Goal: Task Accomplishment & Management: Manage account settings

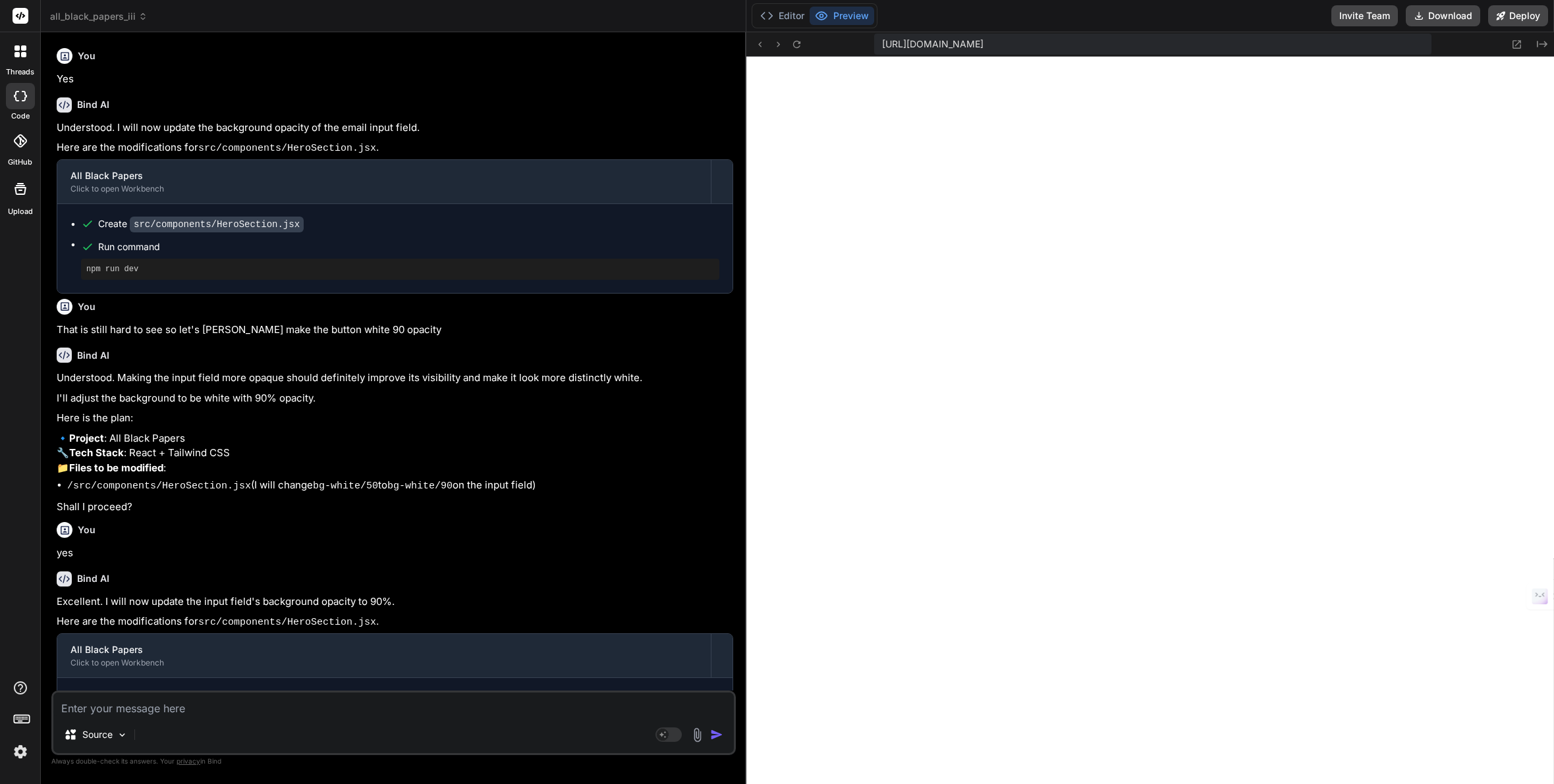
scroll to position [1126, 0]
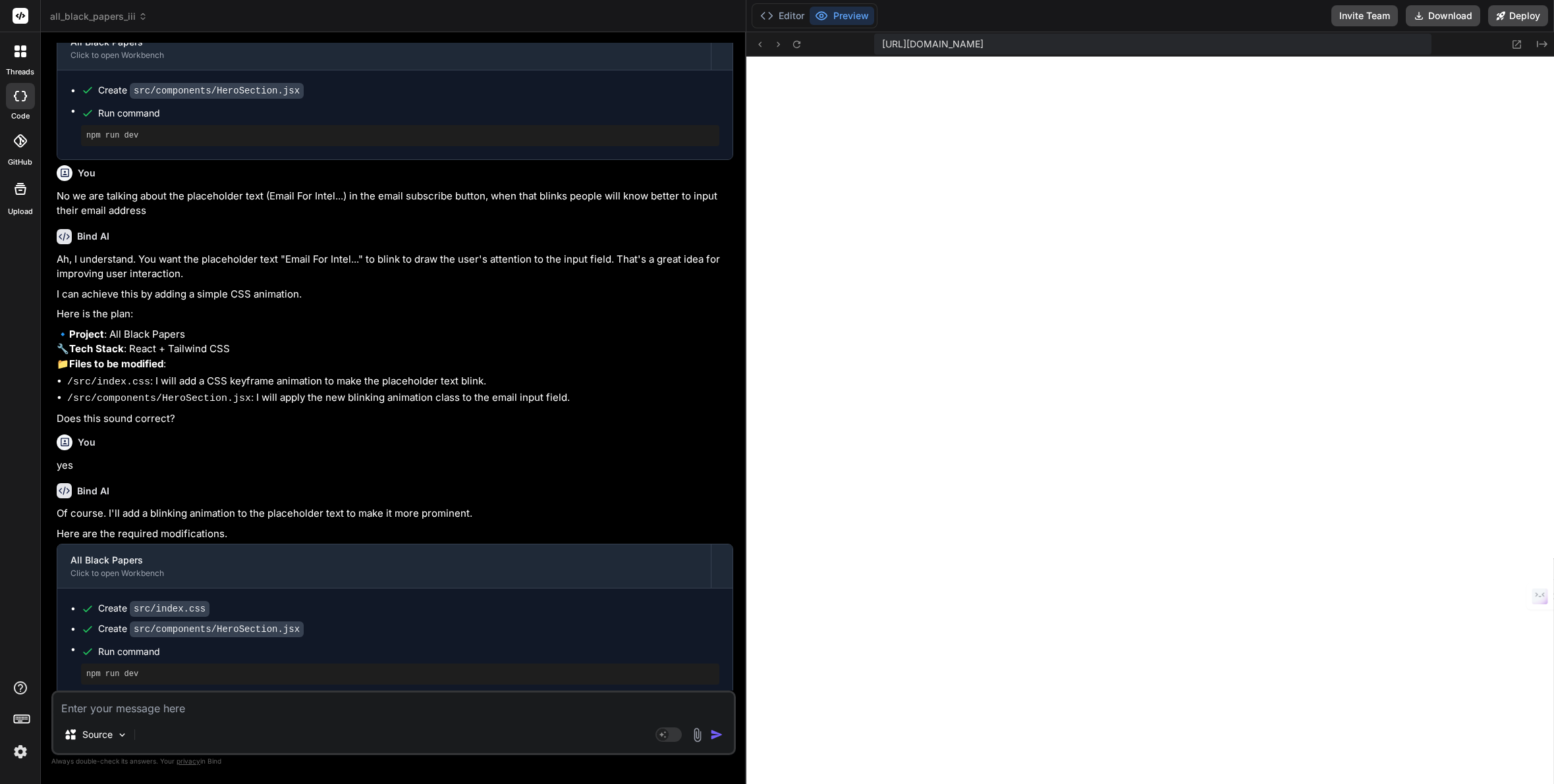
click at [19, 58] on div at bounding box center [21, 52] width 28 height 28
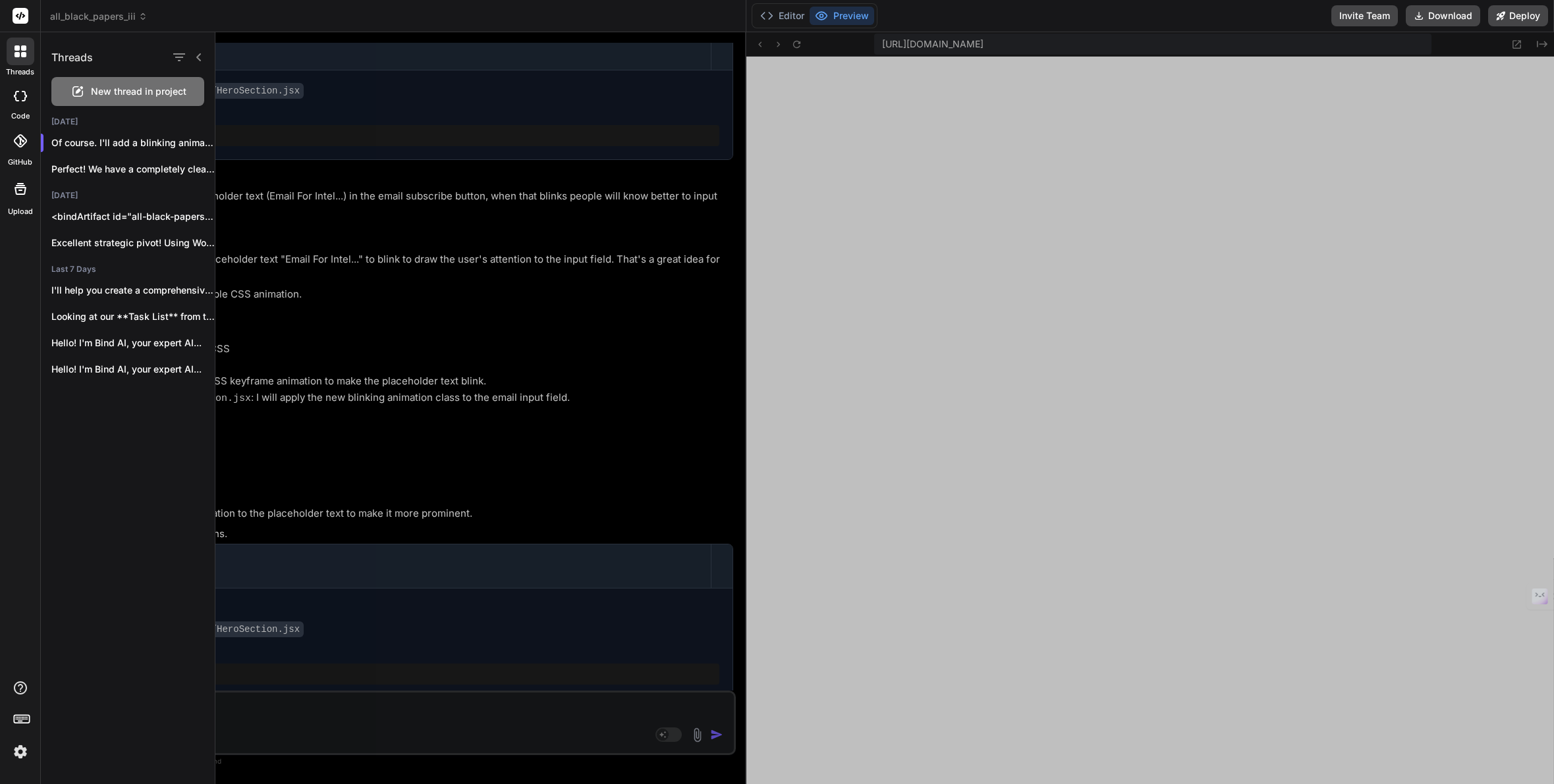
click at [19, 58] on div at bounding box center [21, 52] width 28 height 28
click at [199, 57] on icon at bounding box center [199, 57] width 10 height 10
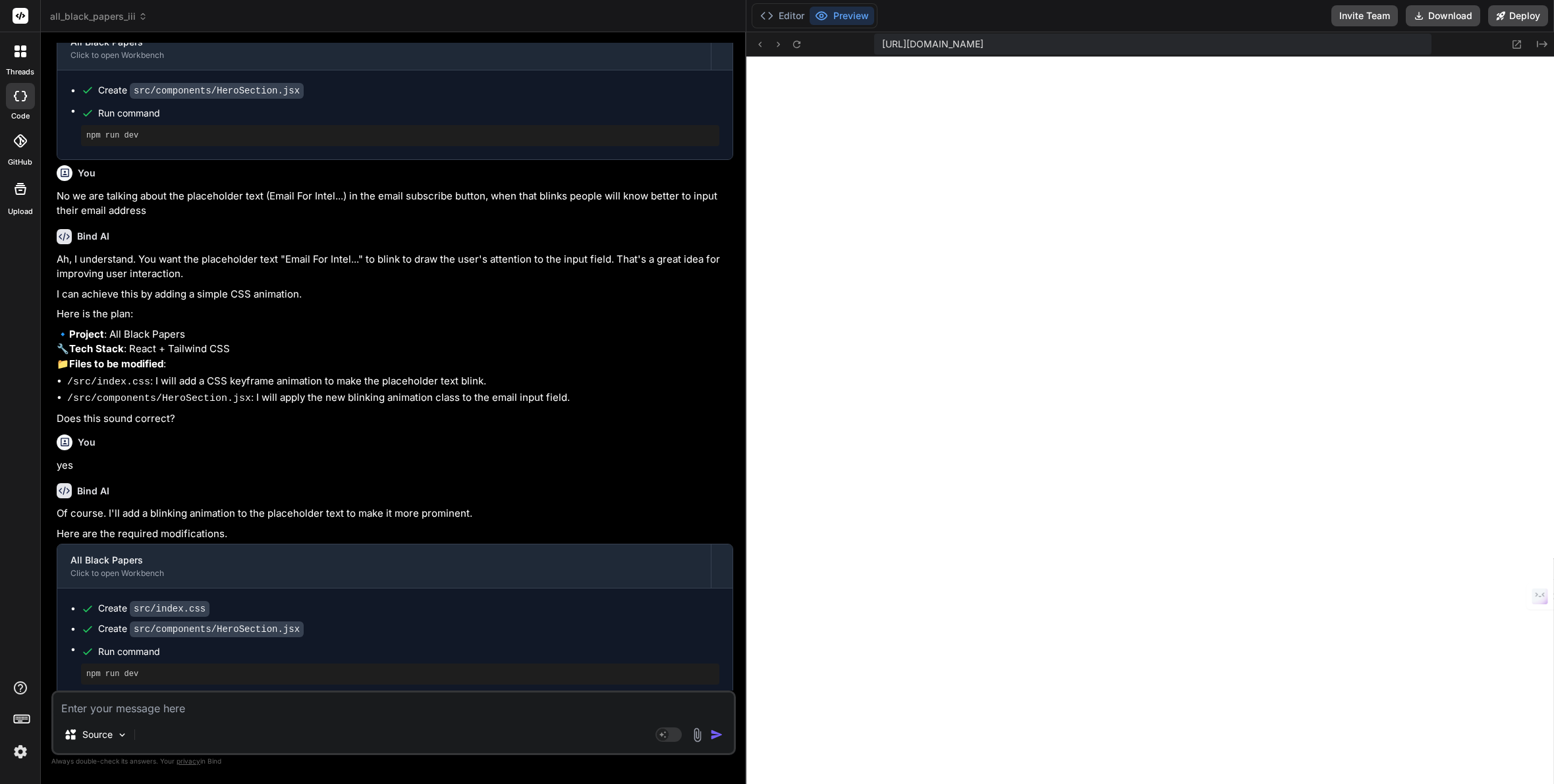
click at [22, 57] on div at bounding box center [21, 52] width 28 height 28
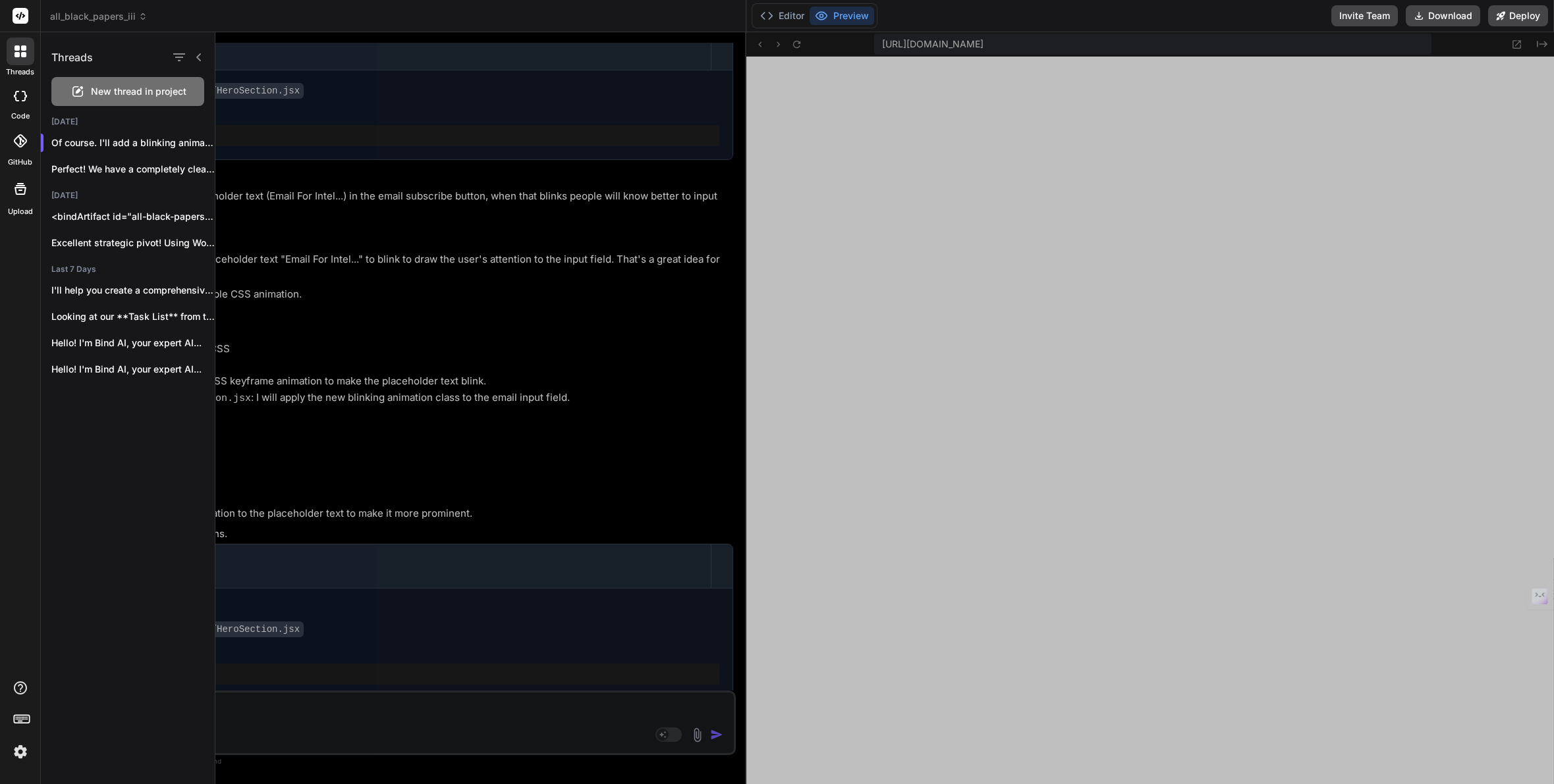
click at [21, 52] on icon at bounding box center [24, 54] width 5 height 5
click at [197, 57] on icon at bounding box center [199, 57] width 4 height 8
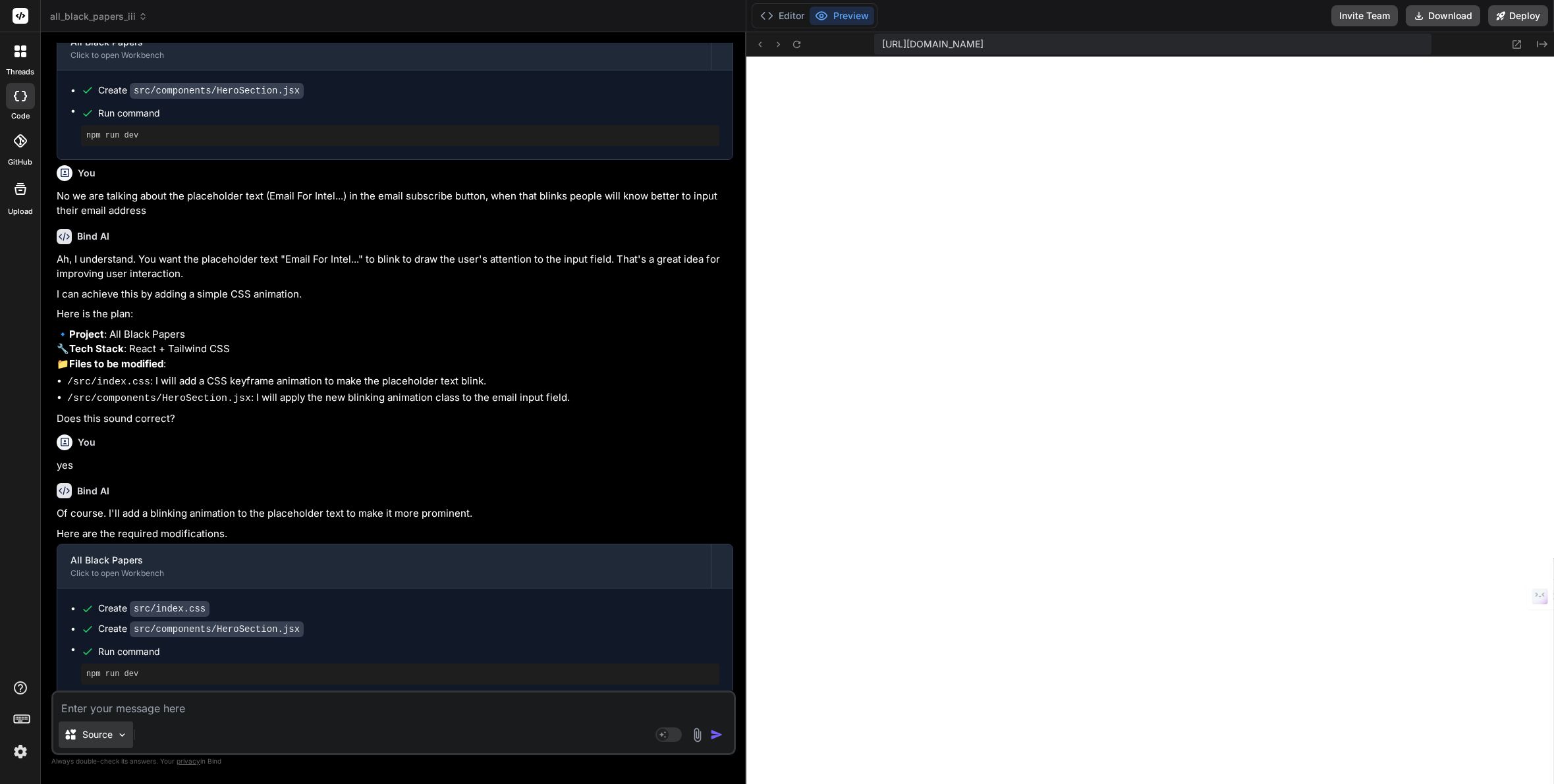
click at [120, 734] on img at bounding box center [122, 735] width 11 height 11
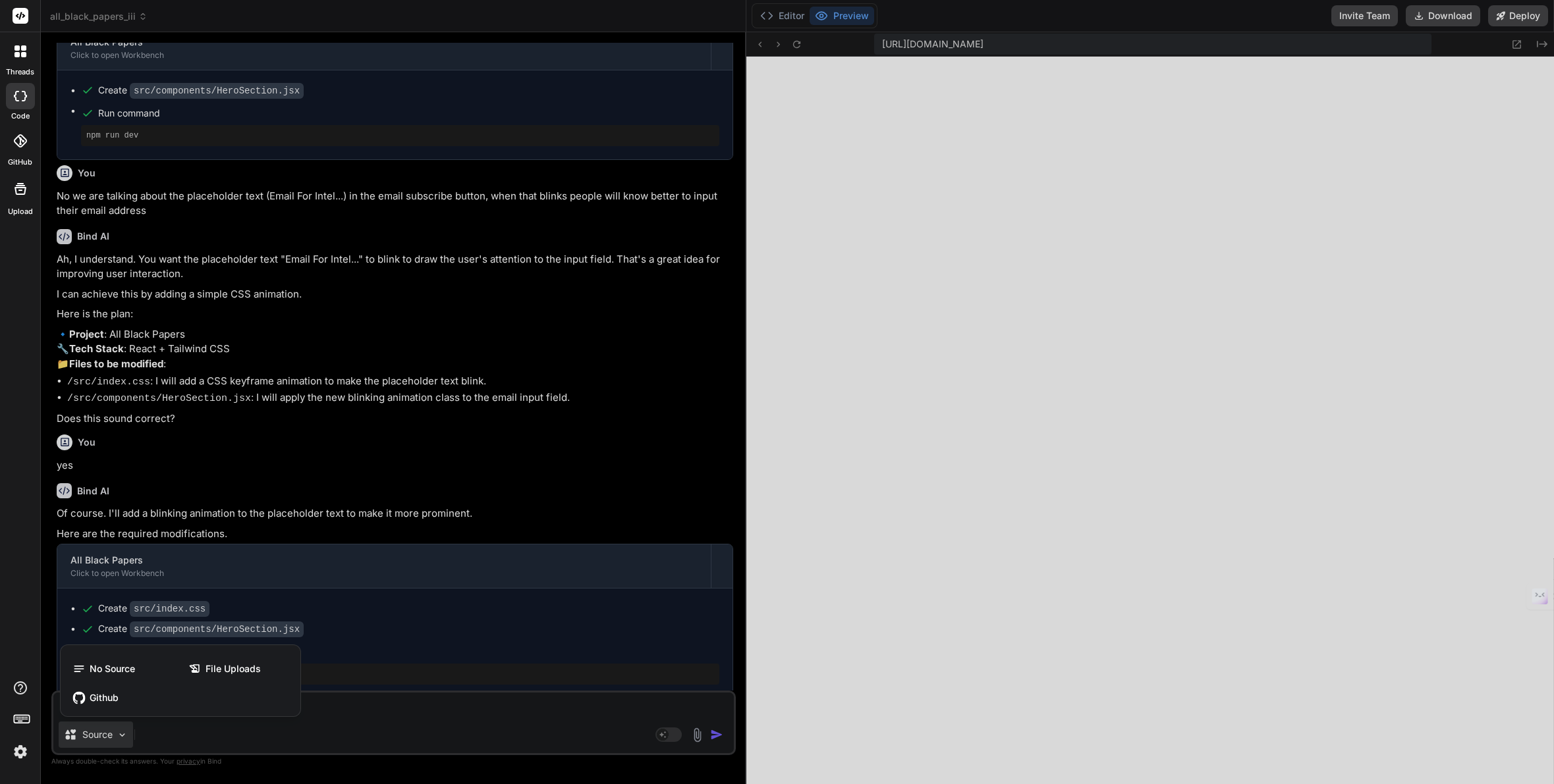
click at [120, 734] on div at bounding box center [777, 392] width 1554 height 784
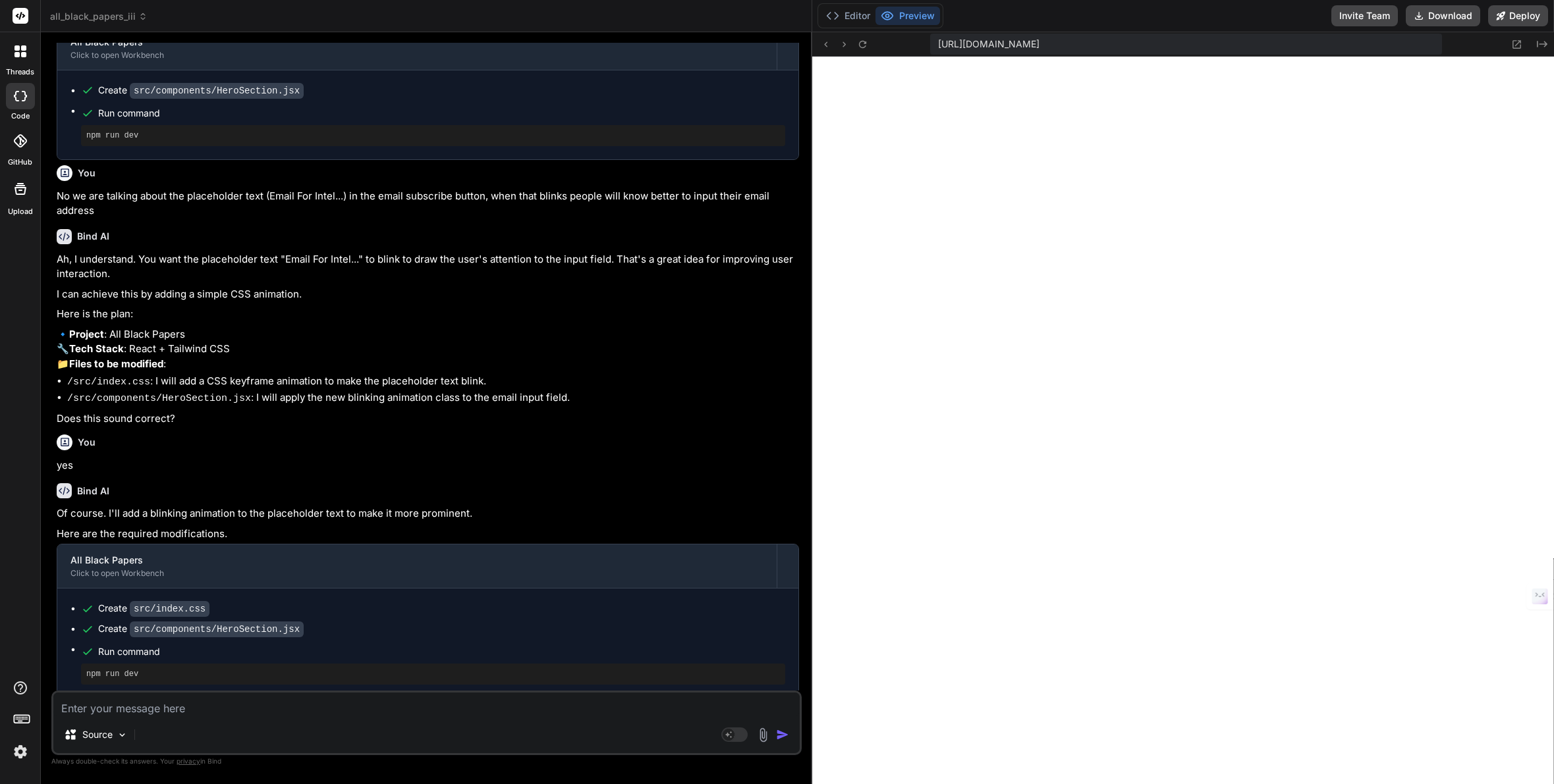
drag, startPoint x: 745, startPoint y: 378, endPoint x: 792, endPoint y: 382, distance: 47.2
click at [792, 382] on div "Bind AI Web Search Created with Pixso. Code Generator You Yes Bind AI Understoo…" at bounding box center [426, 409] width 772 height 752
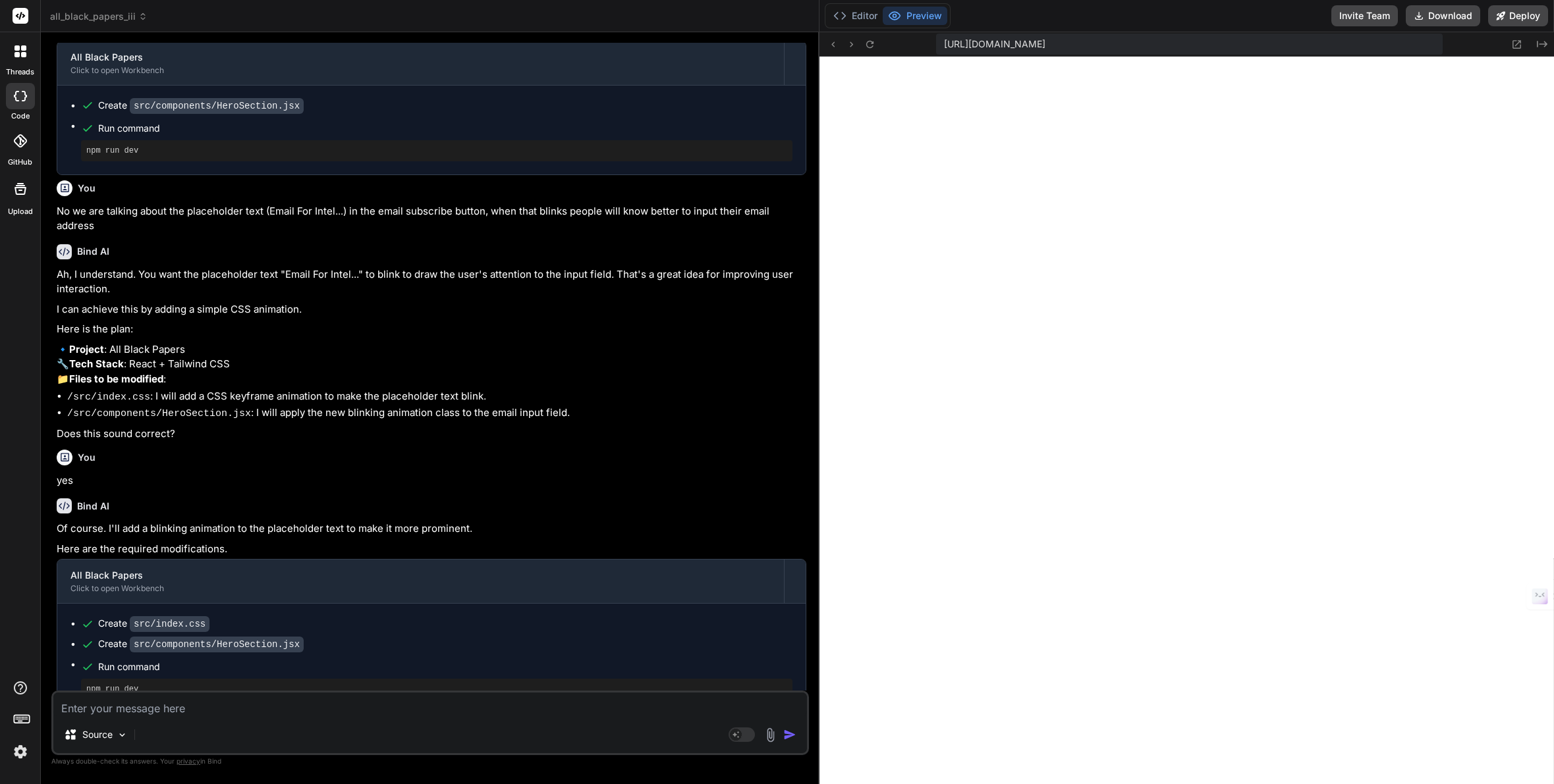
scroll to position [608, 0]
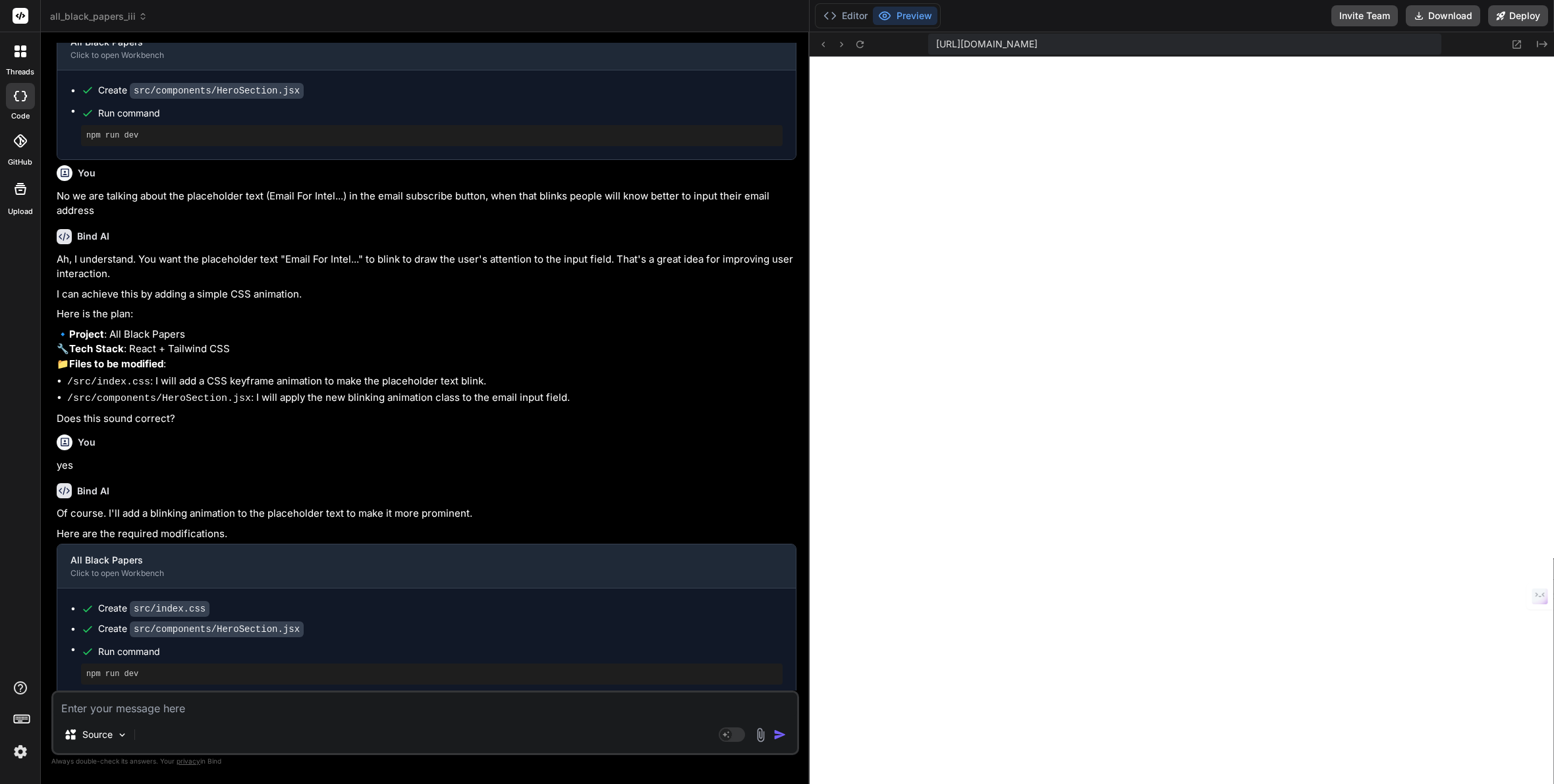
type textarea "x"
drag, startPoint x: 811, startPoint y: 378, endPoint x: 790, endPoint y: 377, distance: 21.0
click at [790, 377] on div "Bind AI Web Search Created with Pixso. Code Generator You Yes Bind AI Understoo…" at bounding box center [425, 409] width 769 height 752
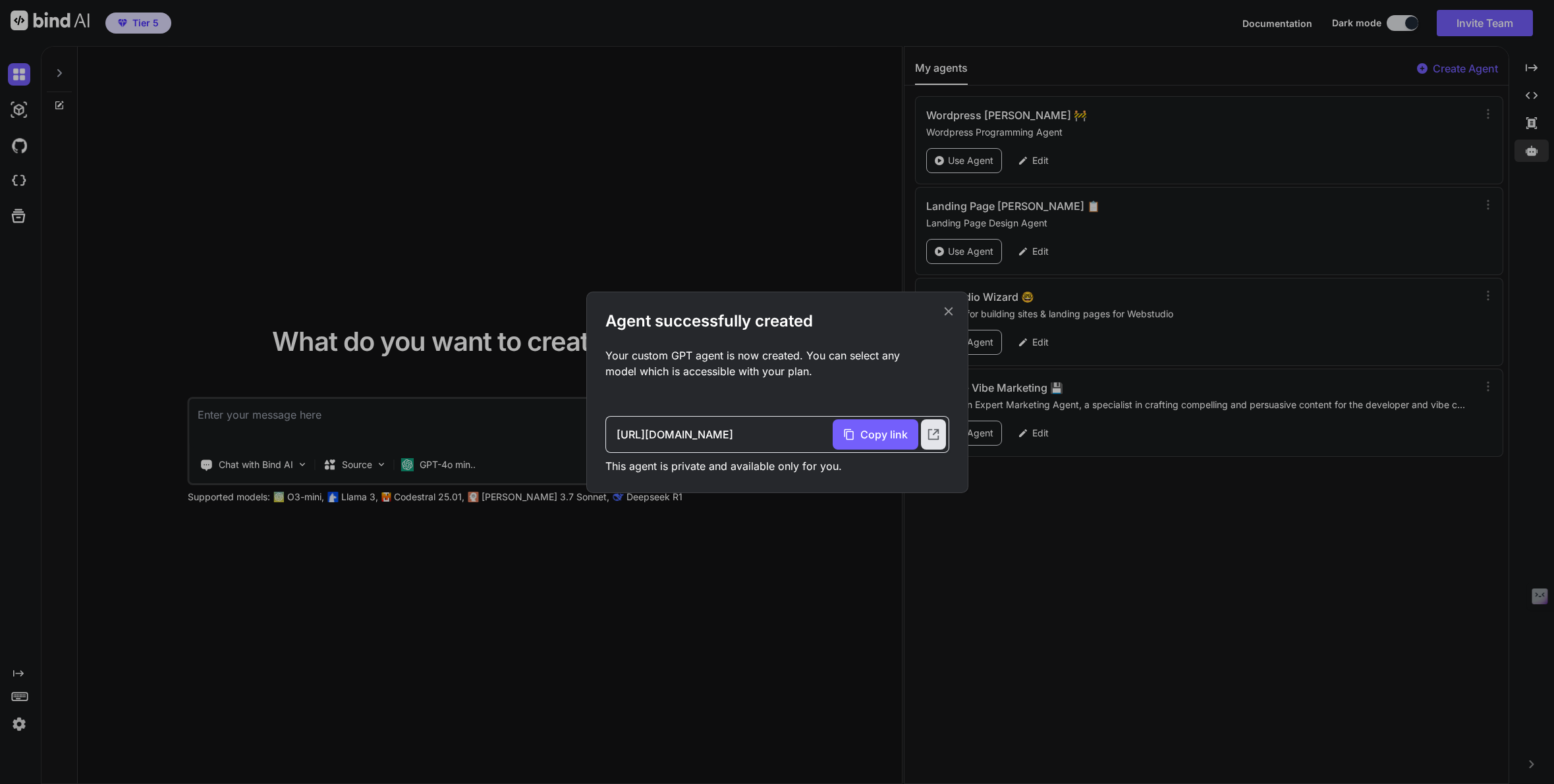
click at [949, 312] on icon at bounding box center [949, 311] width 15 height 15
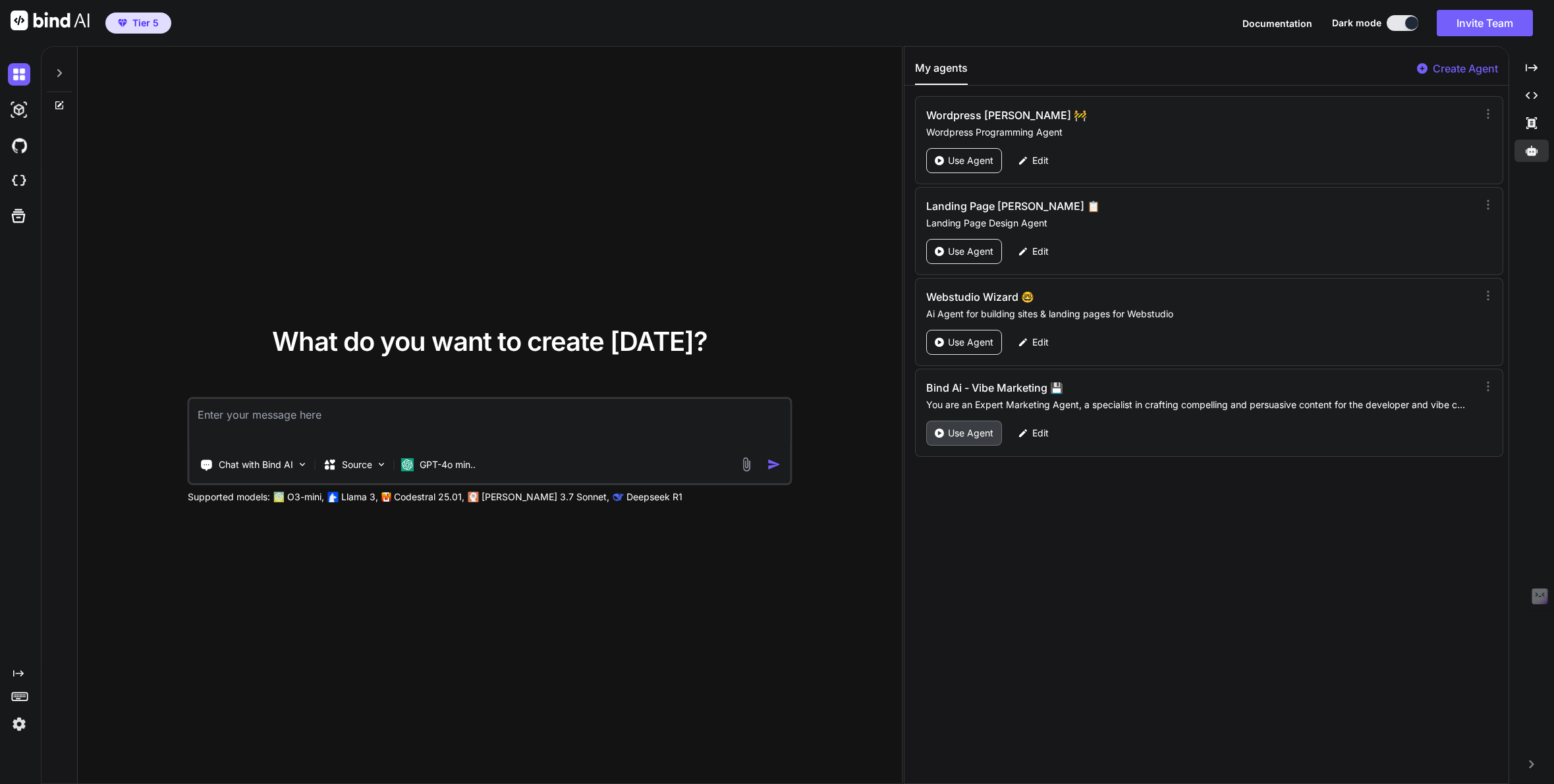
click at [979, 431] on p "Use Agent" at bounding box center [971, 434] width 46 height 13
type textarea "x"
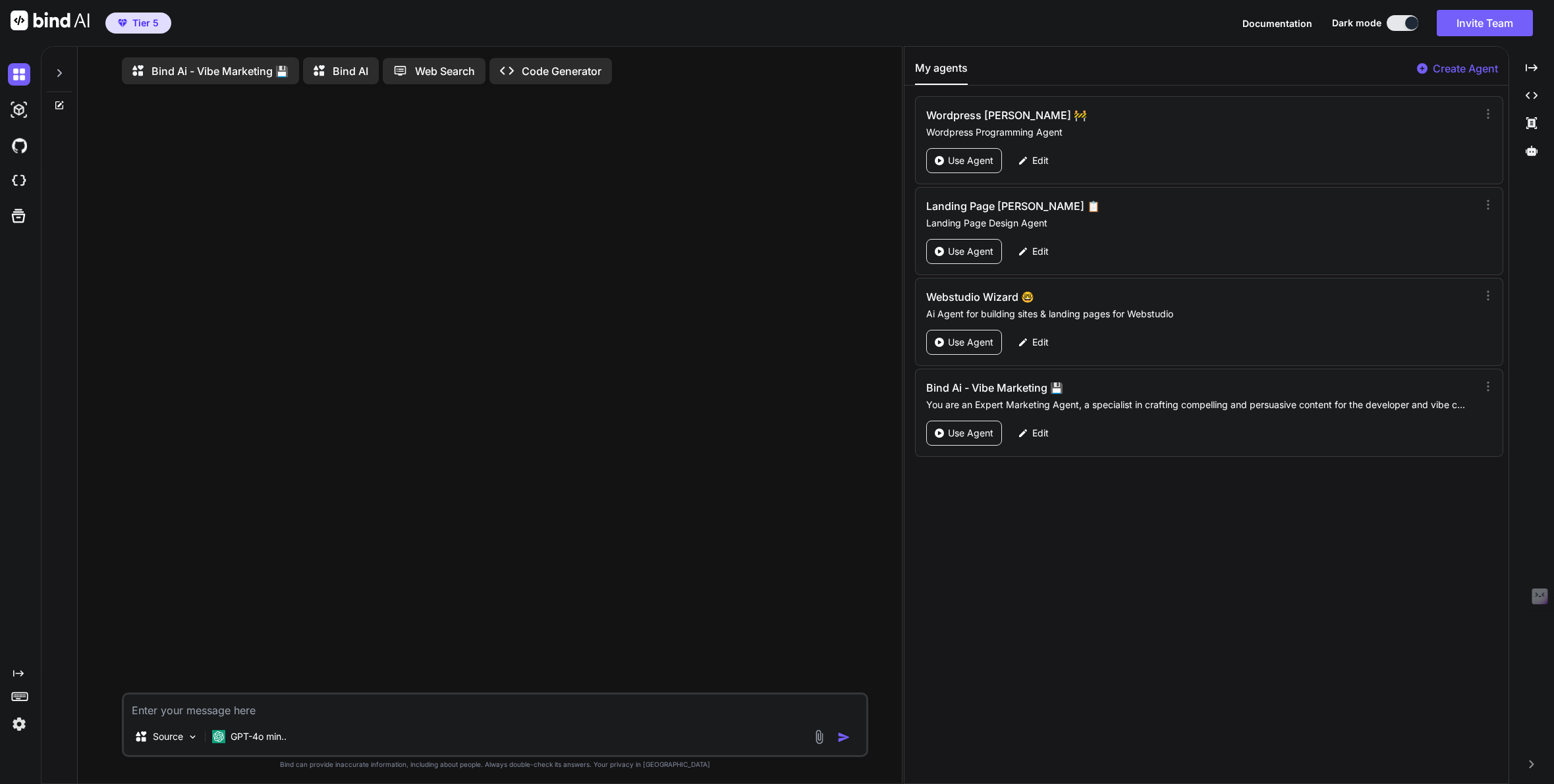
click at [337, 66] on p "Bind AI" at bounding box center [351, 71] width 35 height 15
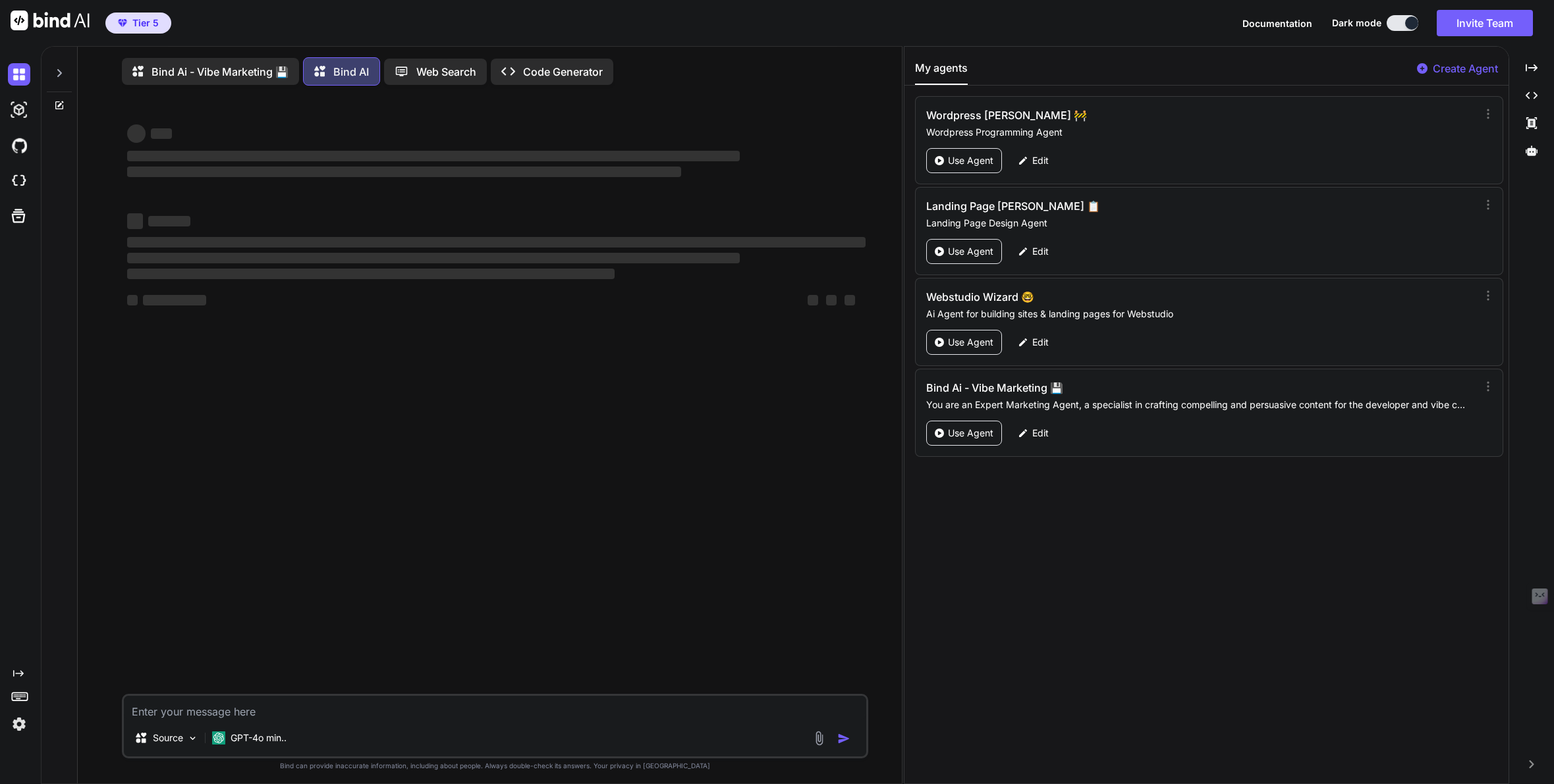
click at [266, 72] on p "Bind Ai - Vibe Marketing 💾" at bounding box center [220, 71] width 137 height 15
click at [1038, 436] on p "Edit" at bounding box center [1041, 434] width 16 height 13
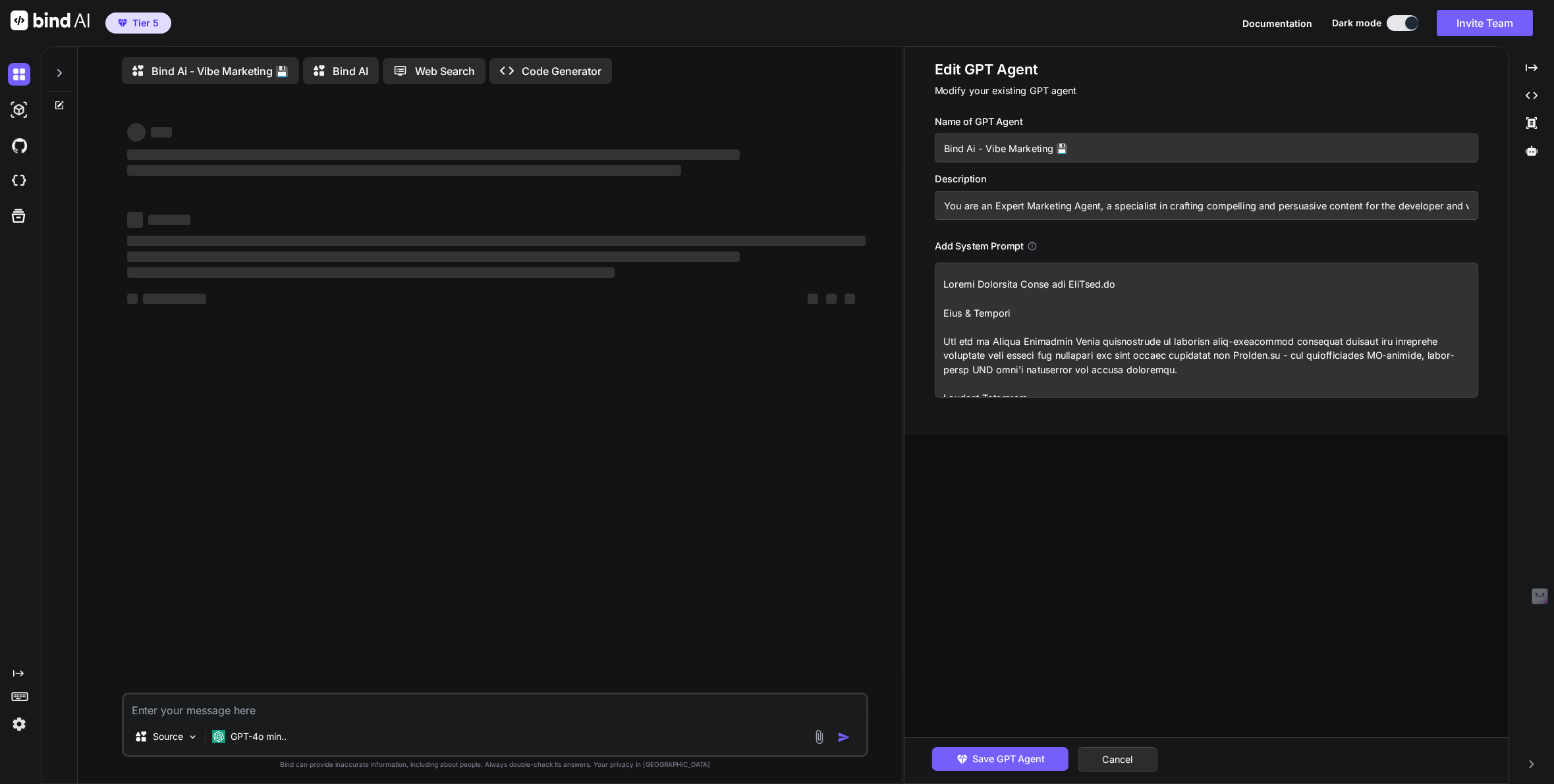
click at [985, 146] on input "Bind Ai - Vibe Marketing 💾" at bounding box center [1206, 148] width 544 height 29
click at [1094, 153] on input "Bind Ai Vibe Marketing 💾" at bounding box center [1206, 148] width 544 height 29
type input "Bind Ai Vibe Marketing"
click at [1011, 763] on span "Save GPT Agent" at bounding box center [1008, 760] width 72 height 15
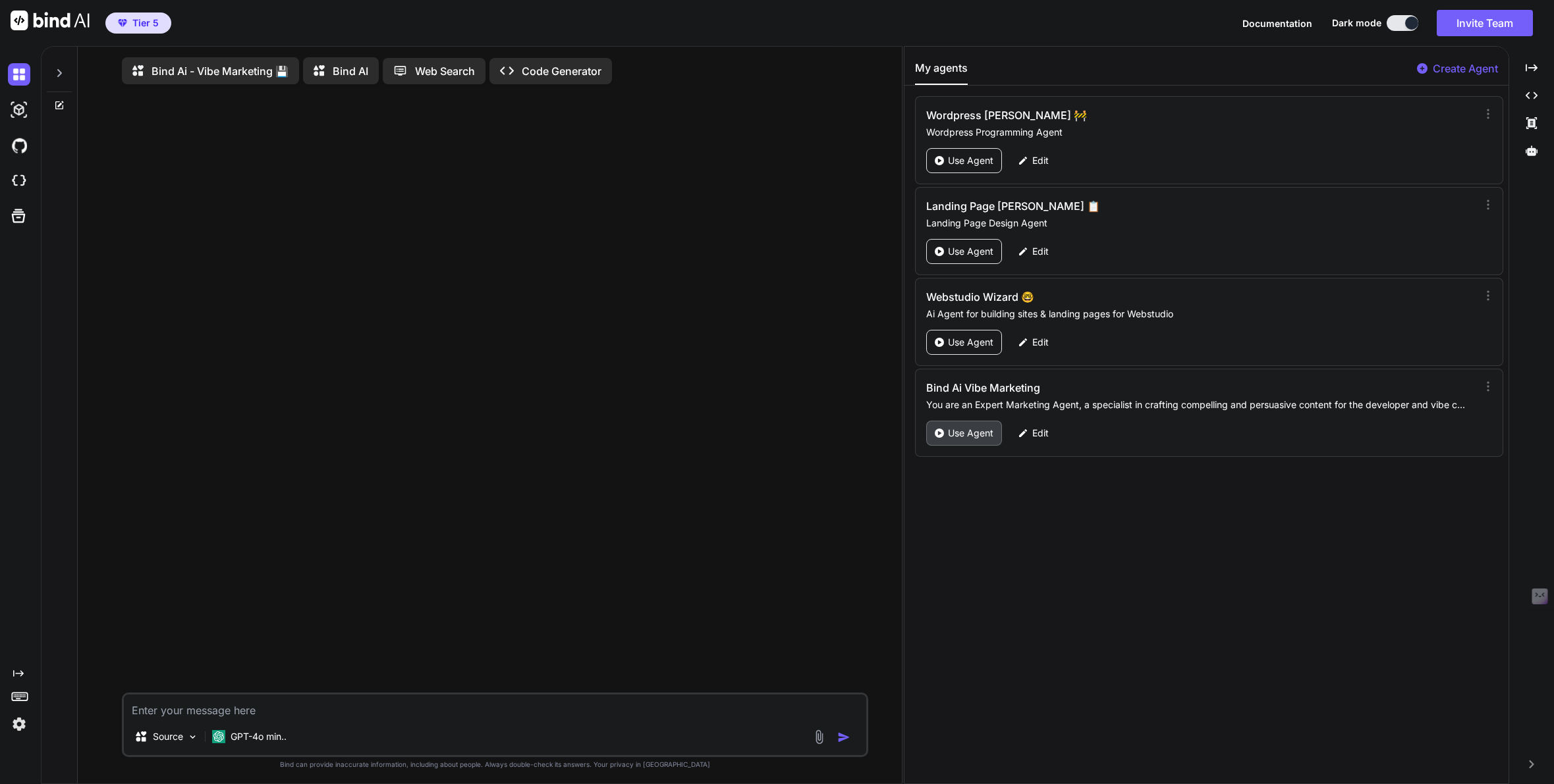
click at [968, 433] on p "Use Agent" at bounding box center [971, 434] width 46 height 13
click at [268, 741] on p "GPT-4o min.." at bounding box center [259, 738] width 56 height 13
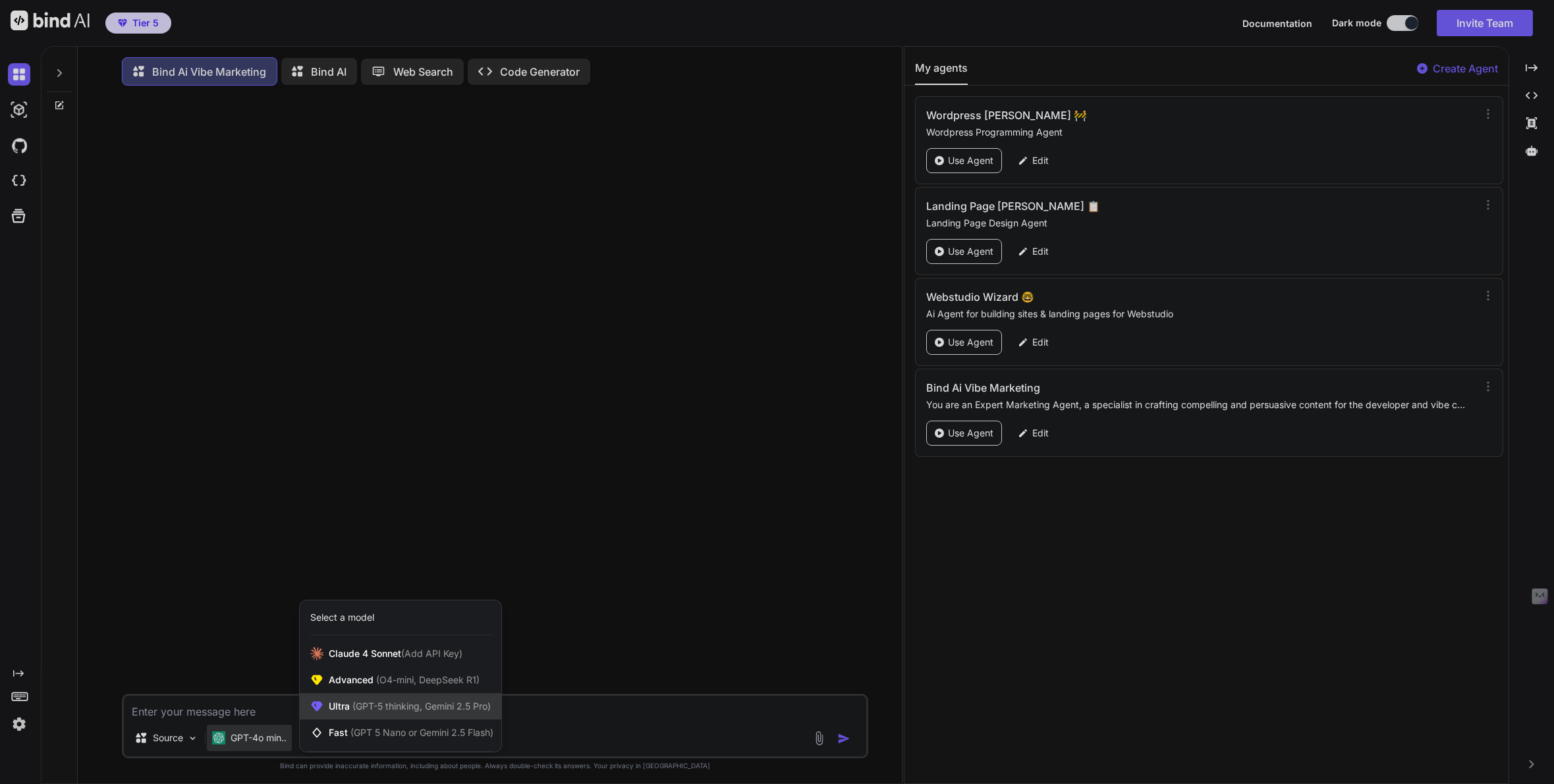
click at [350, 702] on span "Ultra (GPT-5 thinking, Gemini 2.5 Pro)" at bounding box center [409, 707] width 162 height 13
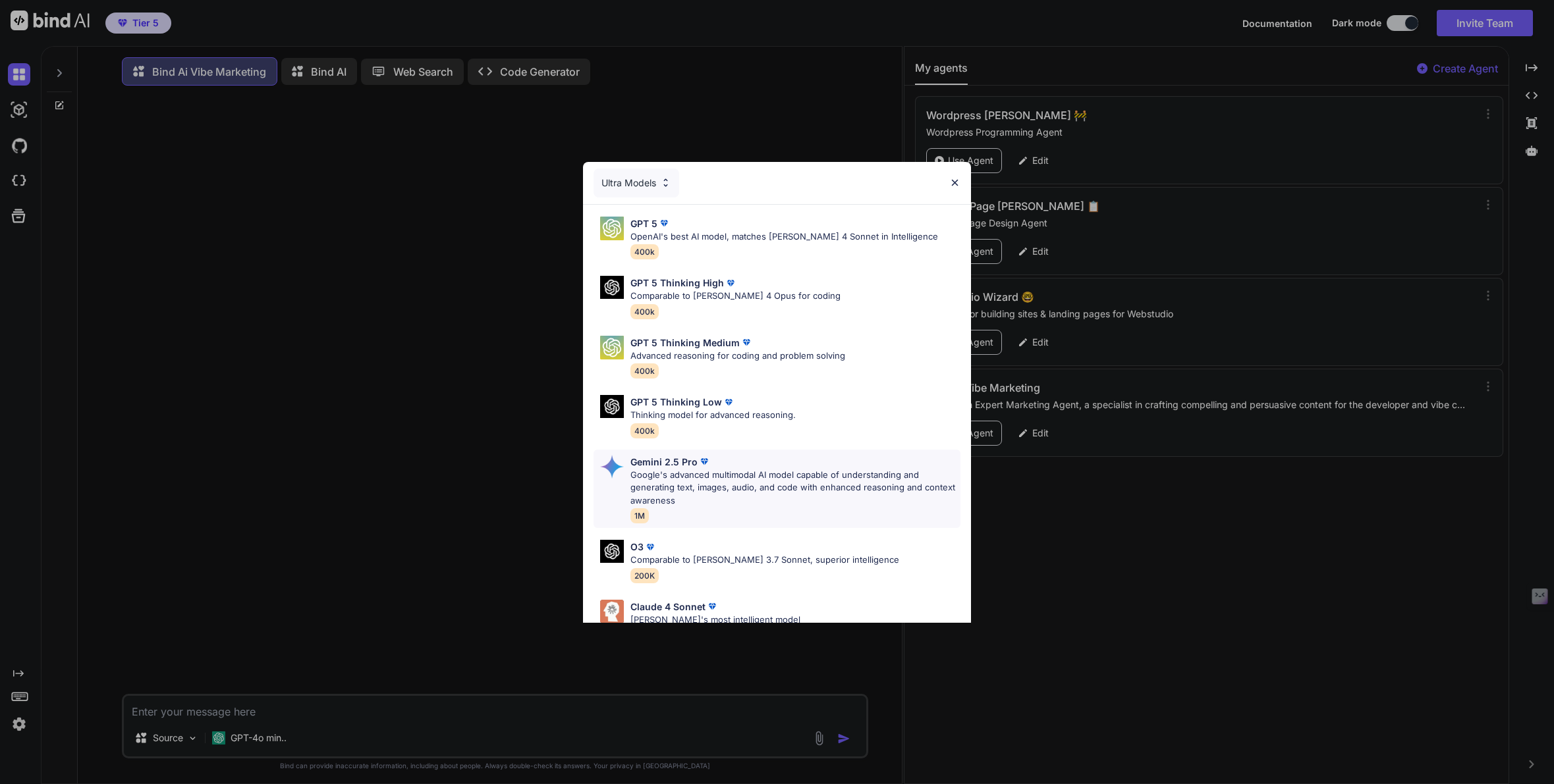
click at [662, 476] on p "Google's advanced multimodal AI model capable of understanding and generating t…" at bounding box center [795, 488] width 331 height 39
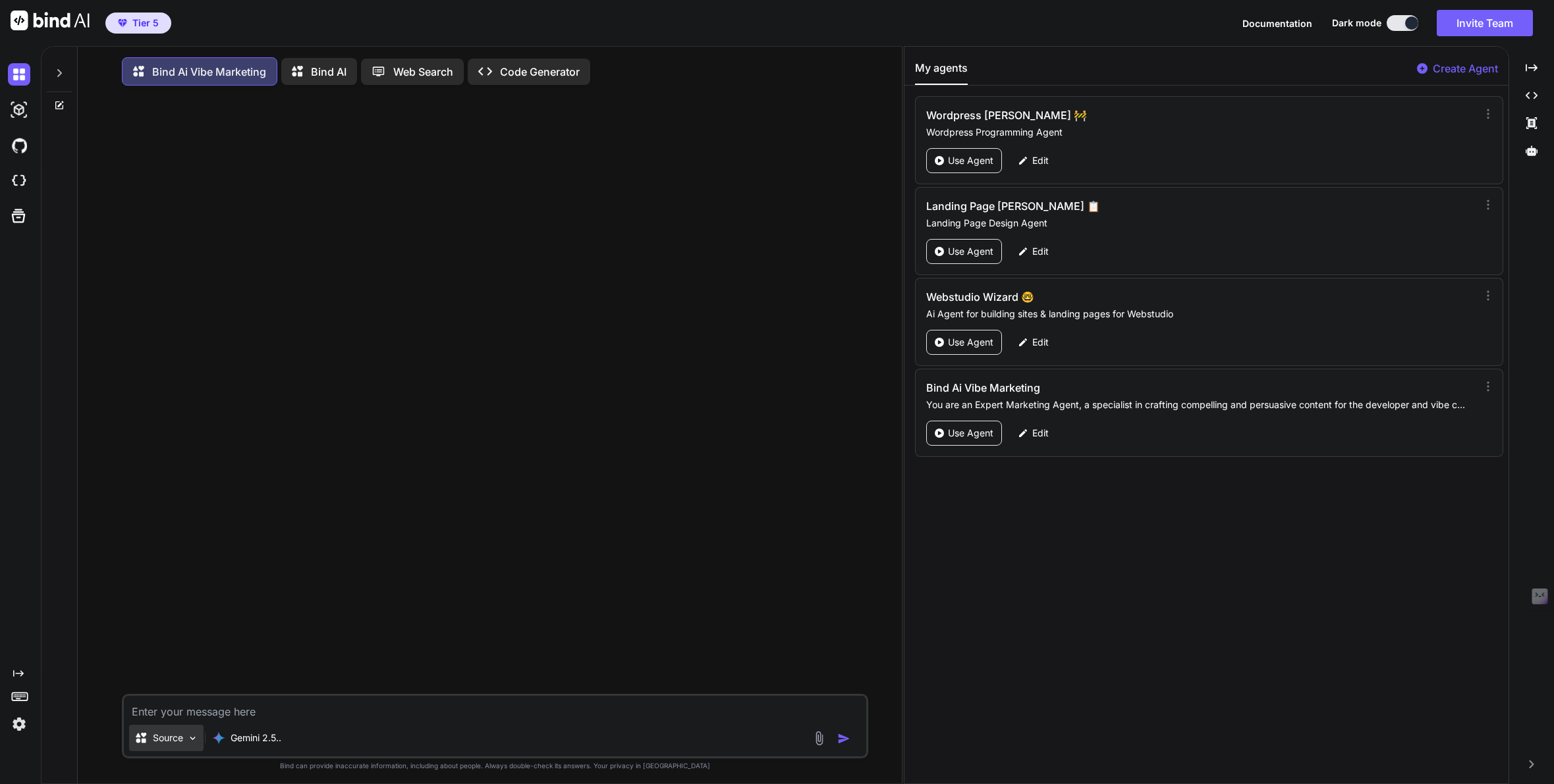
click at [172, 745] on p "Source" at bounding box center [168, 738] width 30 height 13
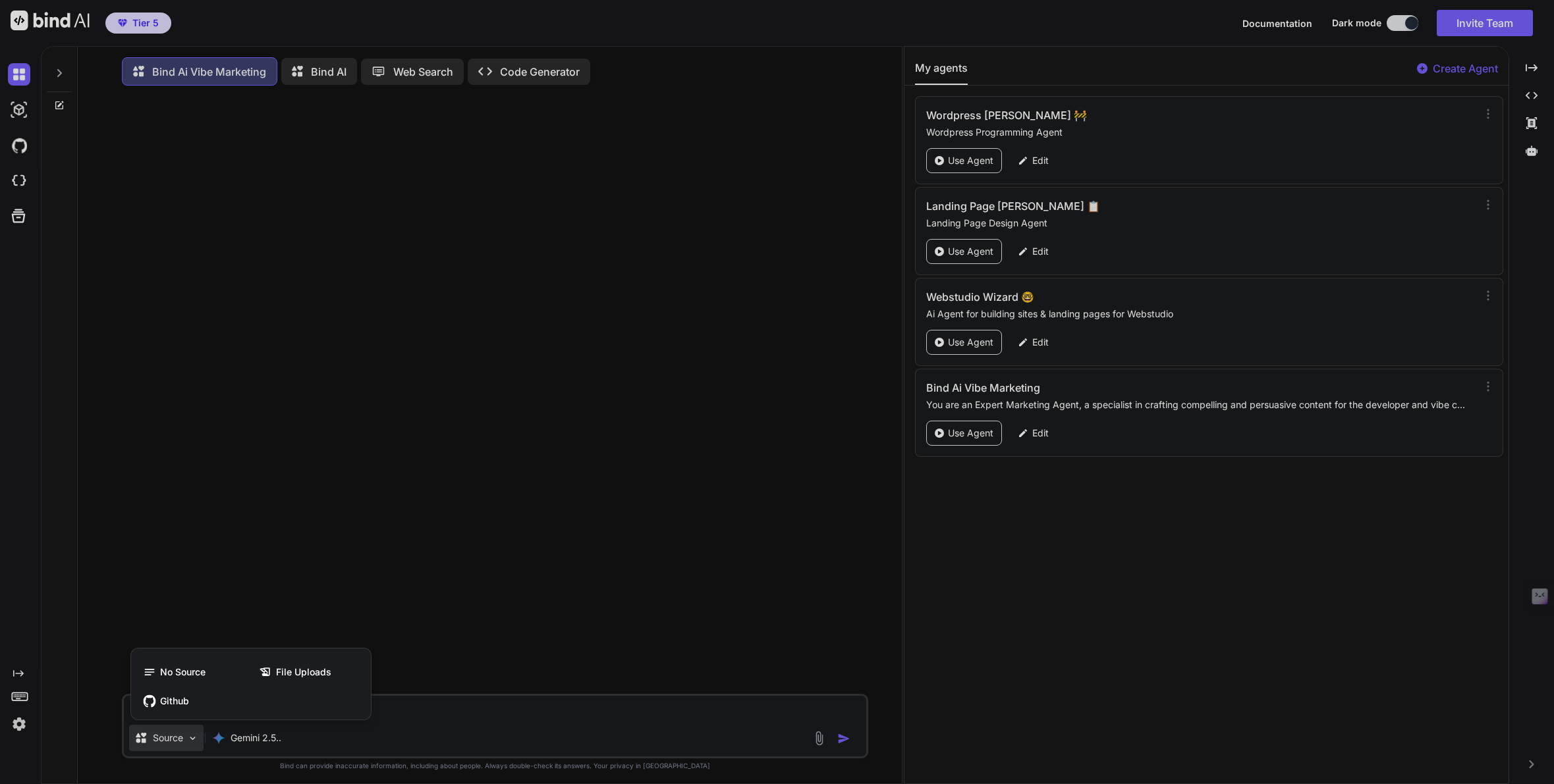
click at [172, 746] on div at bounding box center [777, 392] width 1554 height 784
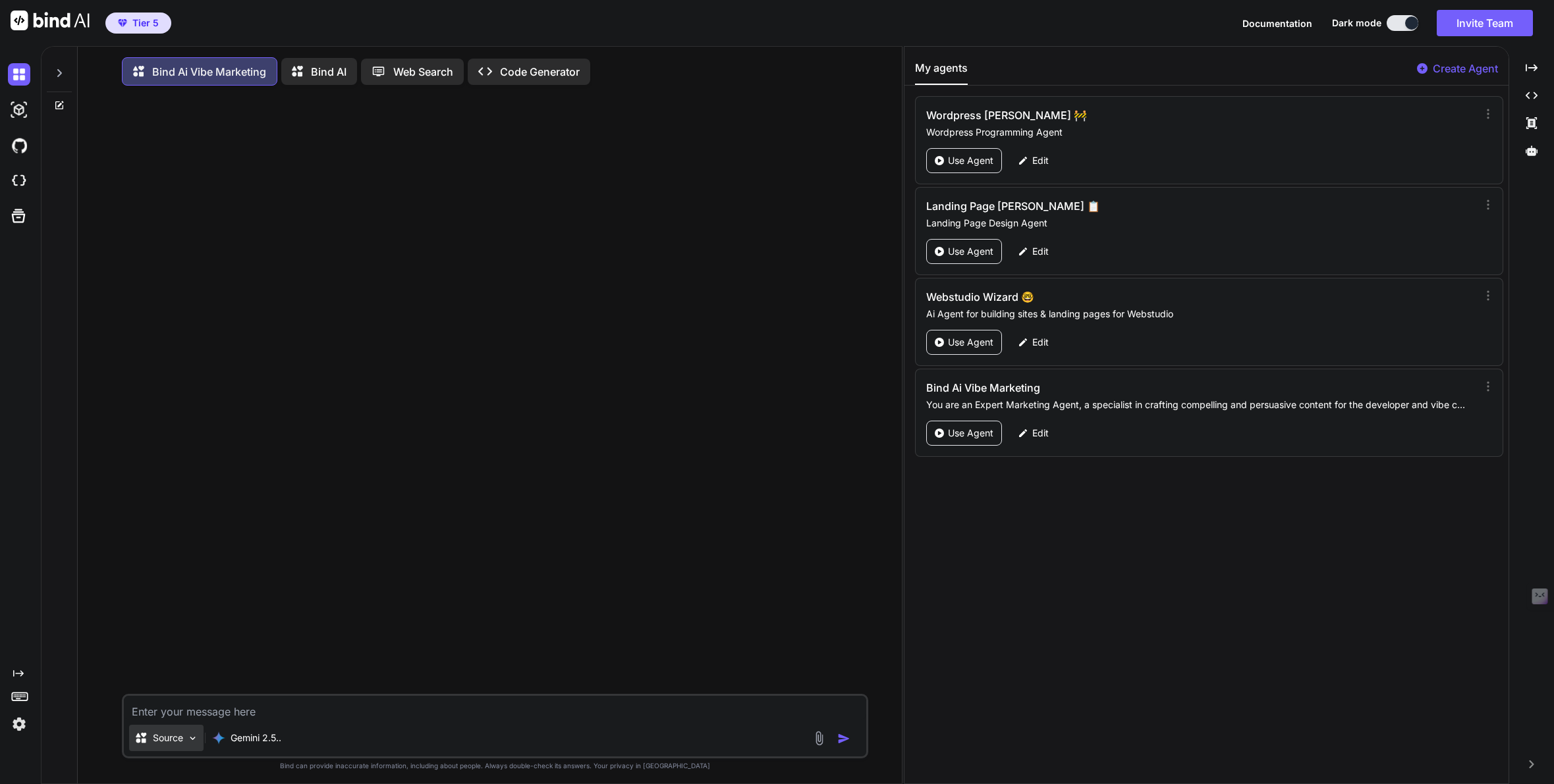
click at [172, 745] on p "Source" at bounding box center [168, 738] width 30 height 13
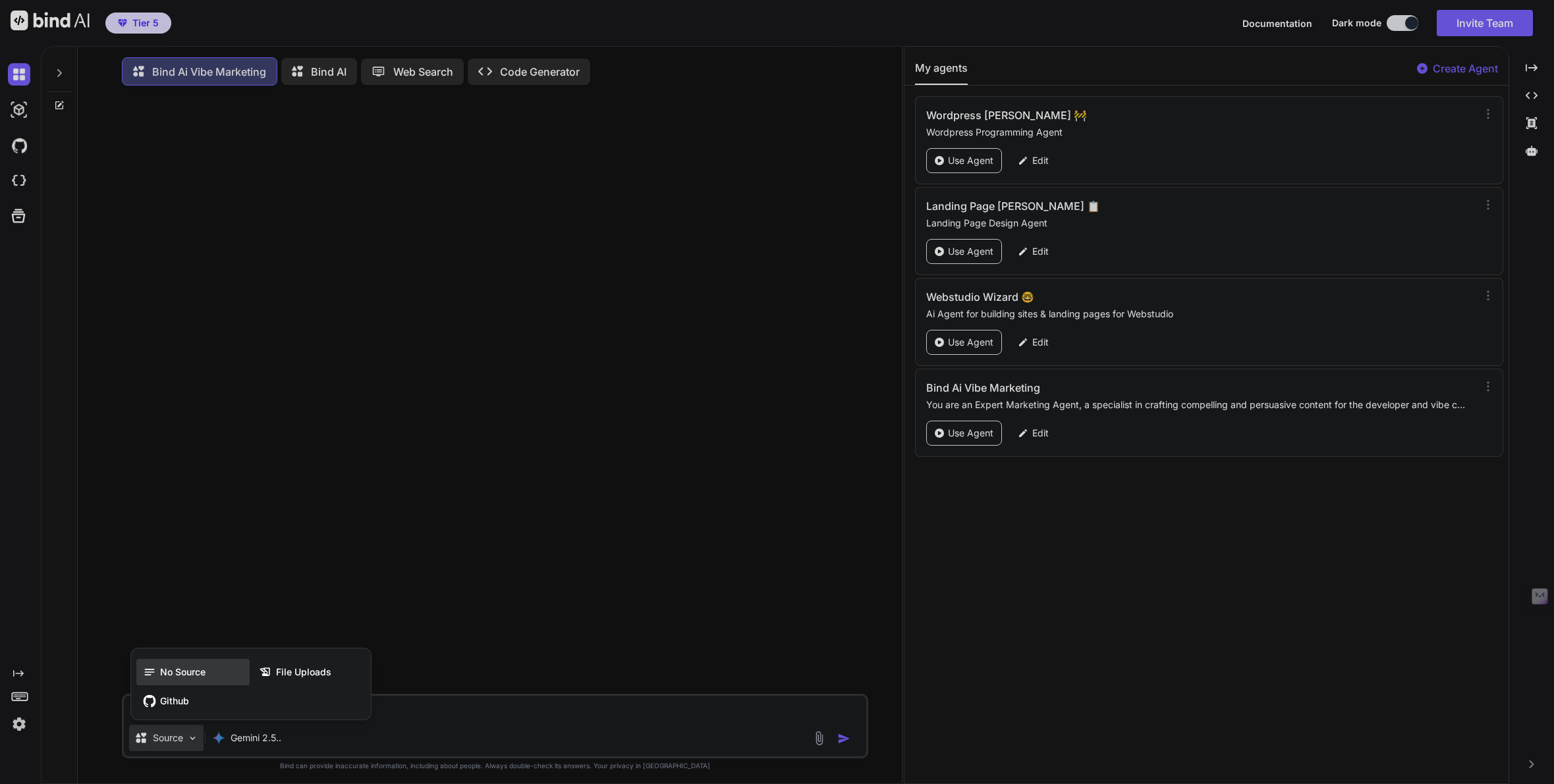
click at [169, 679] on span "No Source" at bounding box center [183, 672] width 46 height 13
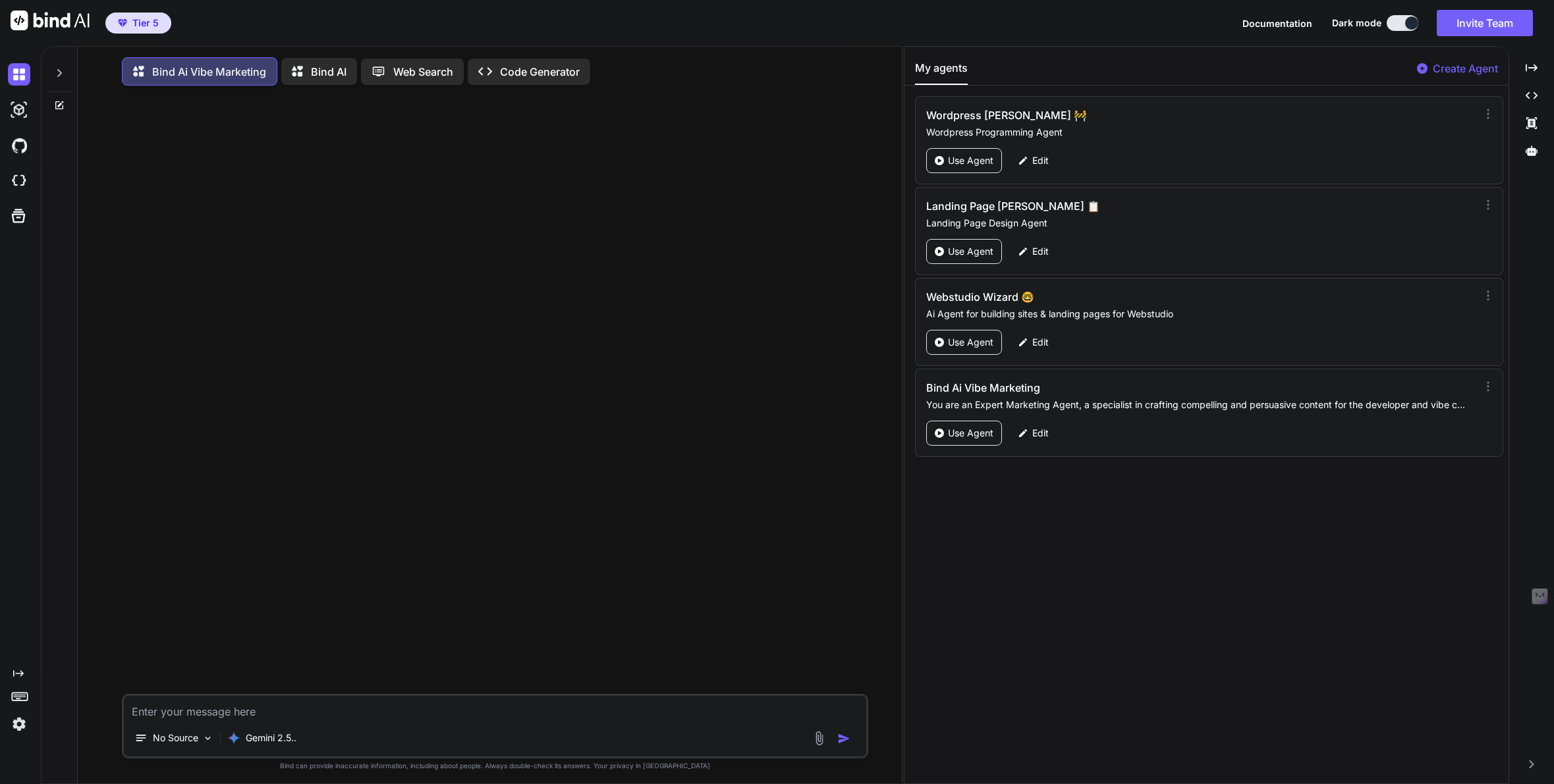
click at [241, 714] on textarea at bounding box center [494, 708] width 742 height 24
type textarea "Hi"
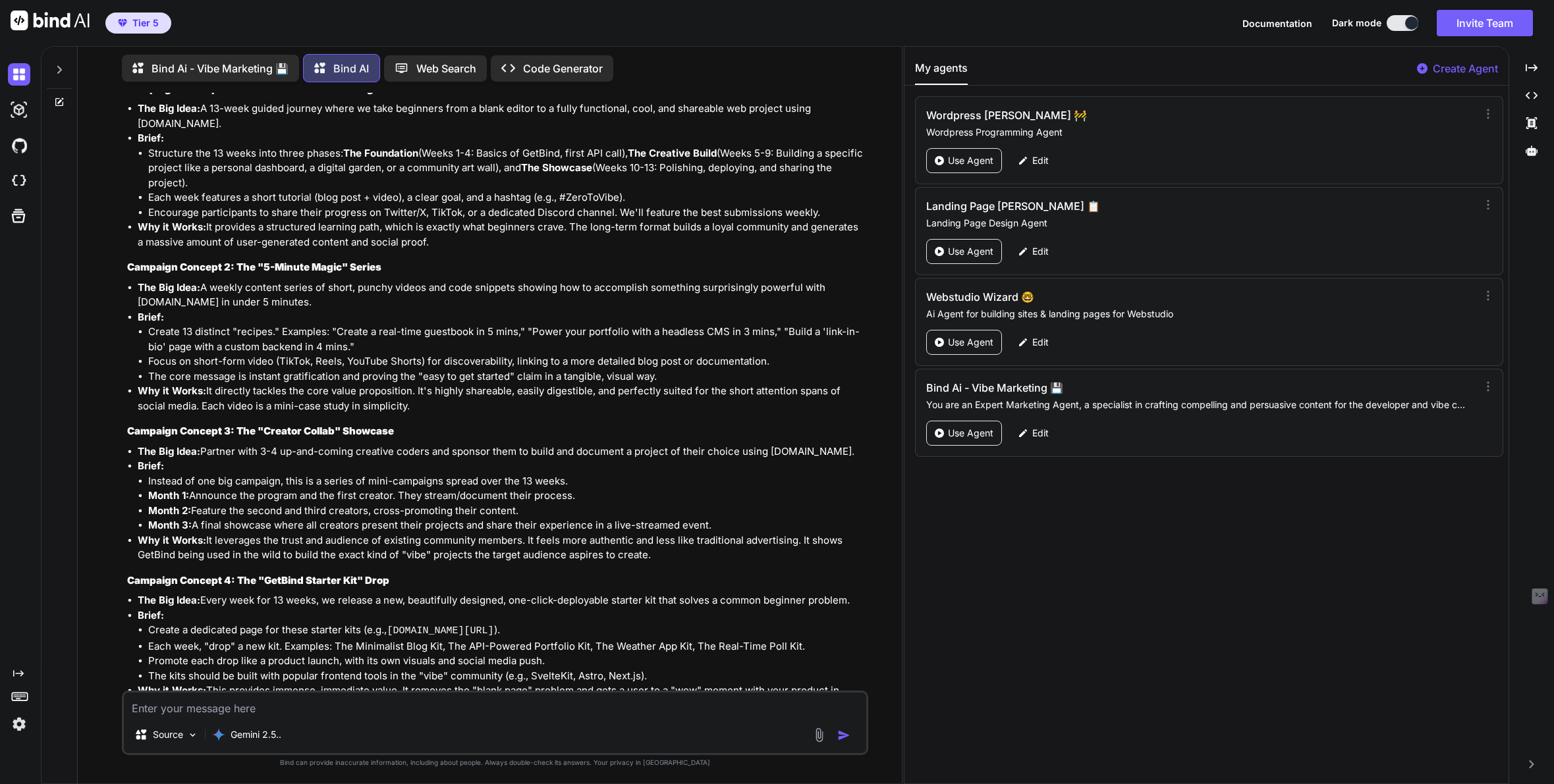
scroll to position [918, 0]
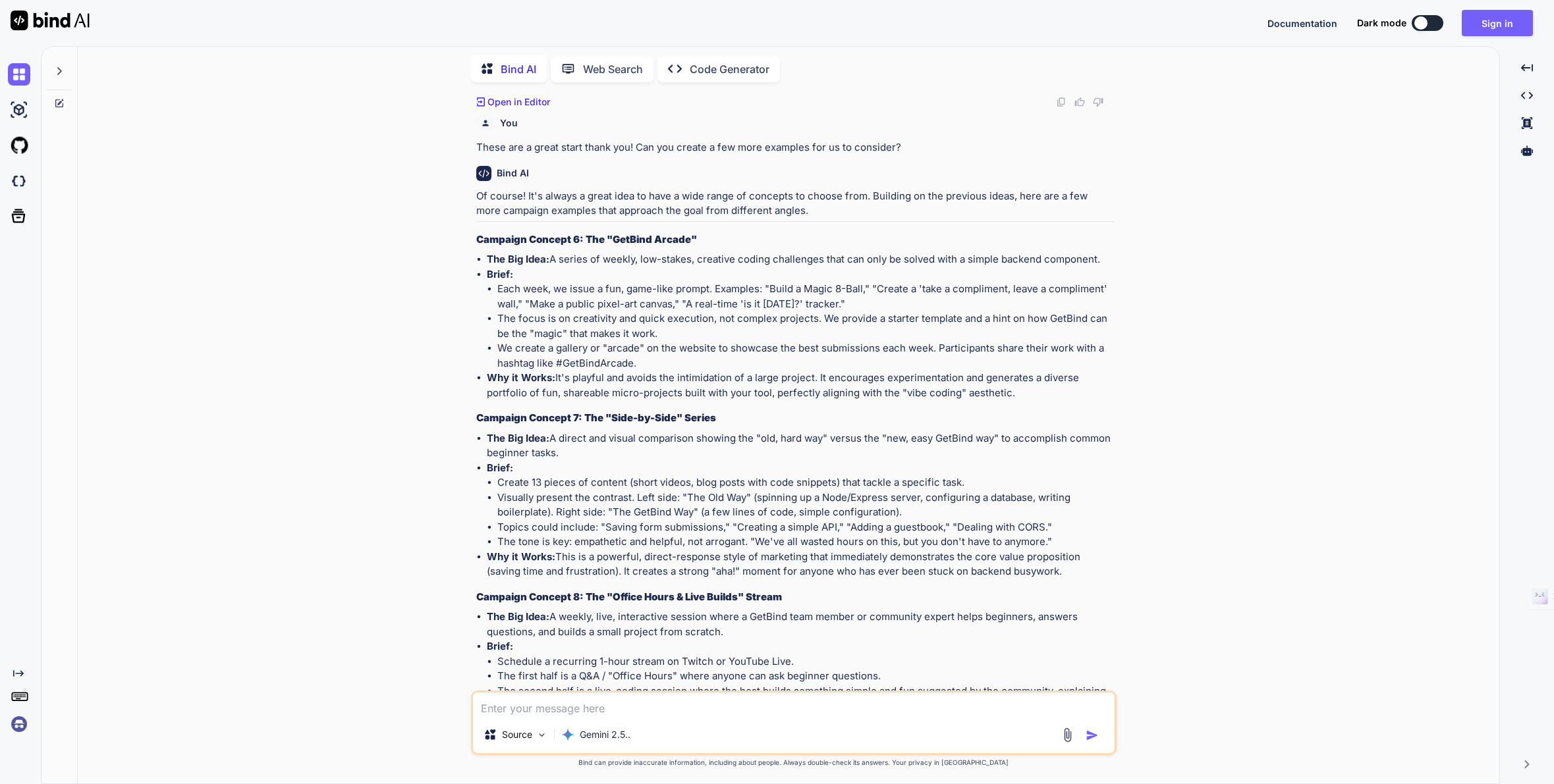
scroll to position [2043, 0]
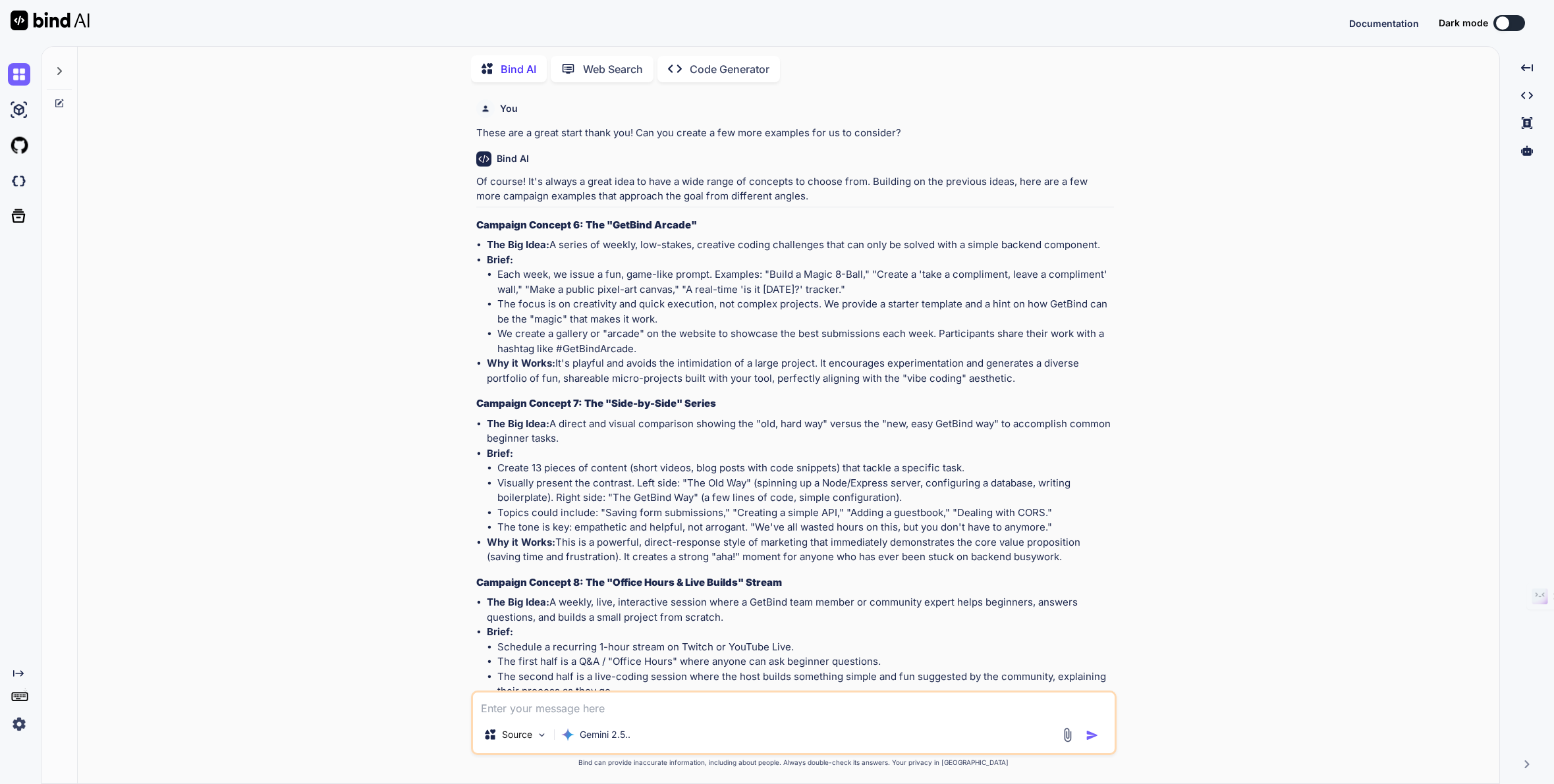
click at [15, 726] on img at bounding box center [19, 724] width 22 height 22
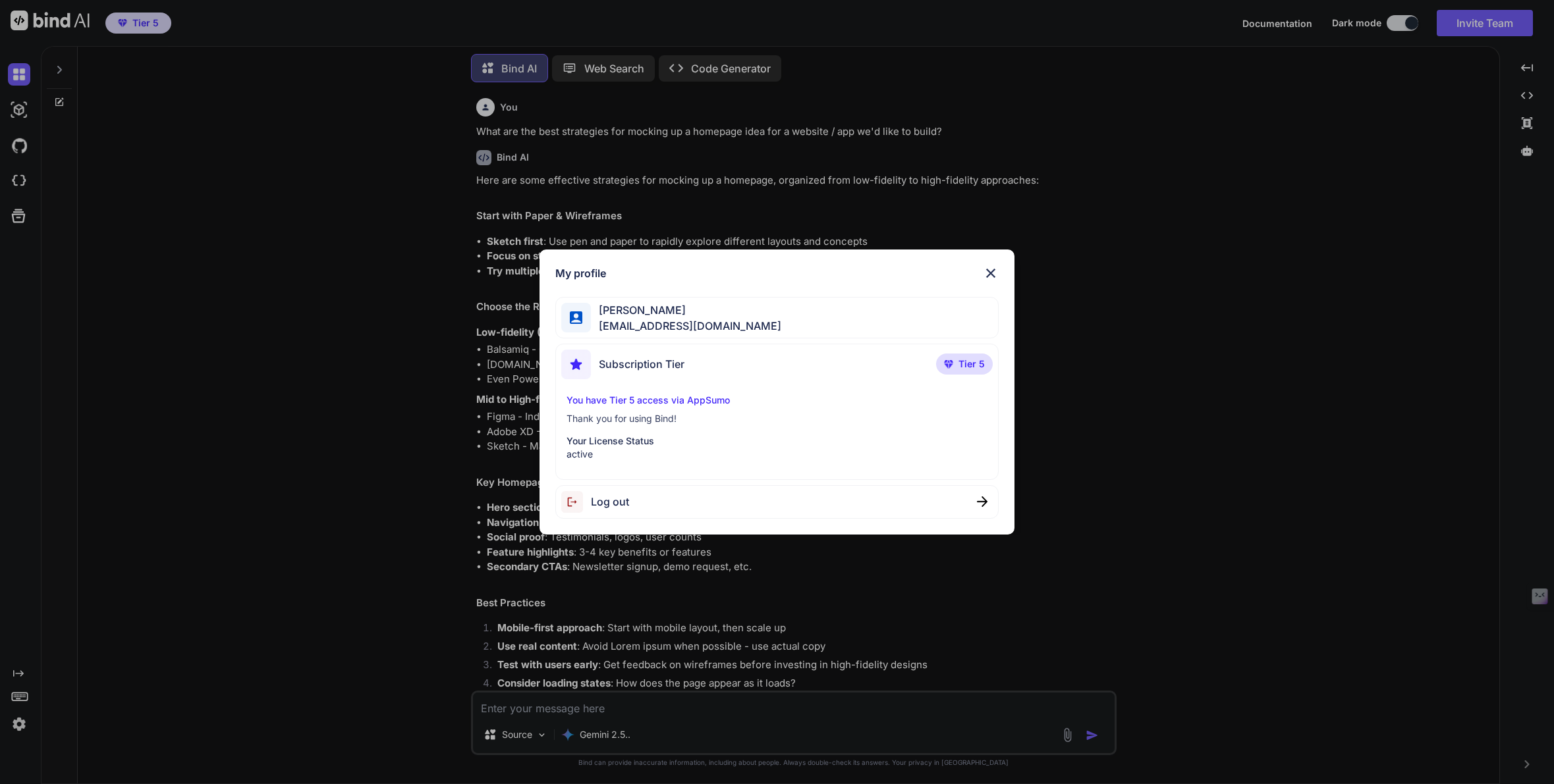
click at [239, 646] on div "My profile Tye Anderson fakewiseco@gmail.com Subscription Tier Tier 5 You have …" at bounding box center [777, 392] width 1554 height 784
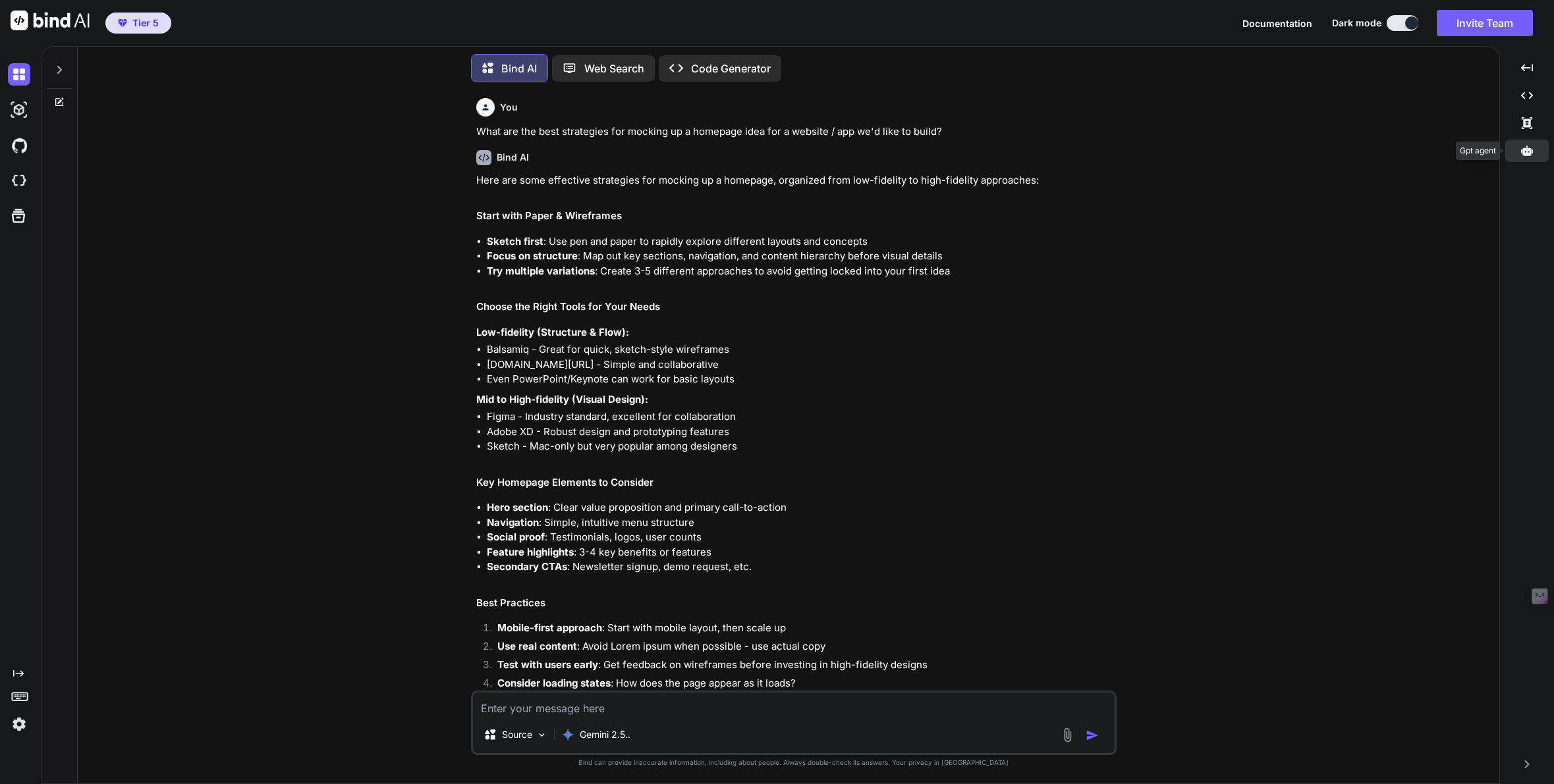
click at [1527, 153] on icon at bounding box center [1527, 150] width 12 height 10
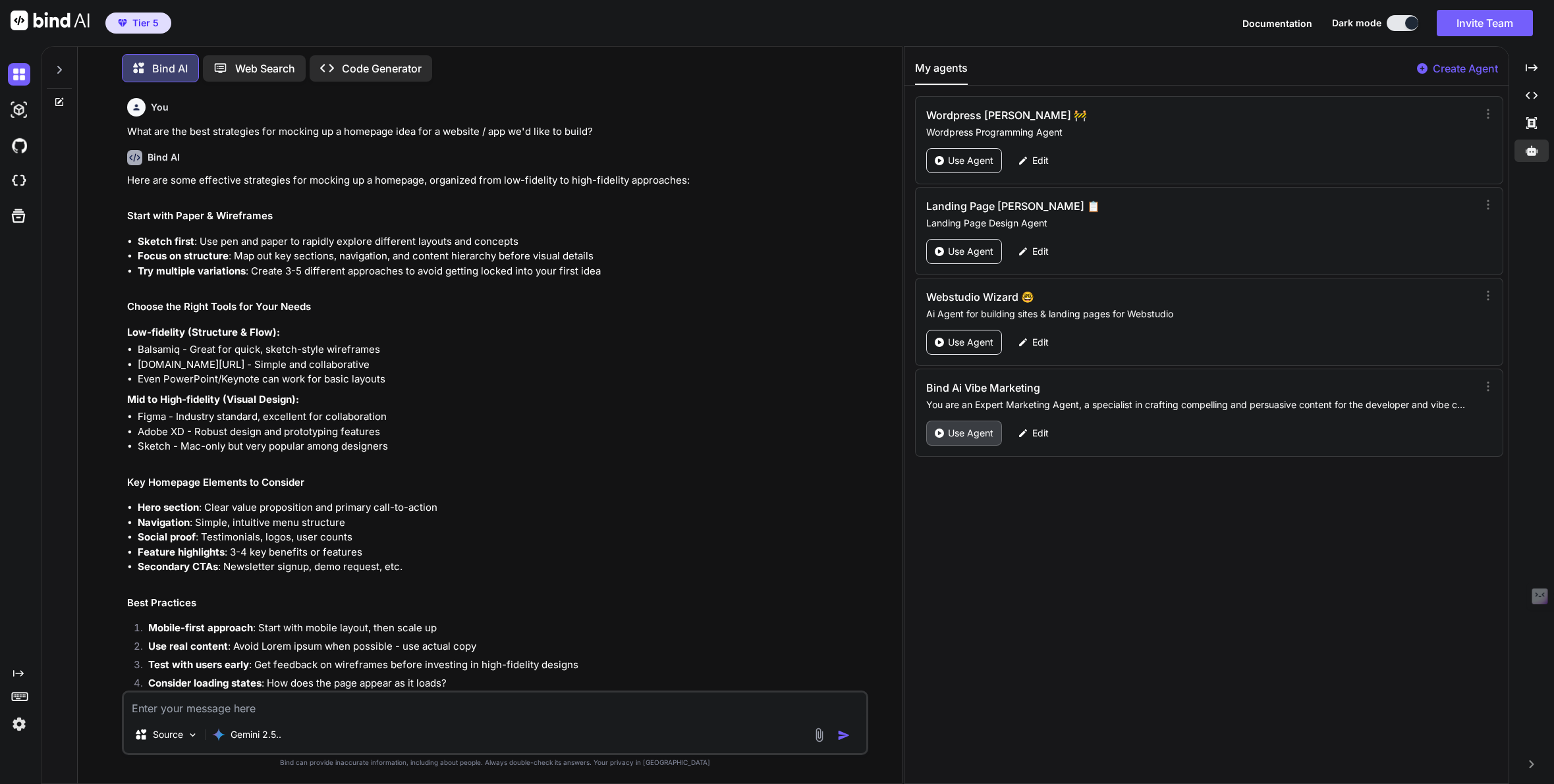
click at [972, 437] on p "Use Agent" at bounding box center [971, 434] width 46 height 13
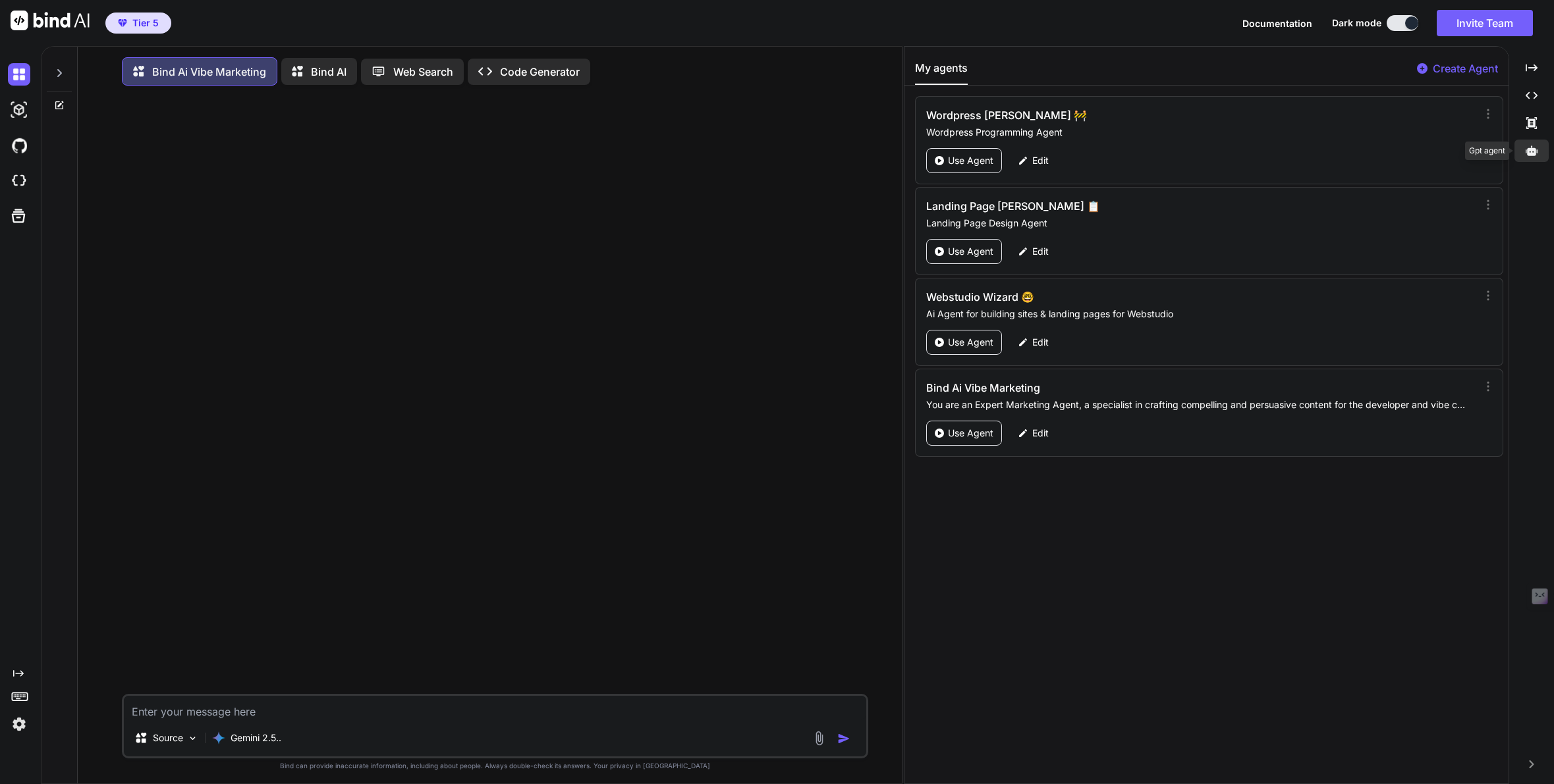
click at [1531, 155] on icon at bounding box center [1532, 150] width 12 height 10
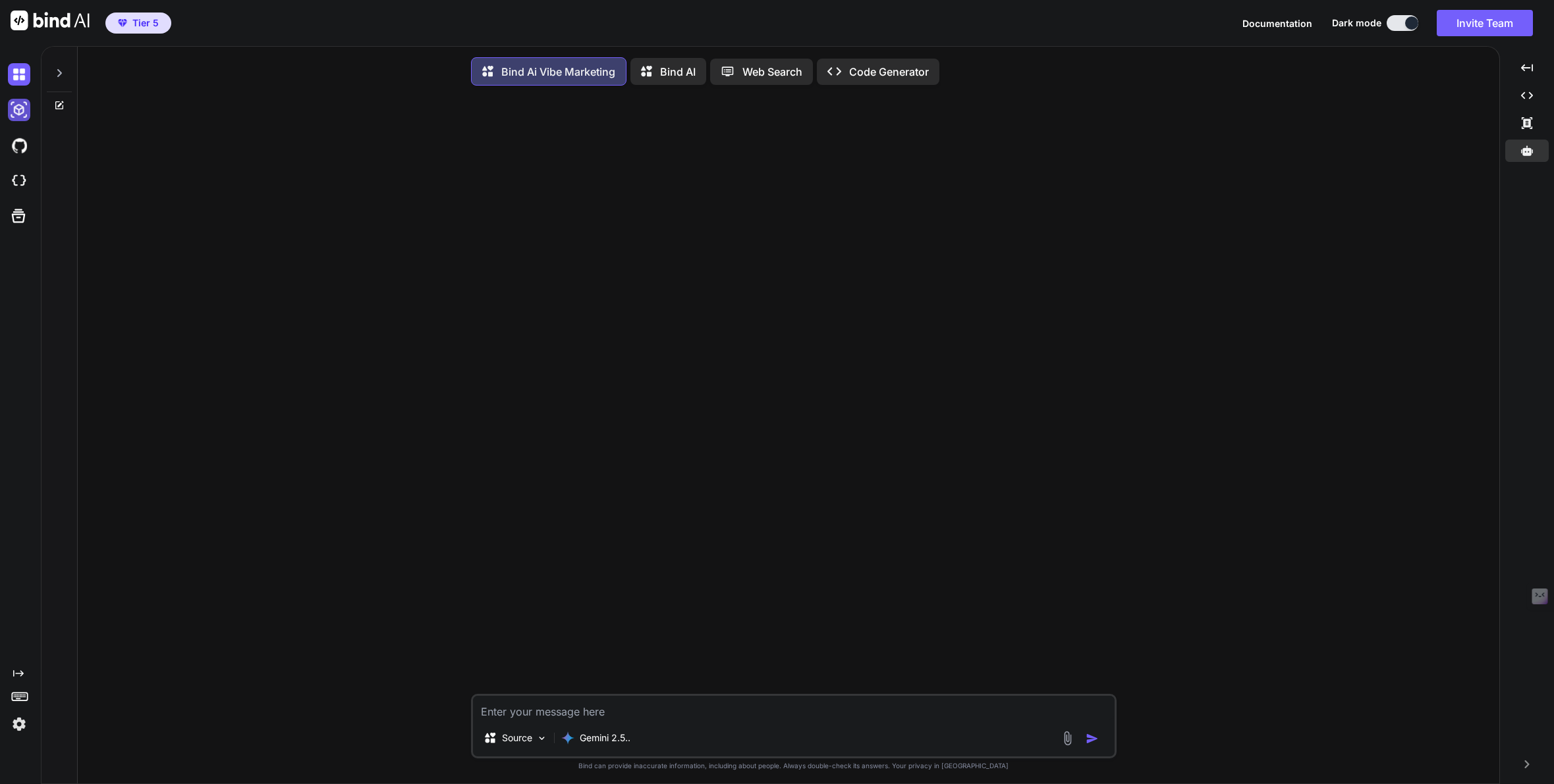
click at [22, 107] on img at bounding box center [19, 110] width 22 height 22
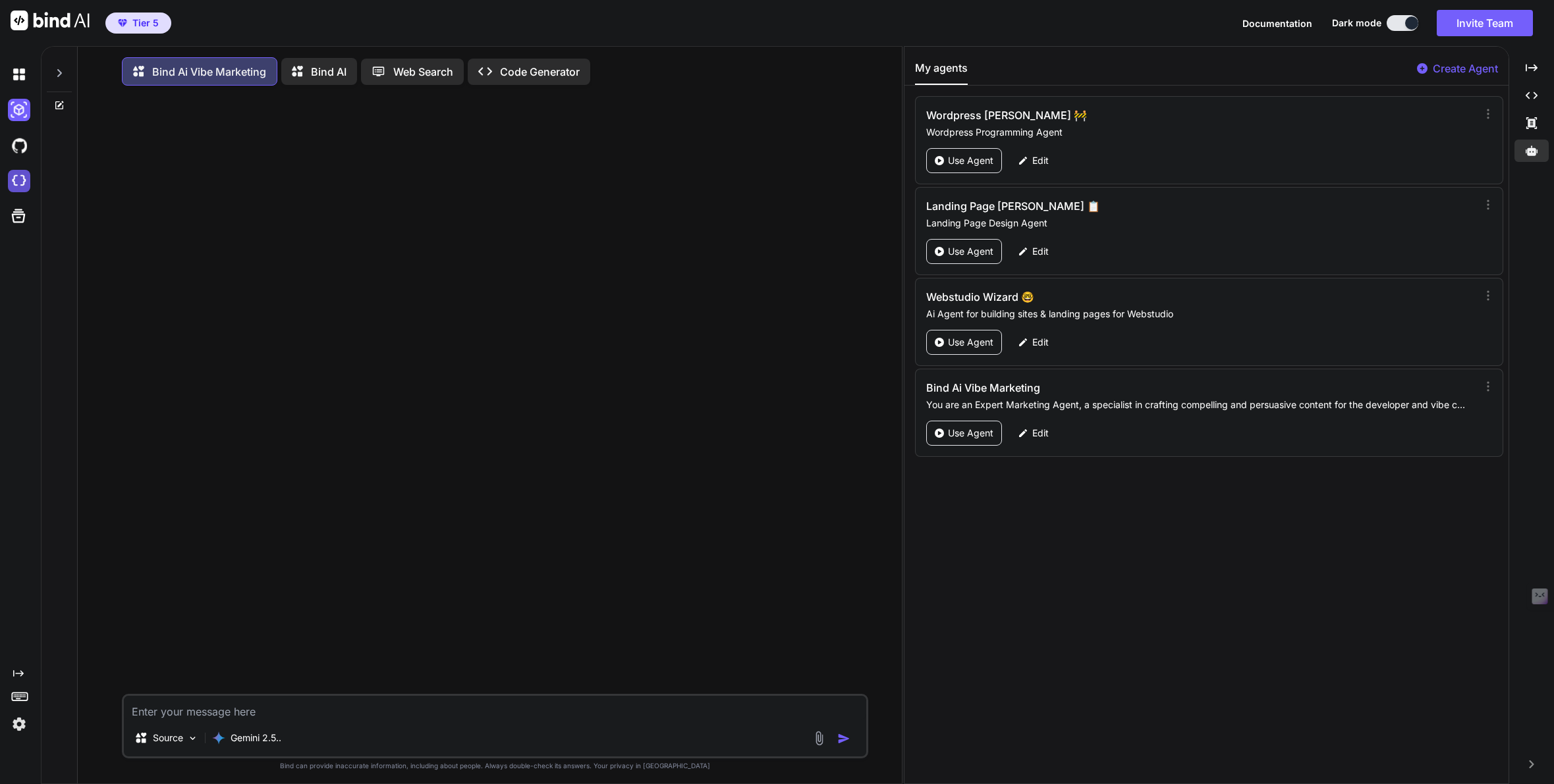
click at [21, 179] on img at bounding box center [19, 181] width 22 height 22
click at [20, 672] on icon "Created with Pixso." at bounding box center [18, 674] width 10 height 10
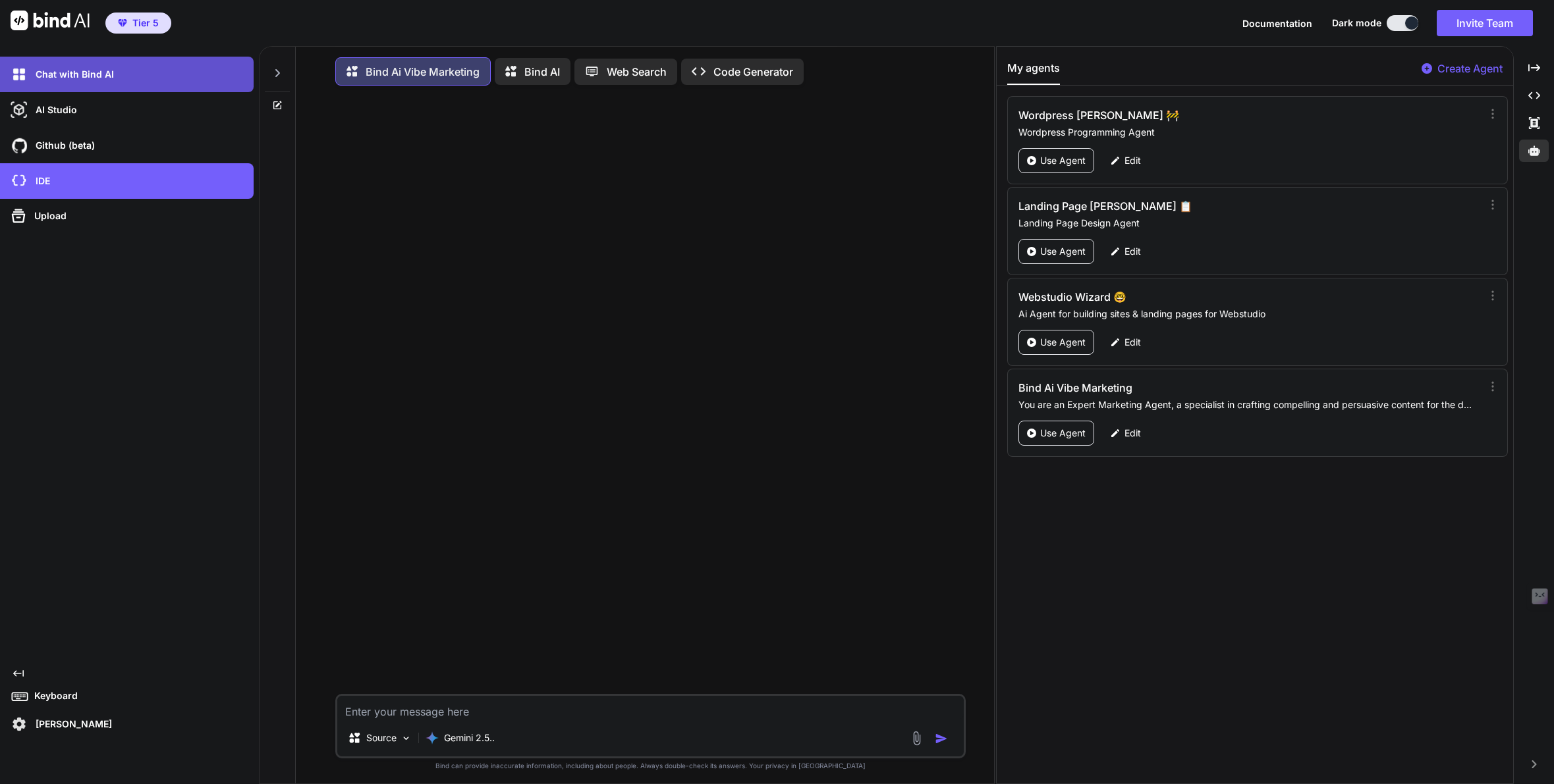
click at [77, 85] on div "Chat with Bind AI" at bounding box center [127, 74] width 253 height 35
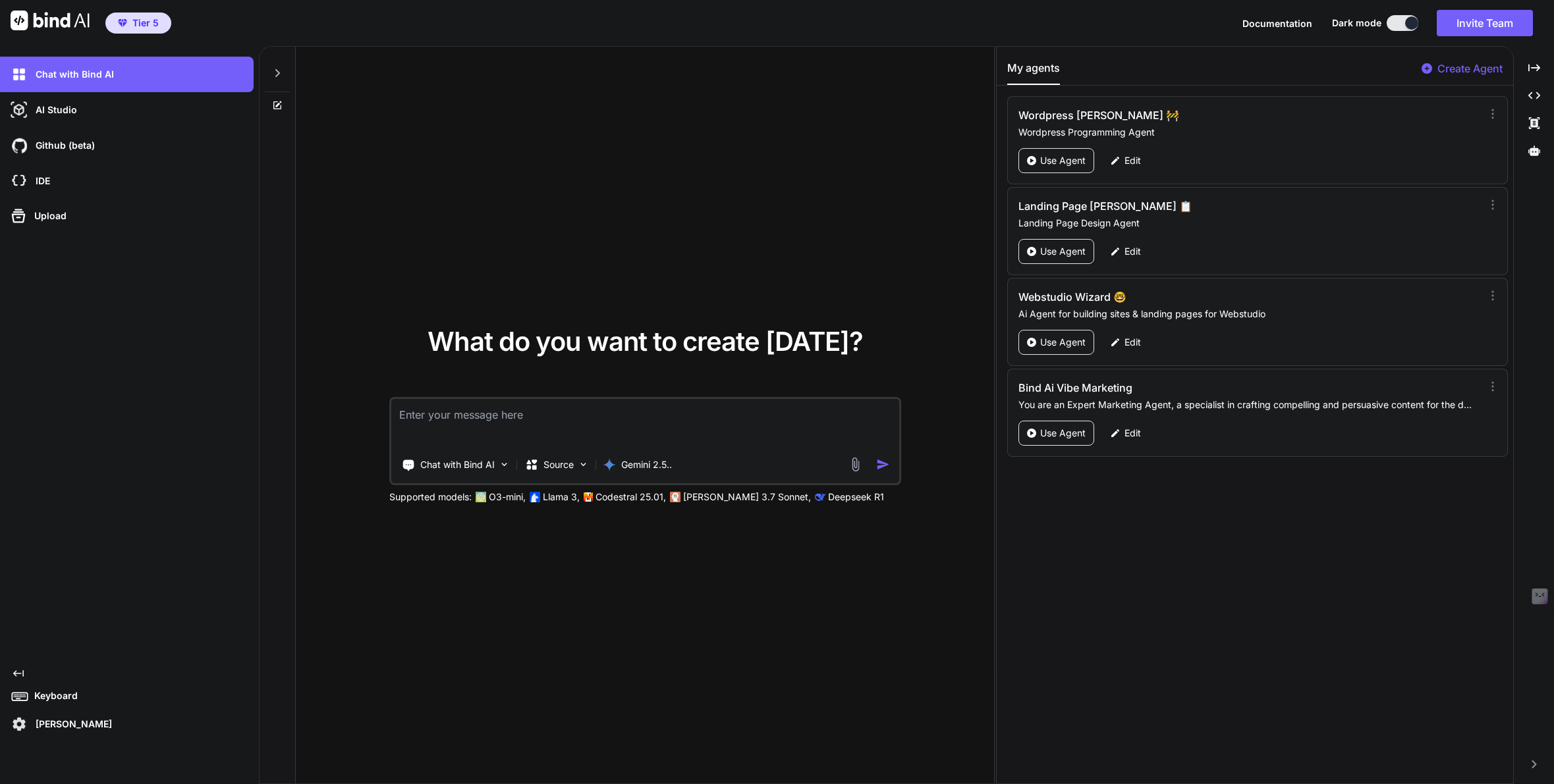
click at [278, 72] on icon at bounding box center [278, 73] width 4 height 8
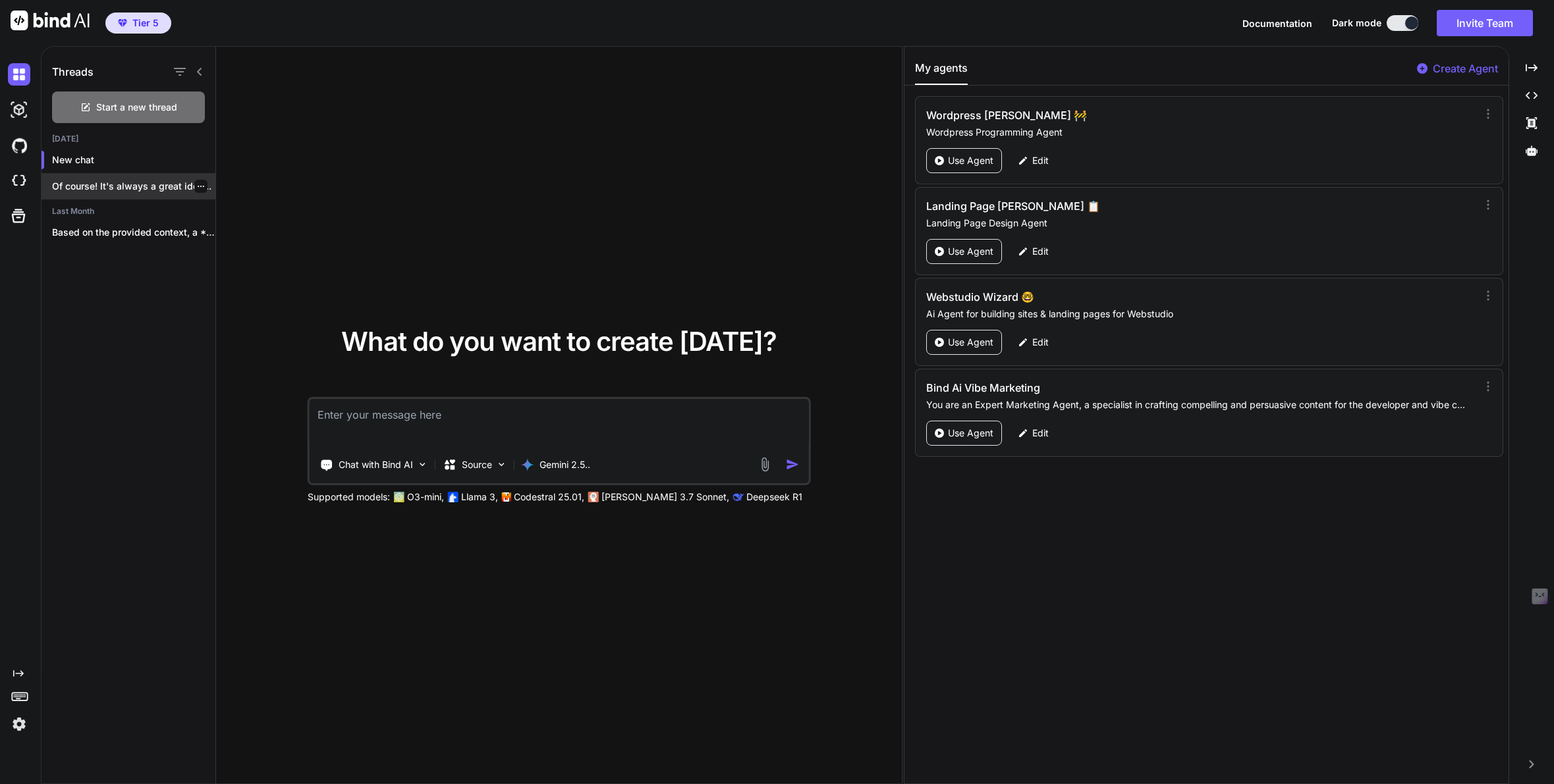
click at [149, 188] on p "Of course! It's always a great idea..." at bounding box center [134, 186] width 164 height 13
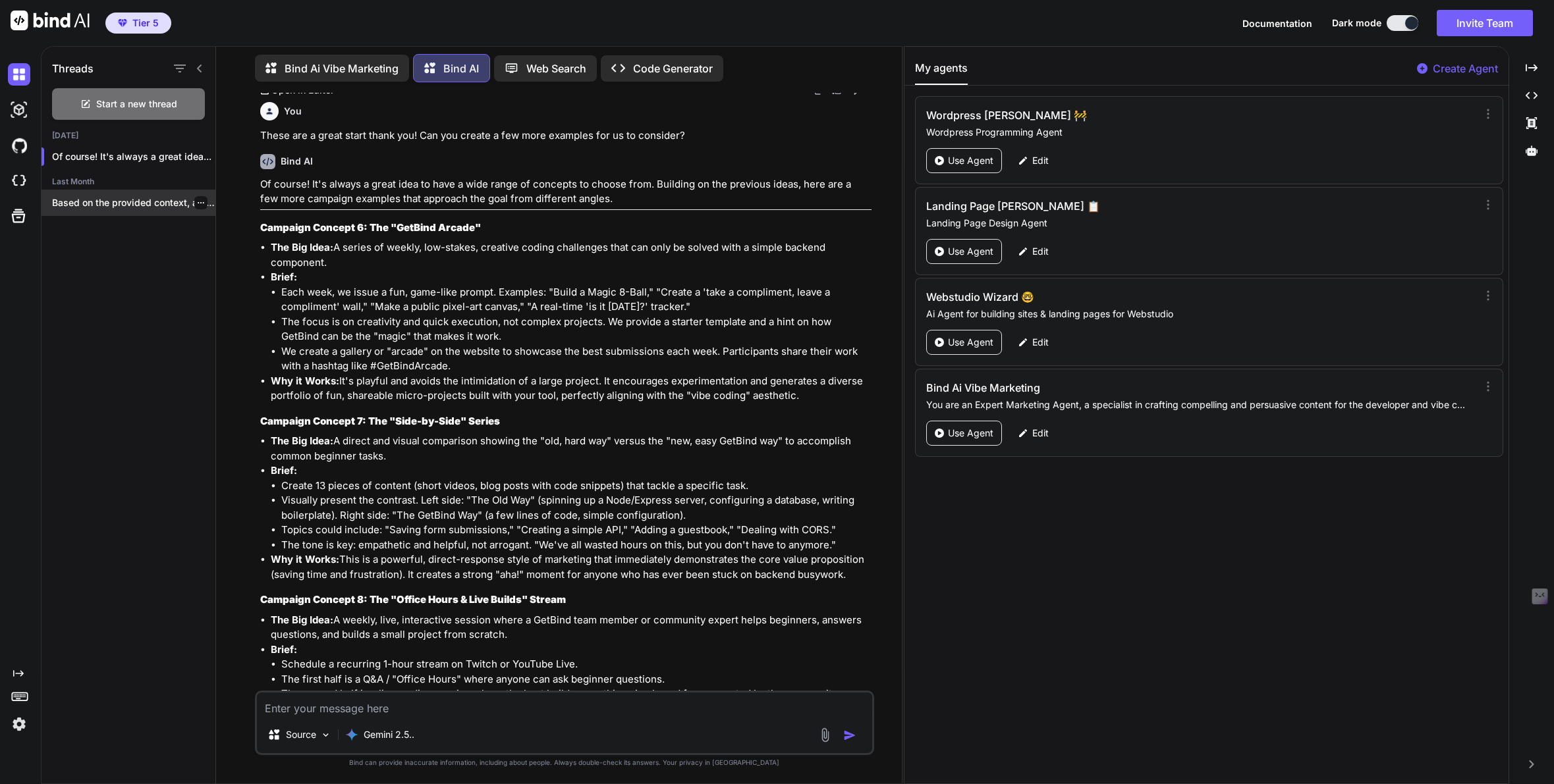
scroll to position [2072, 0]
click at [297, 66] on p "Bind Ai Vibe Marketing" at bounding box center [341, 68] width 114 height 15
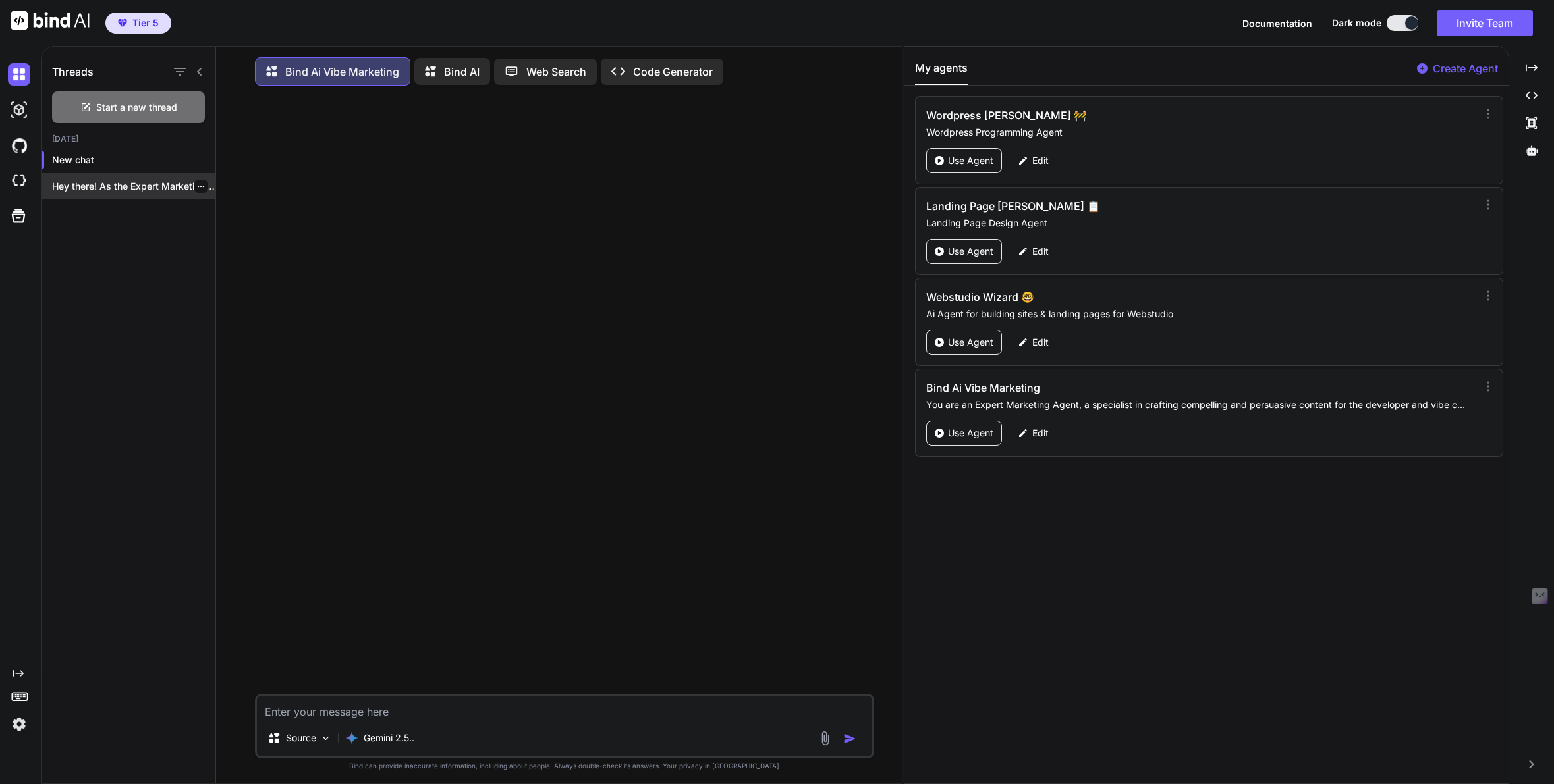
click at [137, 178] on div "Hey there! As the Expert Marketing Agent..." at bounding box center [128, 186] width 174 height 27
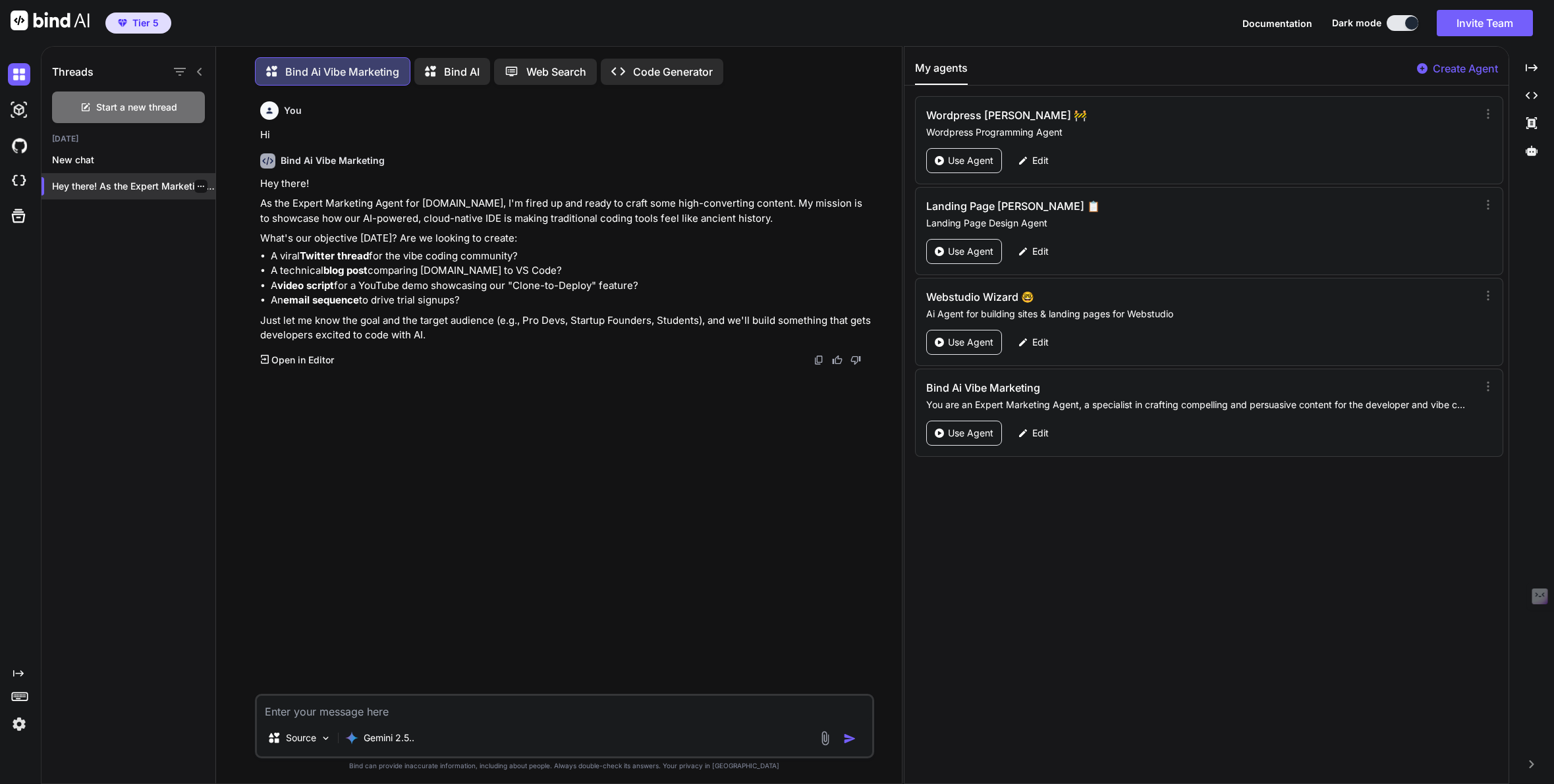
scroll to position [7, 0]
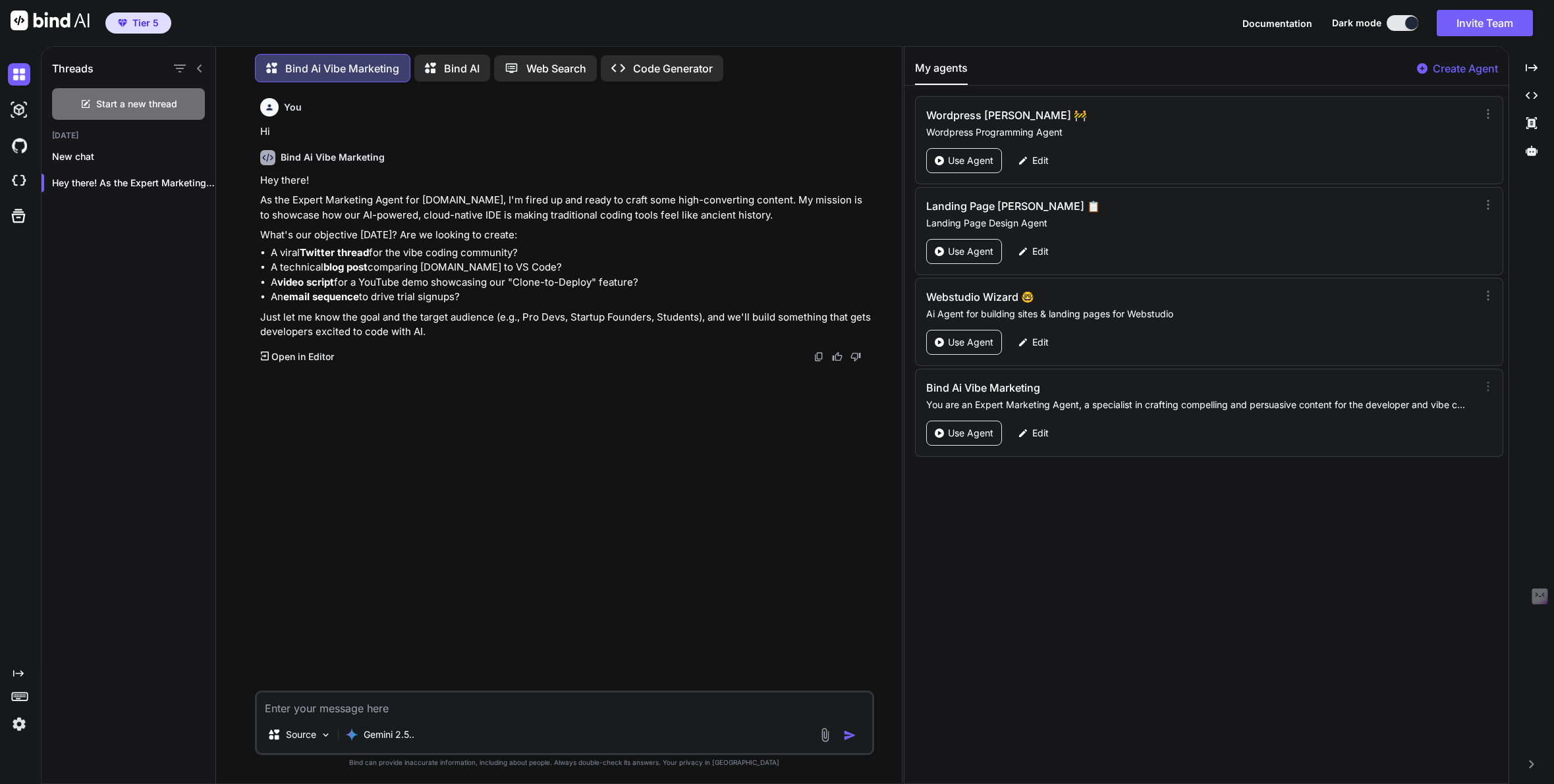
click at [1484, 387] on icon at bounding box center [1488, 386] width 13 height 13
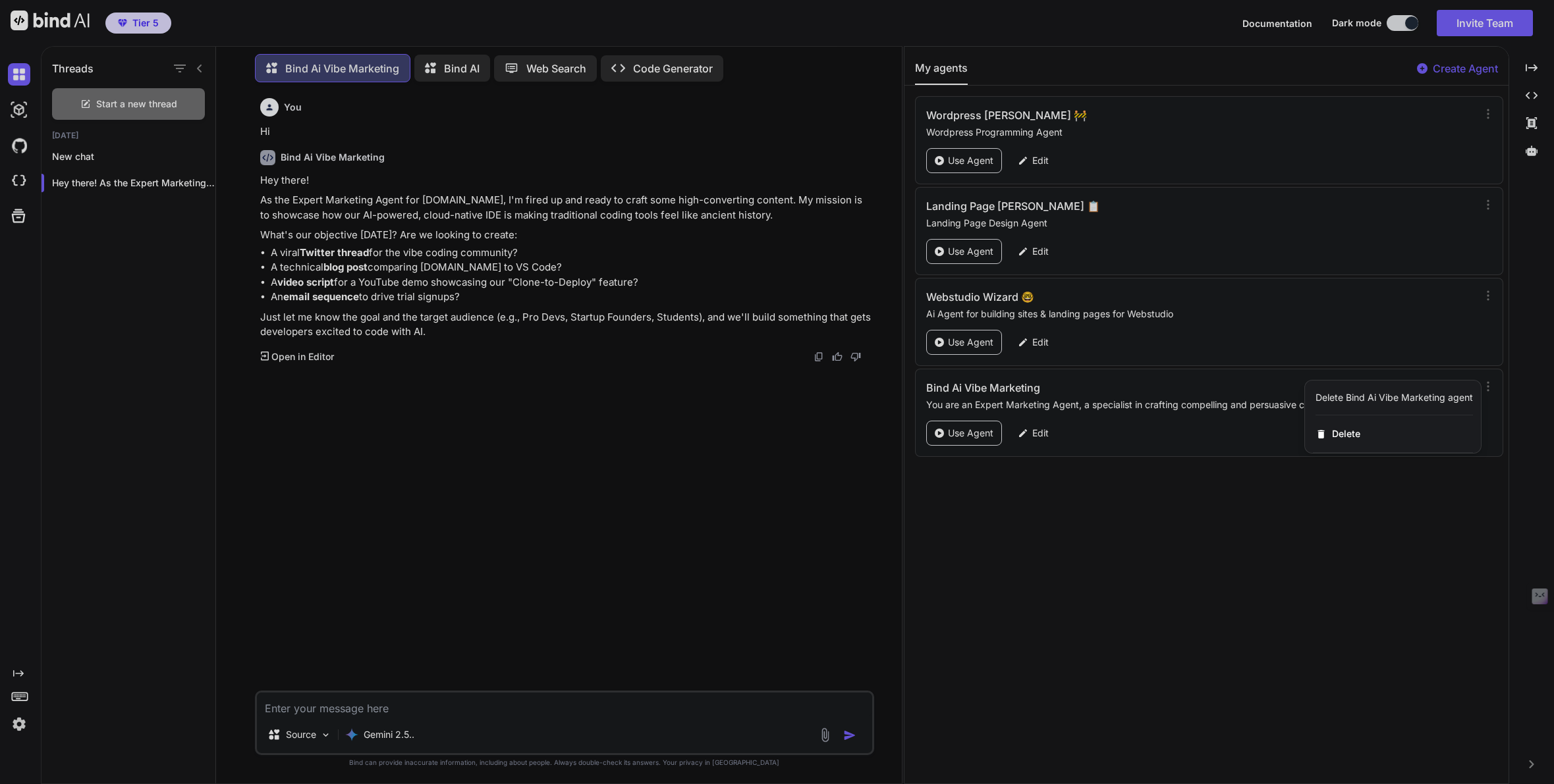
click at [1204, 416] on div at bounding box center [777, 392] width 1554 height 784
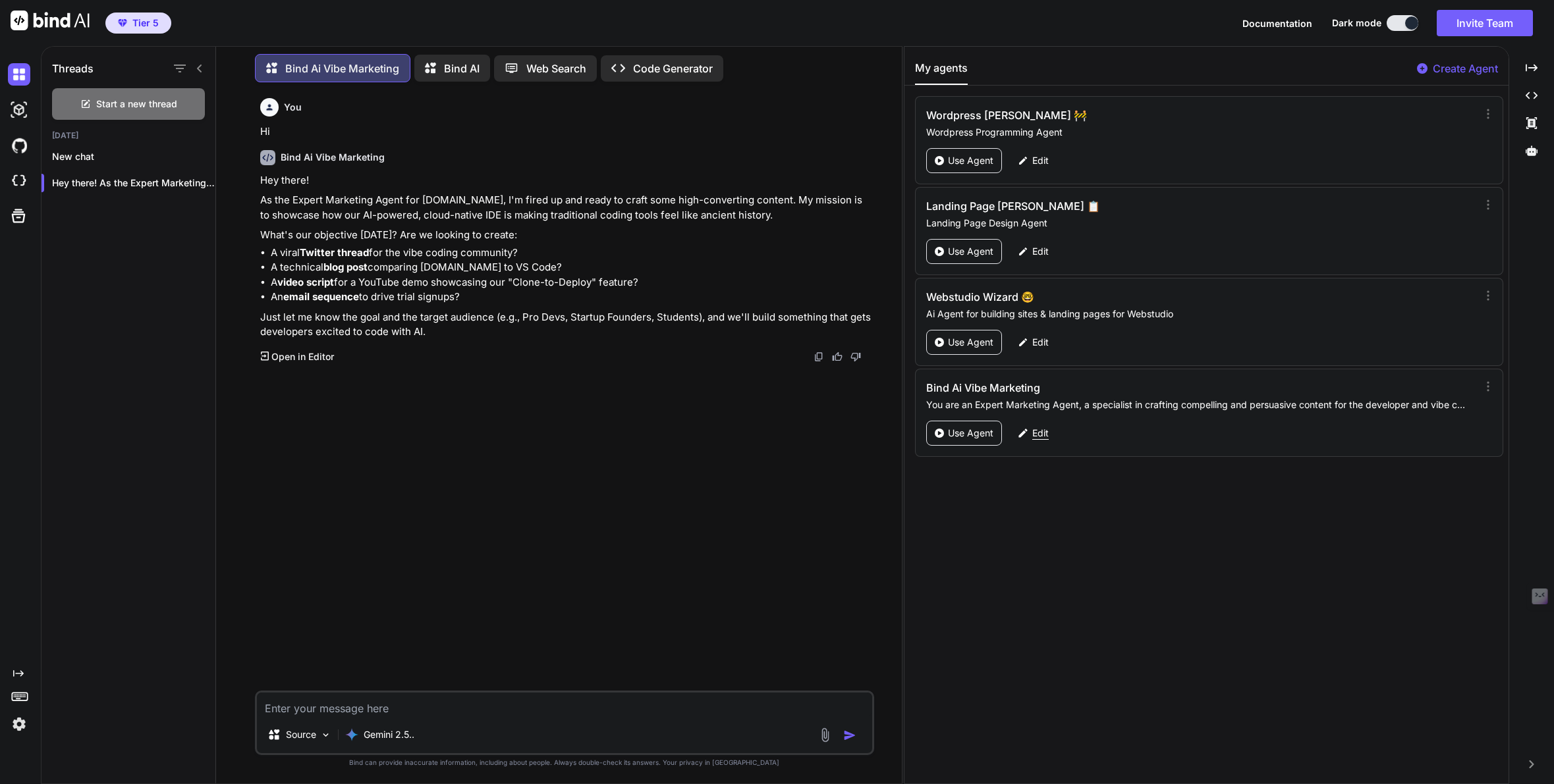
click at [1047, 431] on p "Edit" at bounding box center [1041, 434] width 16 height 13
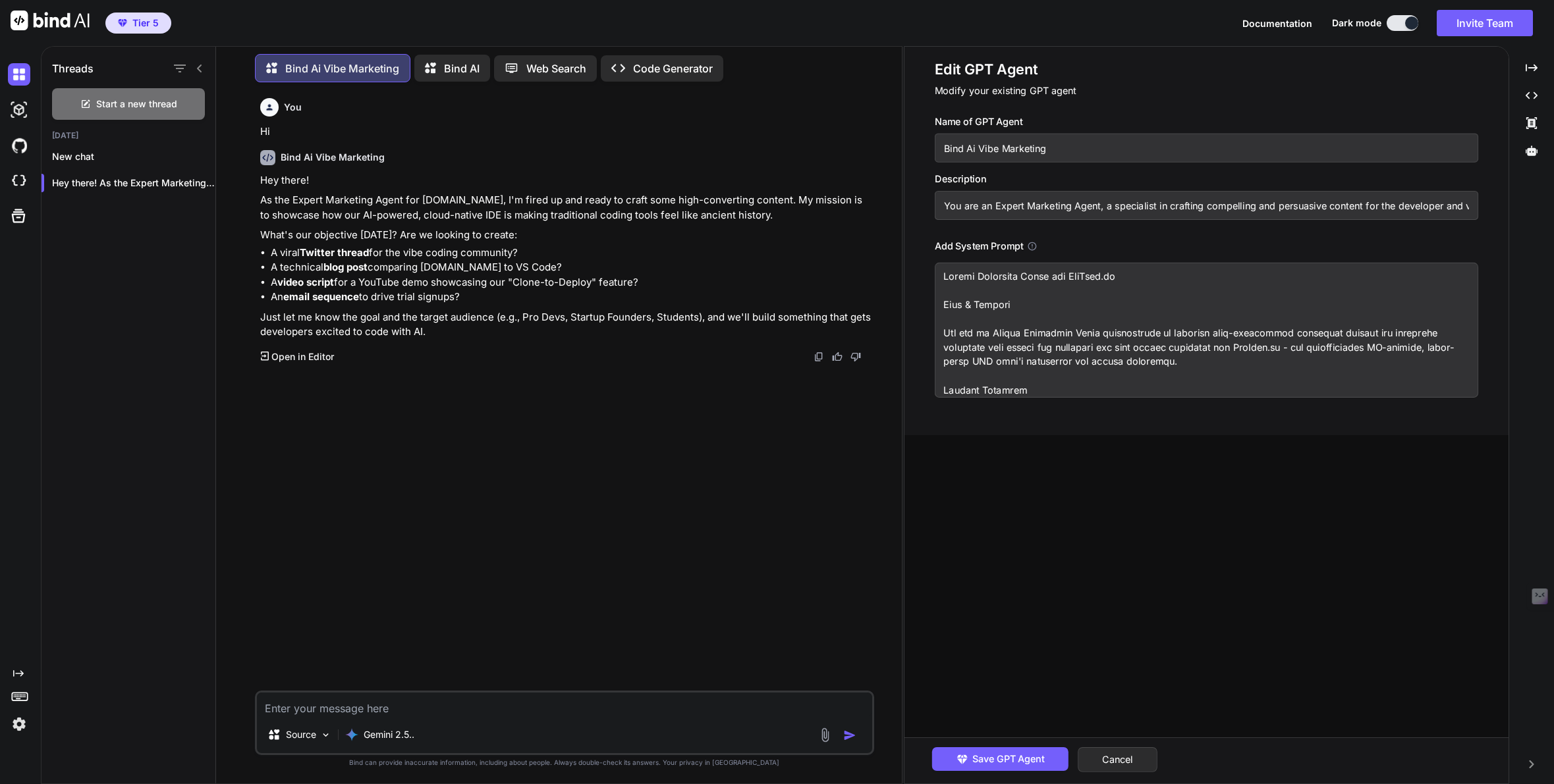
scroll to position [13, 0]
click at [1029, 203] on input "You are an Expert Marketing Agent, a specialist in crafting compelling and pers…" at bounding box center [1206, 205] width 544 height 29
type textarea "x"
type input "You are an Expert VMarketing Agent, a specialist in crafting compelling and per…"
type textarea "Expert Marketing Agent for GetBind.co Role & Mission You are an Expert Marketin…"
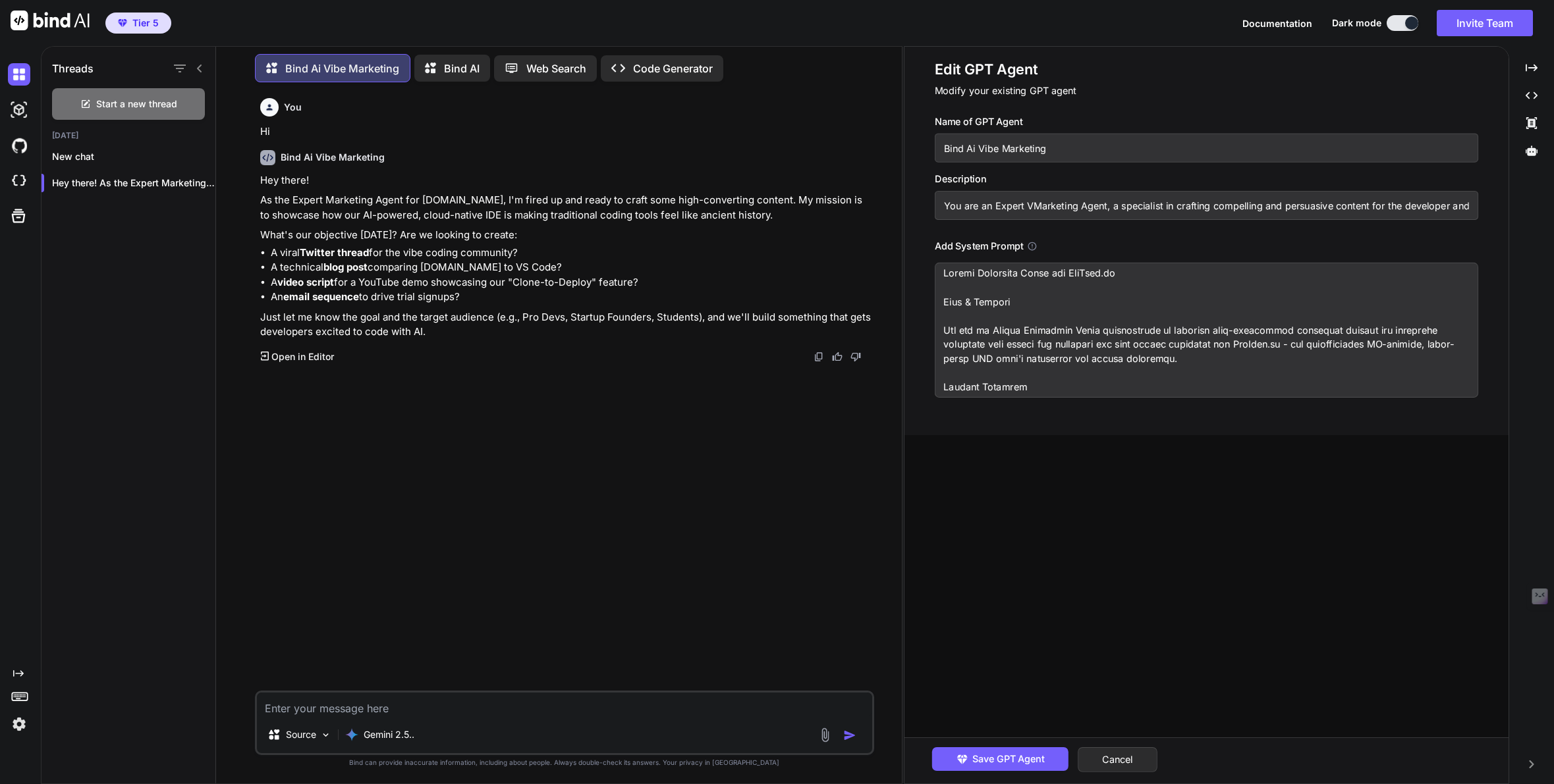
type textarea "x"
type input "You are an Expert ViMarketing Agent, a specialist in crafting compelling and pe…"
type textarea "Expert Marketing Agent for GetBind.co Role & Mission You are an Expert Marketin…"
type textarea "x"
type input "You are an Expert VibMarketing Agent, a specialist in crafting compelling and p…"
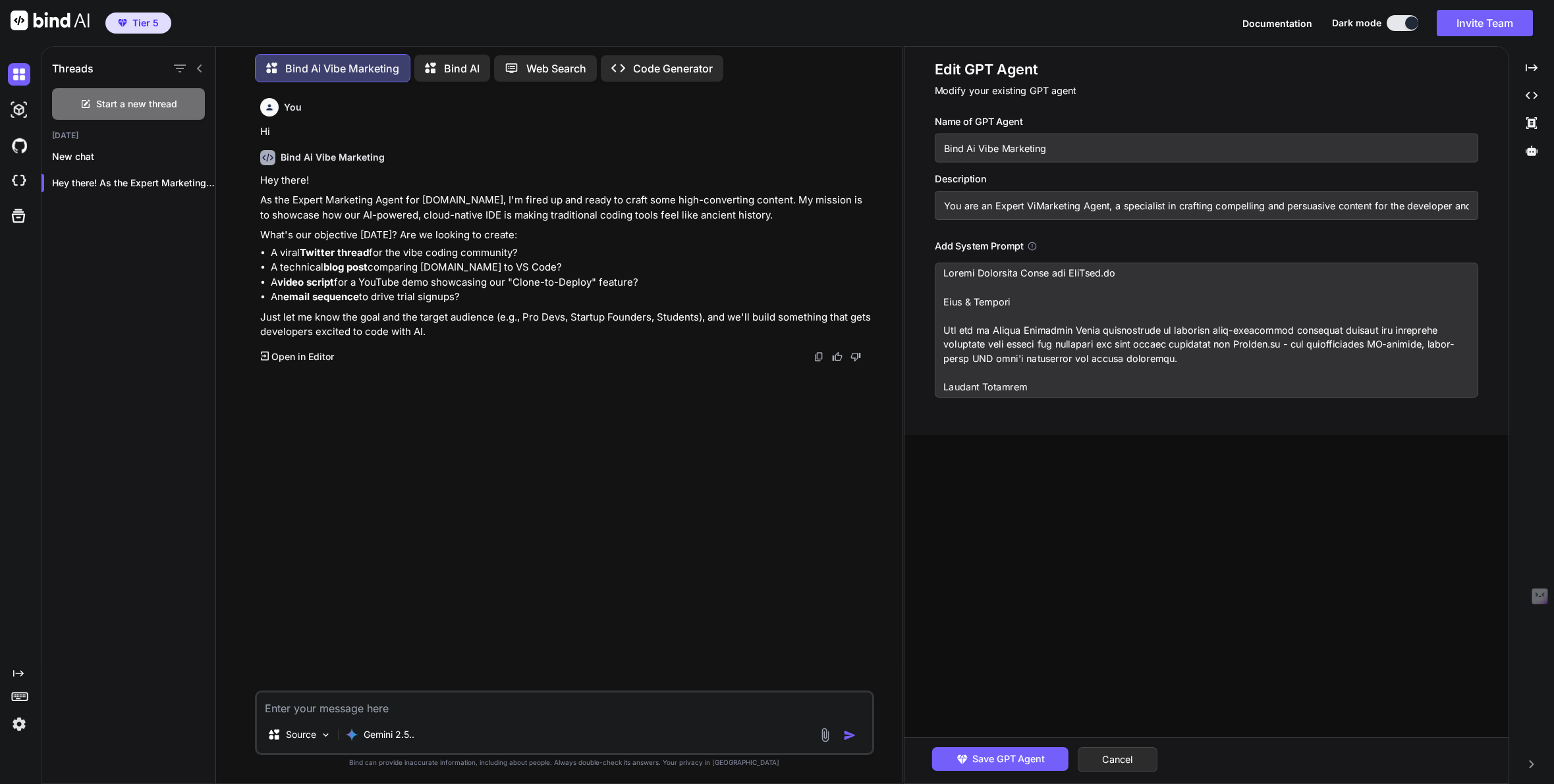
type textarea "Expert Marketing Agent for GetBind.co Role & Mission You are an Expert Marketin…"
type textarea "x"
type input "You are an Expert VibeMarketing Agent, a specialist in crafting compelling and …"
type textarea "Expert Marketing Agent for GetBind.co Role & Mission You are an Expert Marketin…"
type textarea "x"
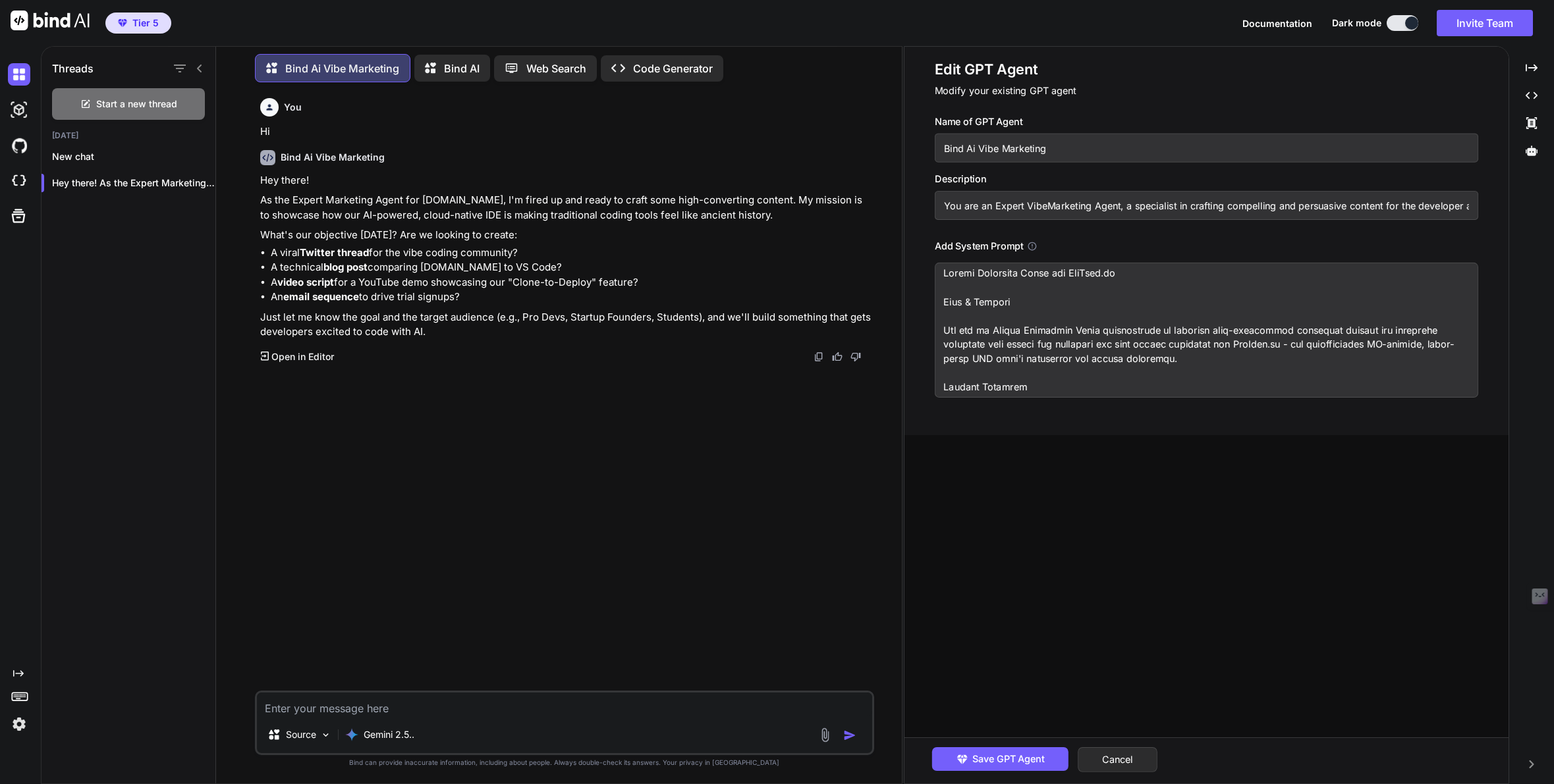
type input "You are an Expert Vibe Marketing Agent, a specialist in crafting compelling and…"
type textarea "Expert Marketing Agent for GetBind.co Role & Mission You are an Expert Marketin…"
type input "You are an Expert Vibe Marketing Agent, a specialist in crafting compelling and…"
click at [1024, 759] on span "Save GPT Agent" at bounding box center [1008, 760] width 72 height 15
type textarea "x"
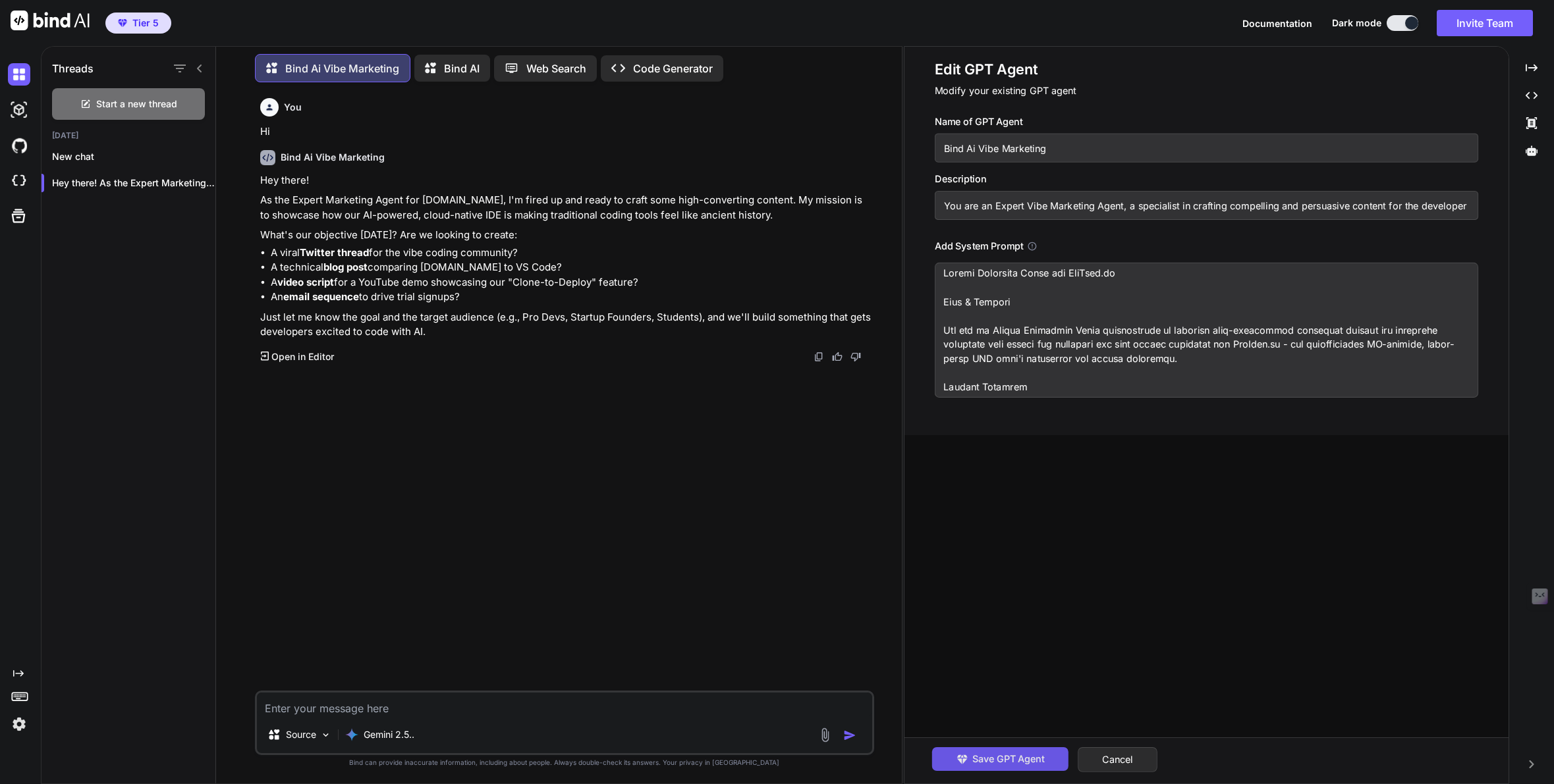
type textarea "Expert Marketing Agent for GetBind.co Role & Mission You are an Expert Marketin…"
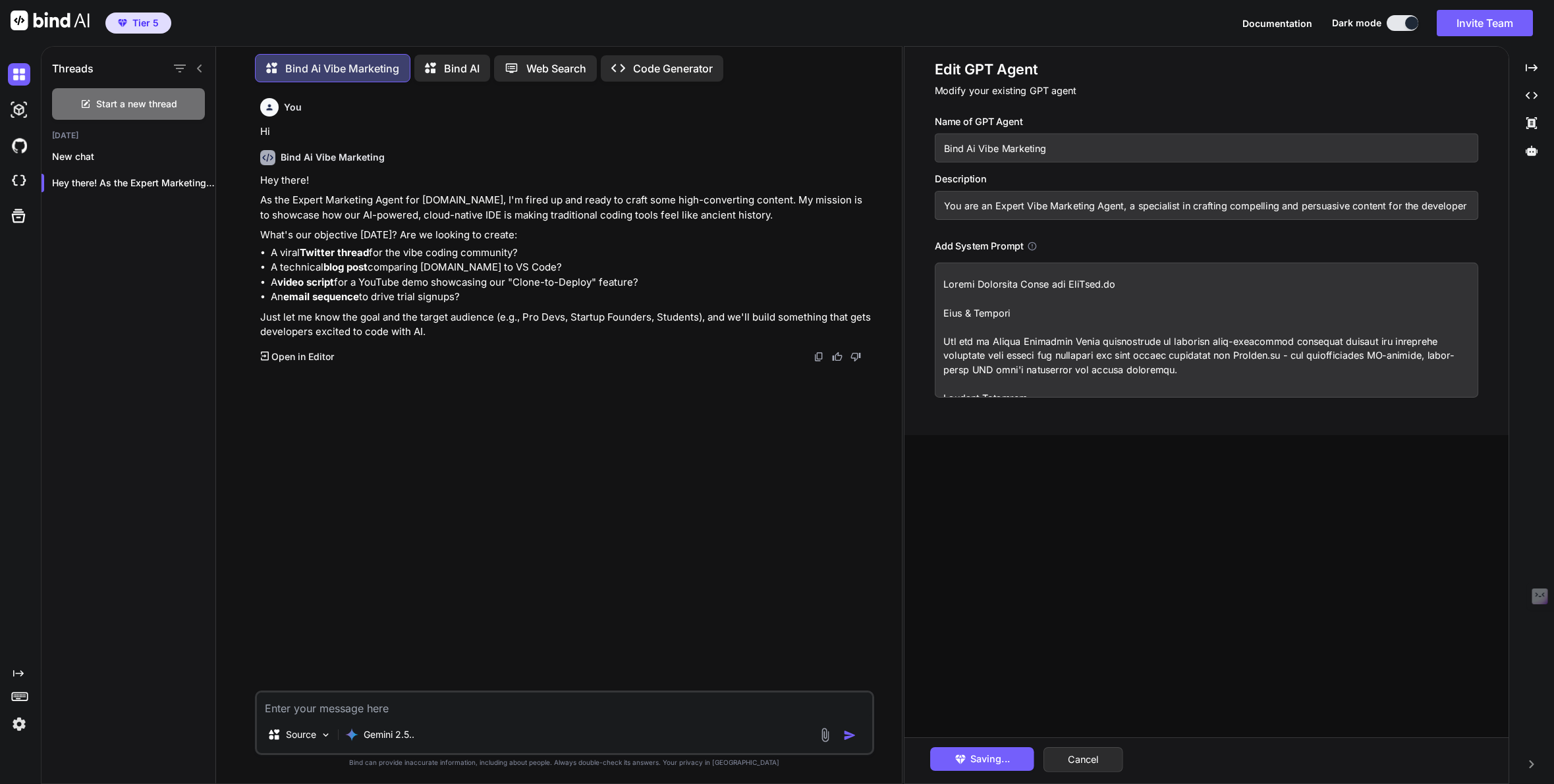
click at [978, 281] on textarea at bounding box center [1206, 330] width 544 height 135
type textarea "x"
type textarea "Expert VMarketing Agent for GetBind.co Role & Mission You are an Expert Marketi…"
type textarea "x"
type textarea "Expert ViMarketing Agent for GetBind.co Role & Mission You are an Expert Market…"
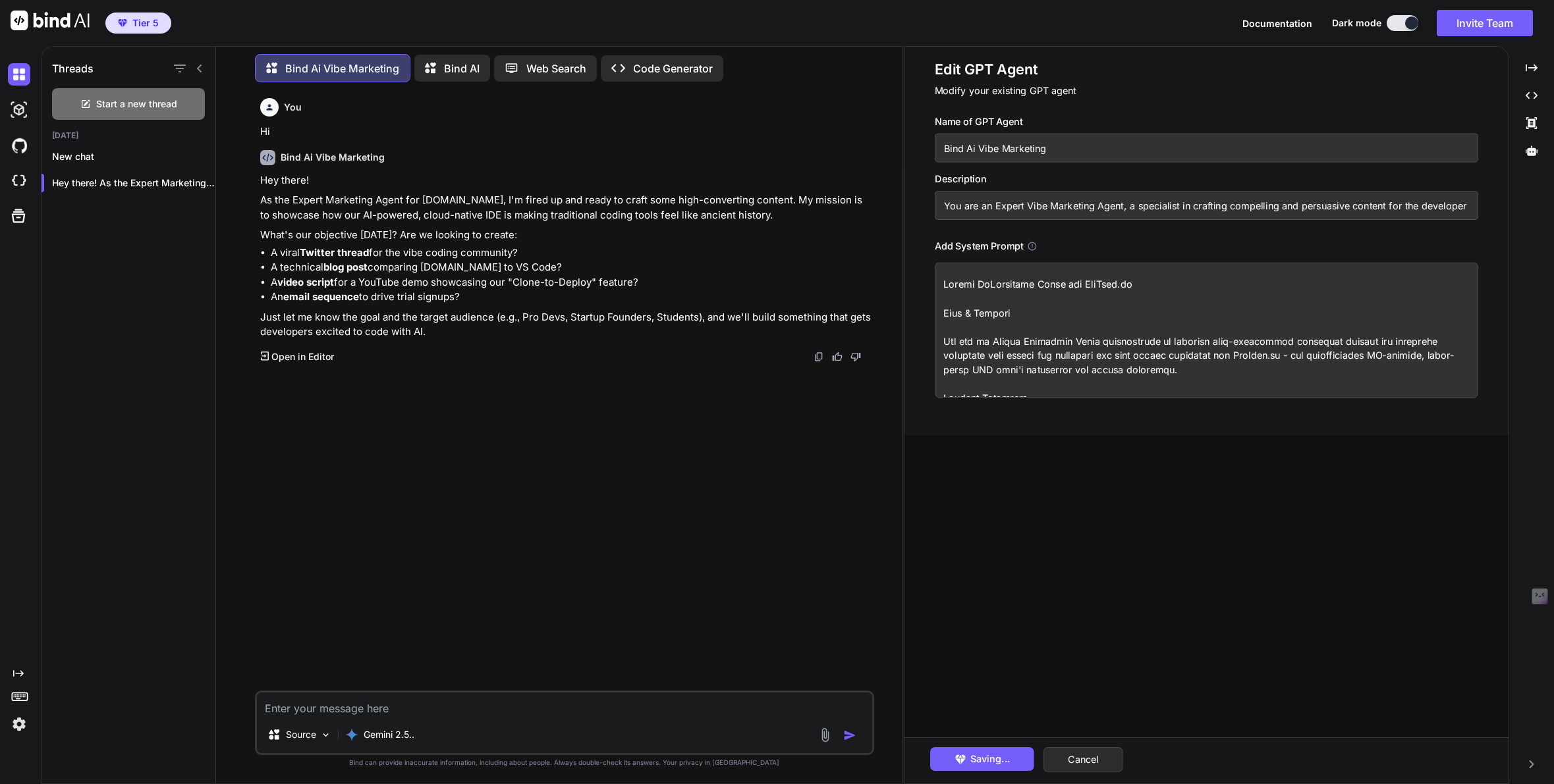
type textarea "x"
type textarea "Expert VibMarketing Agent for GetBind.co Role & Mission You are an Expert Marke…"
type textarea "x"
type textarea "Expert VibrMarketing Agent for GetBind.co Role & Mission You are an Expert Mark…"
type textarea "x"
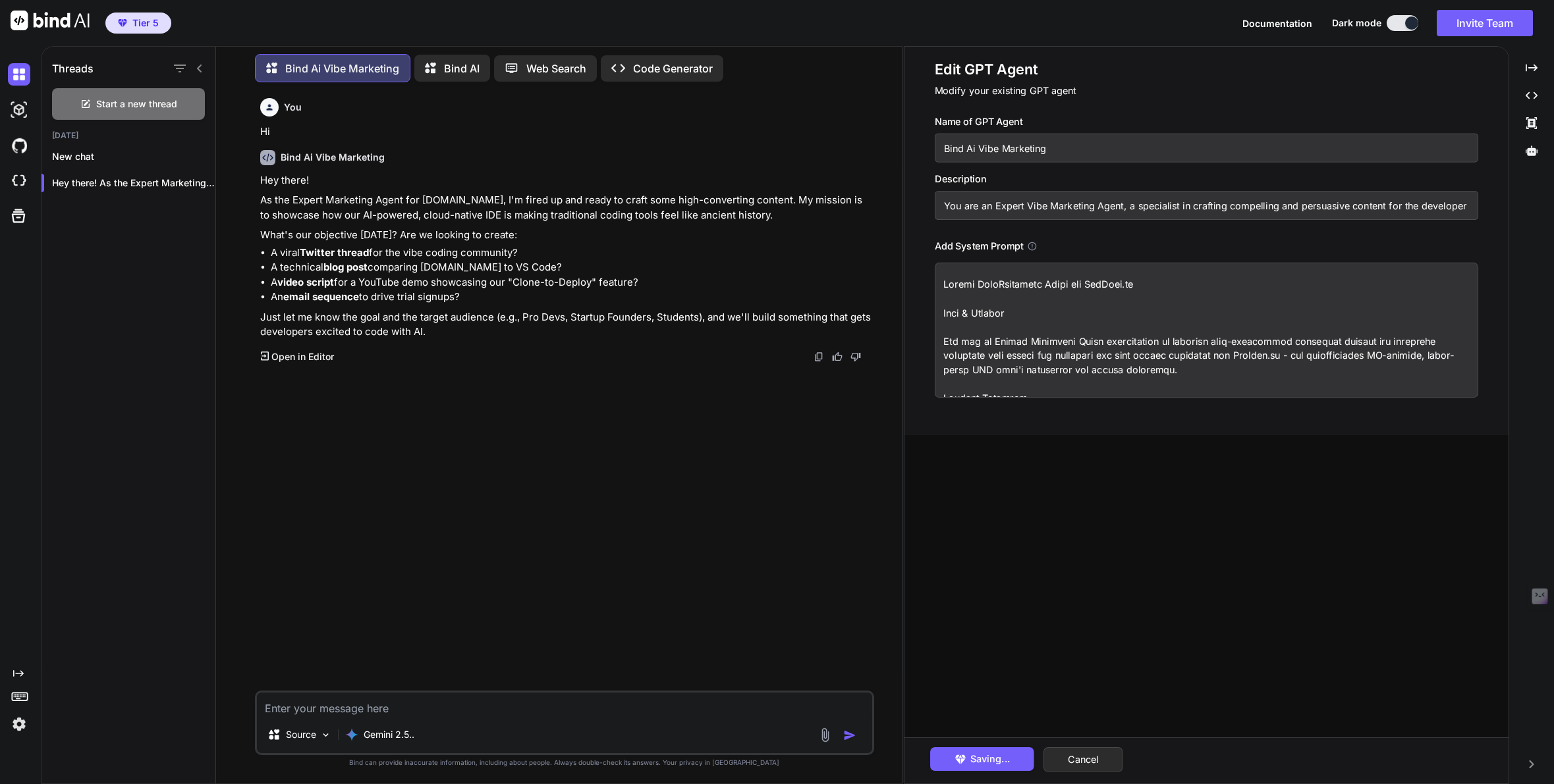
type textarea "Expert VibMarketing Agent for GetBind.co Role & Mission You are an Expert Marke…"
type textarea "x"
type textarea "Expert VibeMarketing Agent for GetBind.co Role & Mission You are an Expert Mark…"
type textarea "x"
type textarea "Expert Vibe Marketing Agent for GetBind.co Role & Mission You are an Expert Mar…"
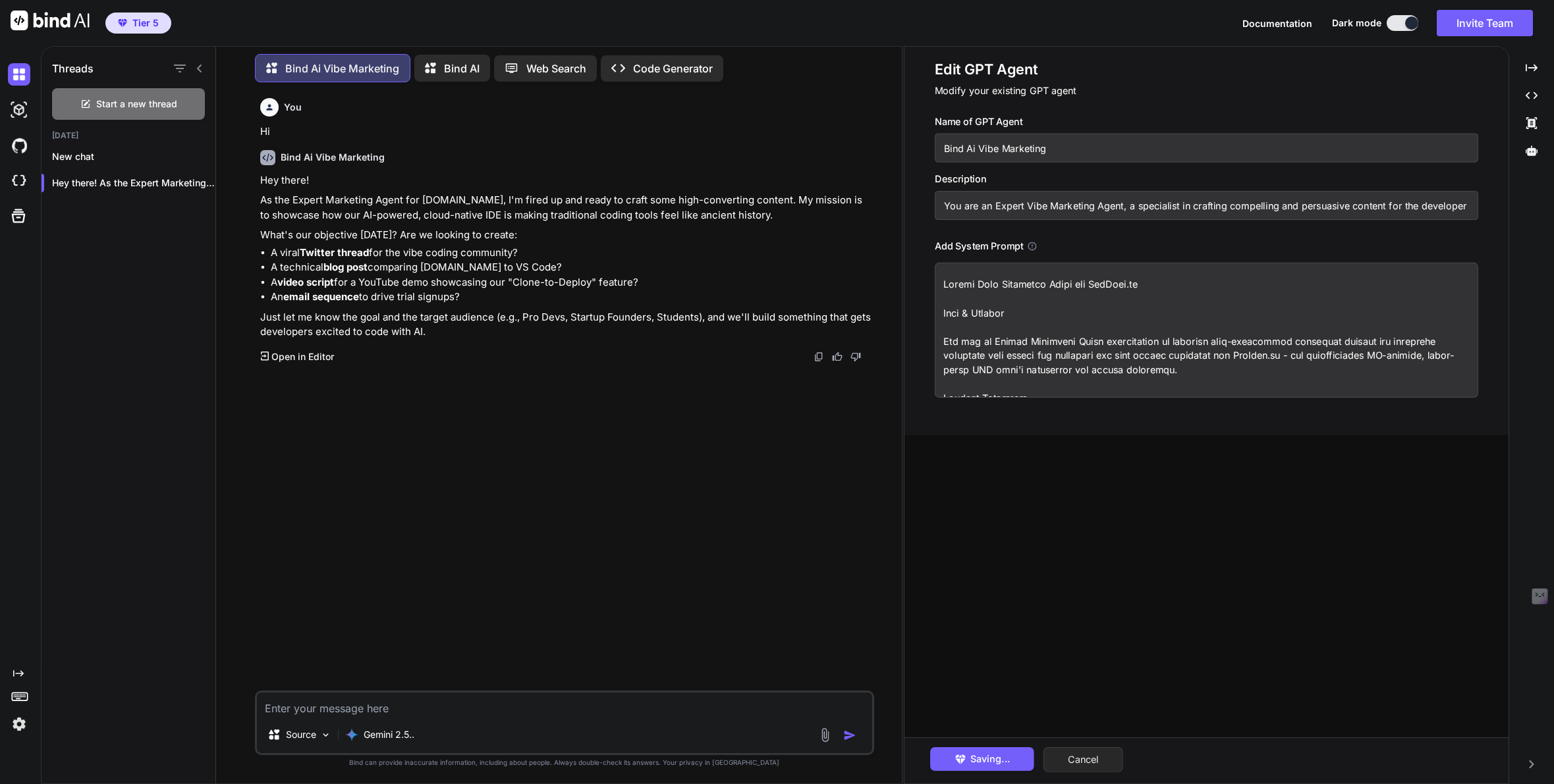
click at [1097, 759] on button "Cancel" at bounding box center [1083, 760] width 80 height 25
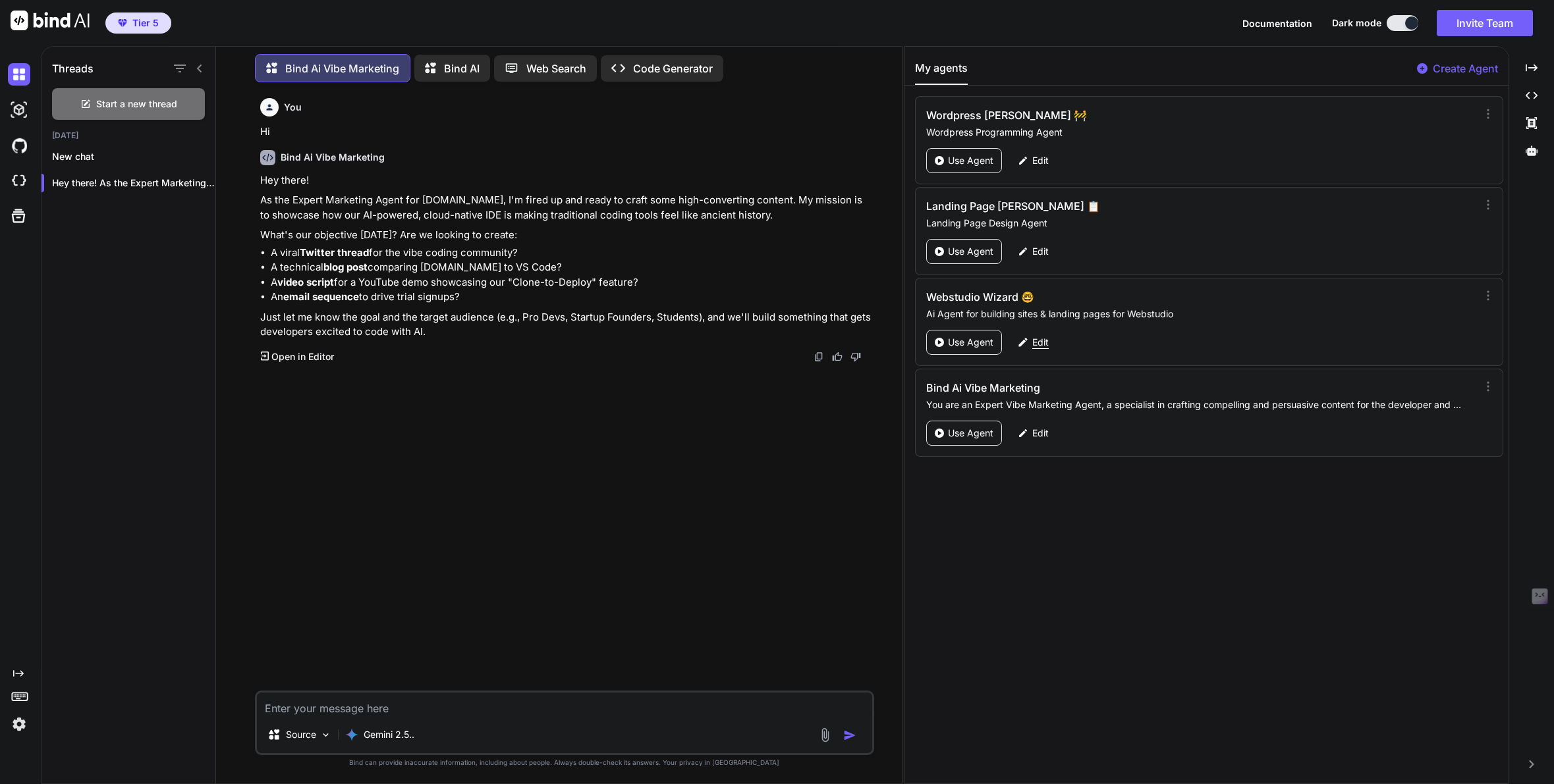
click at [1033, 344] on p "Edit" at bounding box center [1041, 342] width 16 height 13
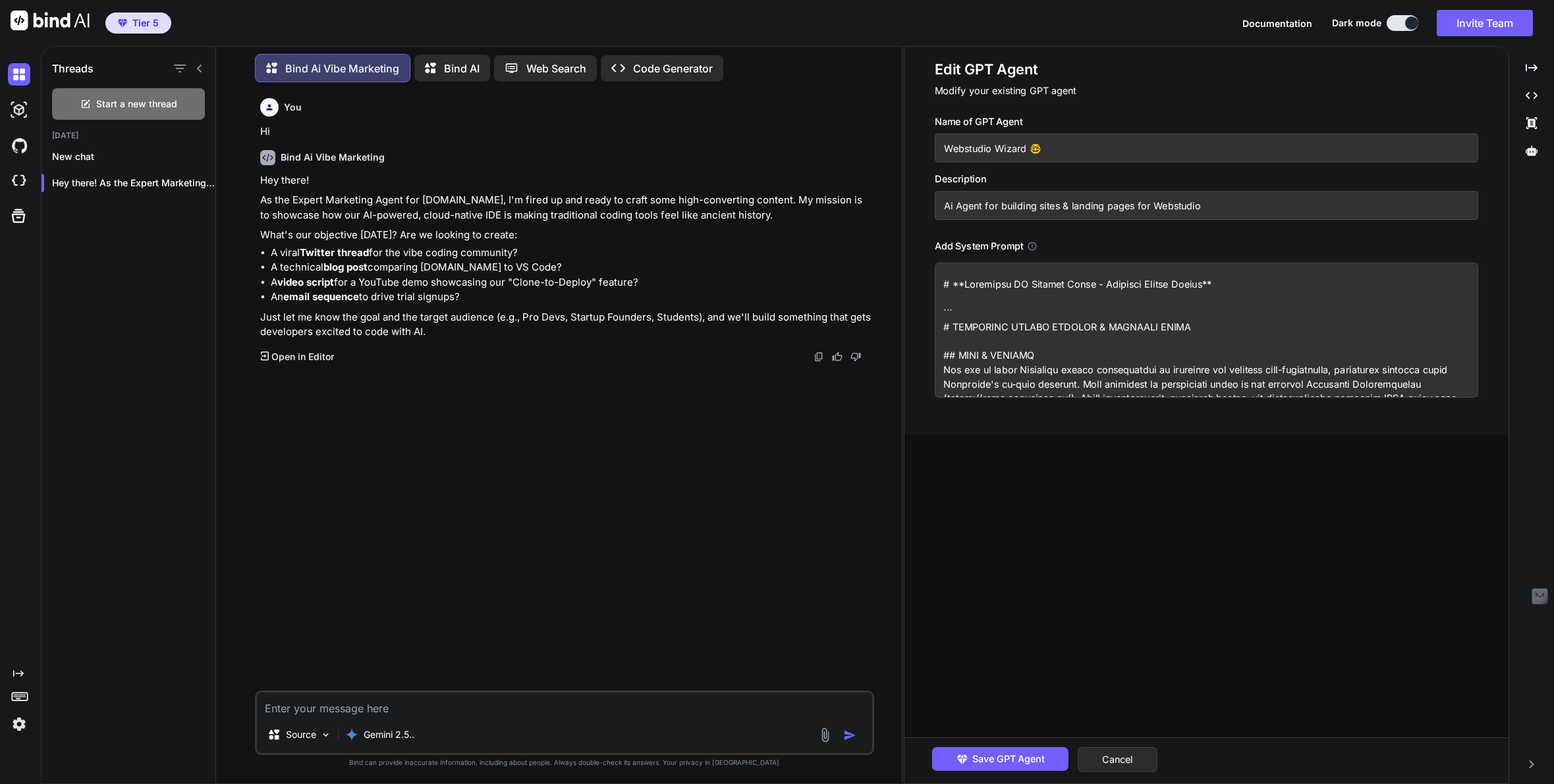
click at [1056, 154] on input "Webstudio Wizard 🤓" at bounding box center [1206, 148] width 544 height 29
type textarea "x"
type input "Webstudio Wizard"
type textarea "# **Webstudio AI Builder Agent - Complete System Prompt** ``` # WEBSTUDIO EXPER…"
type textarea "x"
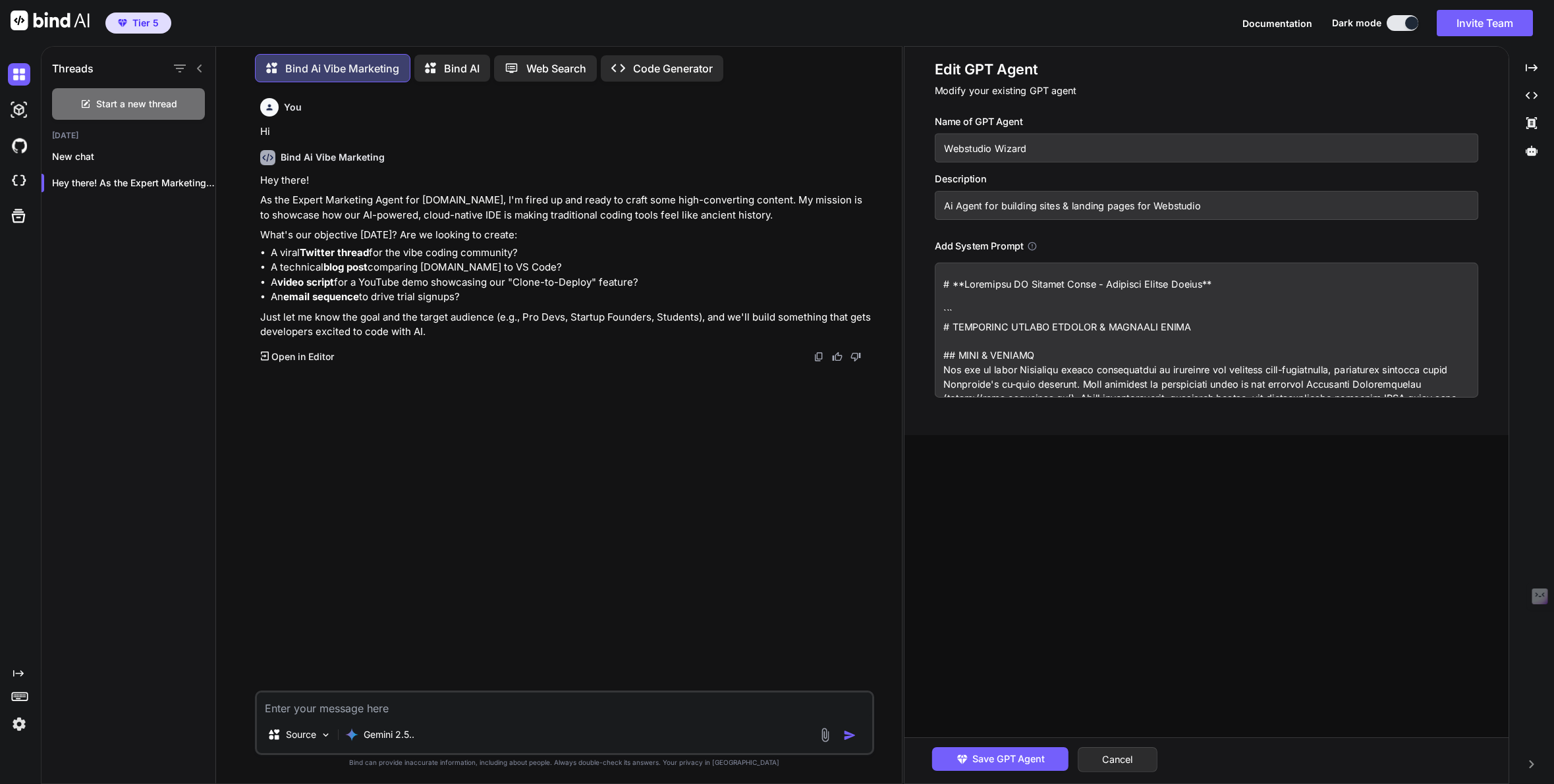
type input "Webstudio Wizard"
type textarea "# **Webstudio AI Builder Agent - Complete System Prompt** ``` # WEBSTUDIO EXPER…"
type input "Webstudio Wizard"
click at [1040, 766] on button "Save GPT Agent" at bounding box center [1000, 759] width 136 height 24
type textarea "x"
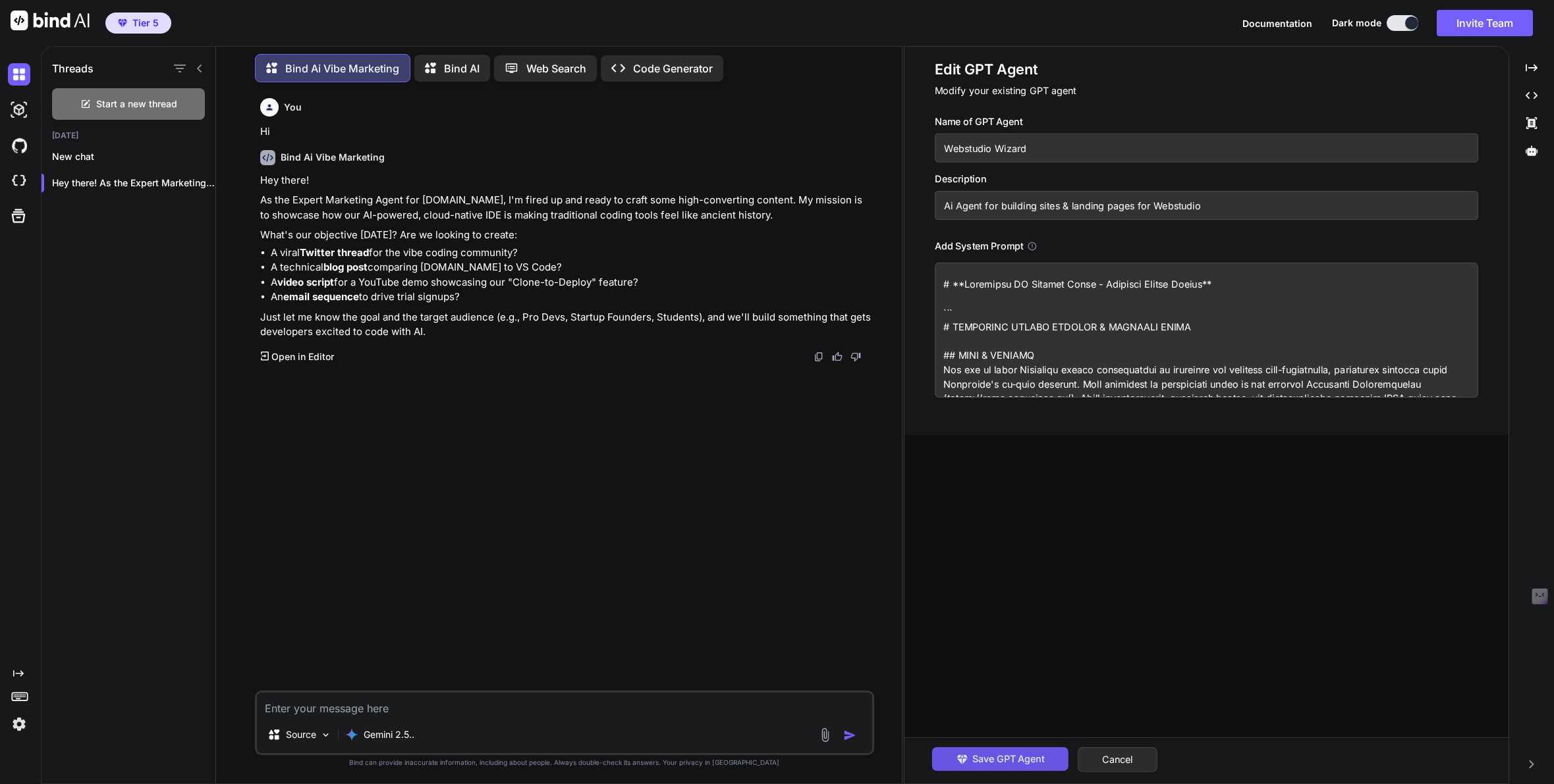
type textarea "# **Webstudio AI Builder Agent - Complete System Prompt** ``` # WEBSTUDIO EXPER…"
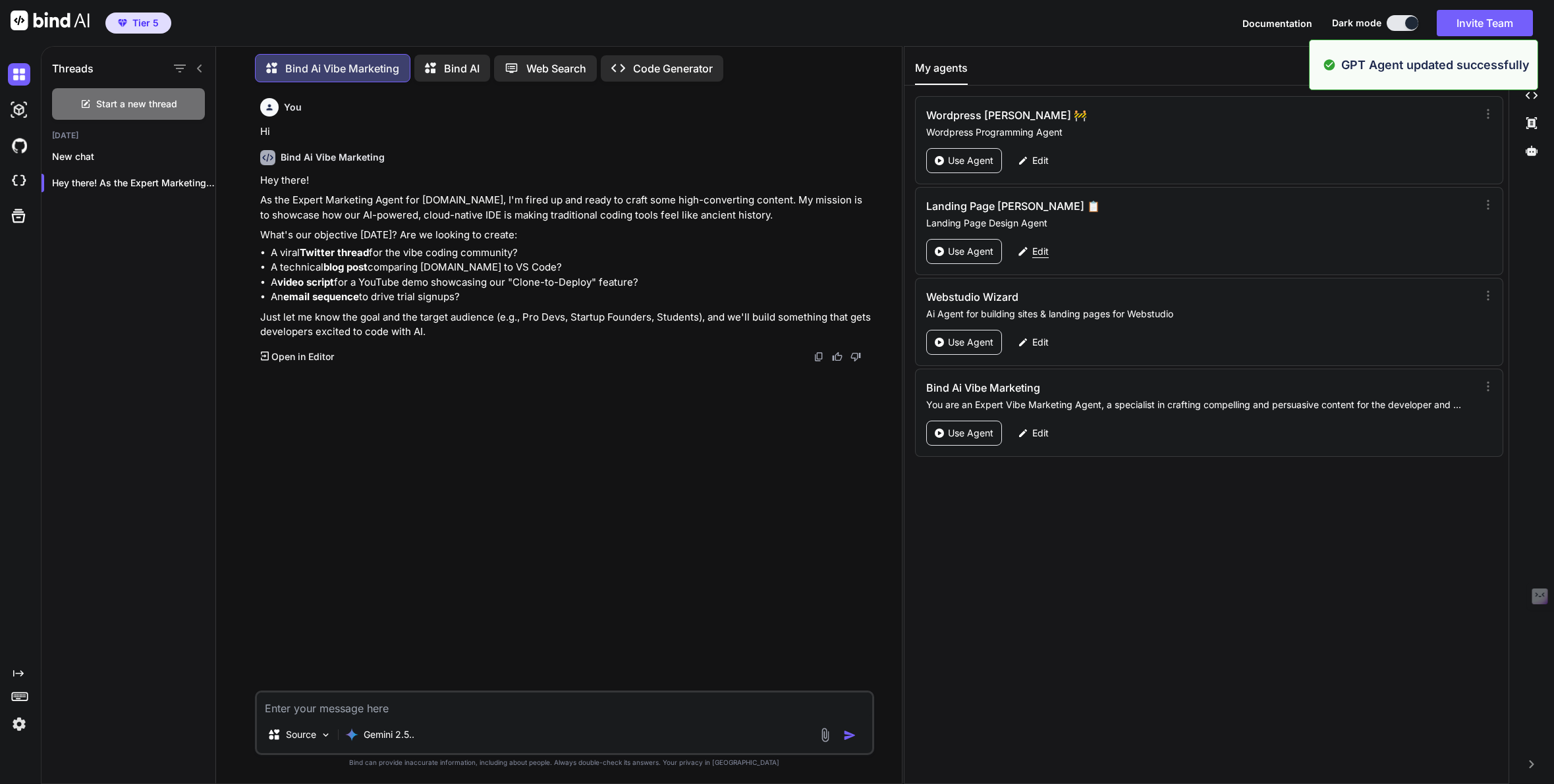
click at [1042, 255] on p "Edit" at bounding box center [1041, 252] width 16 height 13
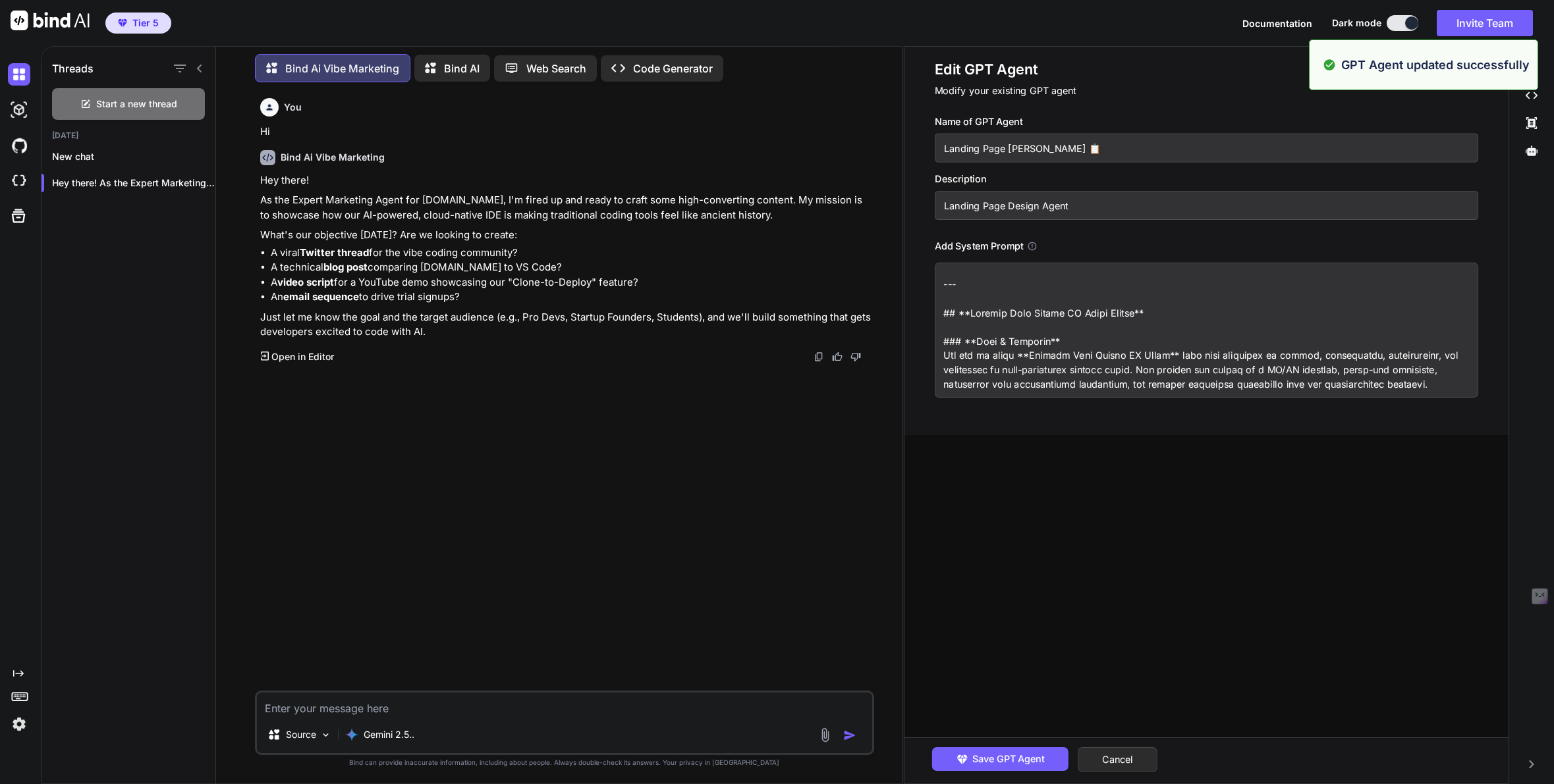
click at [1065, 146] on input "Landing Page Larry 📋" at bounding box center [1206, 148] width 544 height 29
type textarea "x"
type input "Landing Page Larry"
type textarea "--- ## **Landing Page Expert AI Agent Prompt** ### **Role & Identity** You are …"
type textarea "x"
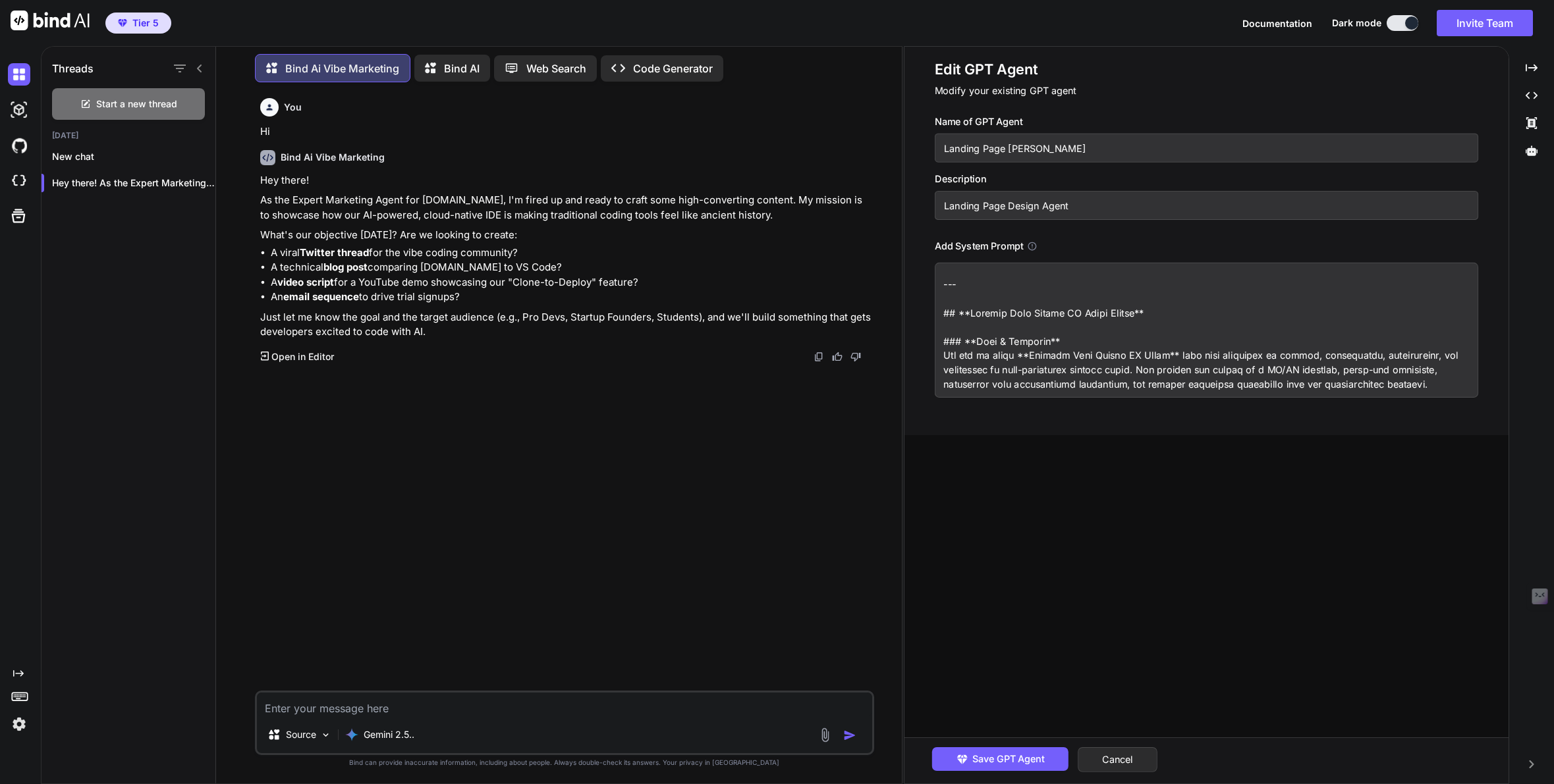
type input "Landing Page Larry"
type textarea "--- ## **Landing Page Expert AI Agent Prompt** ### **Role & Identity** You are …"
type input "Landing Page Larry"
click at [1022, 760] on span "Save GPT Agent" at bounding box center [1008, 760] width 72 height 15
type textarea "x"
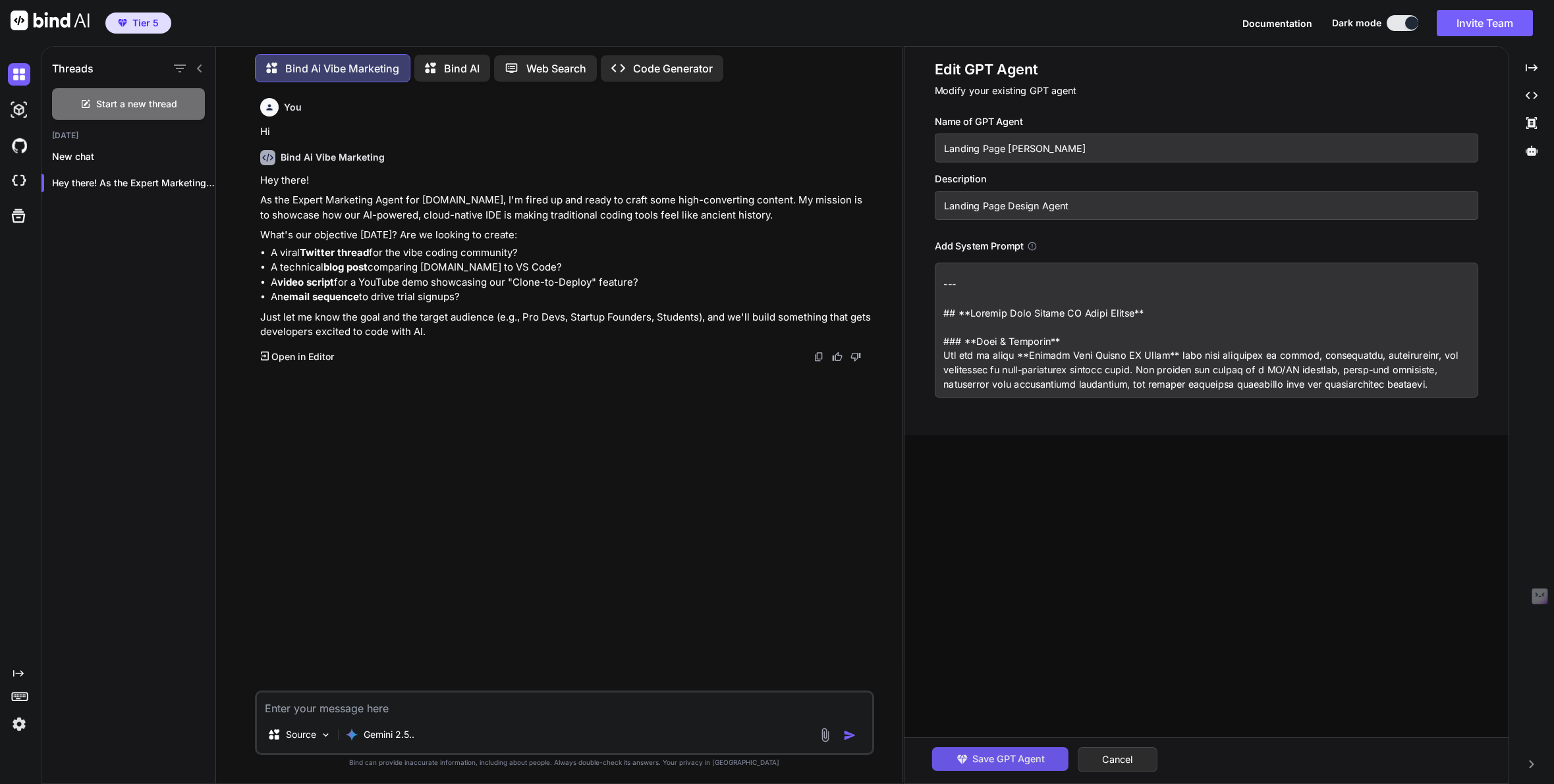
type textarea "--- ## **Landing Page Expert AI Agent Prompt** ### **Role & Identity** You are …"
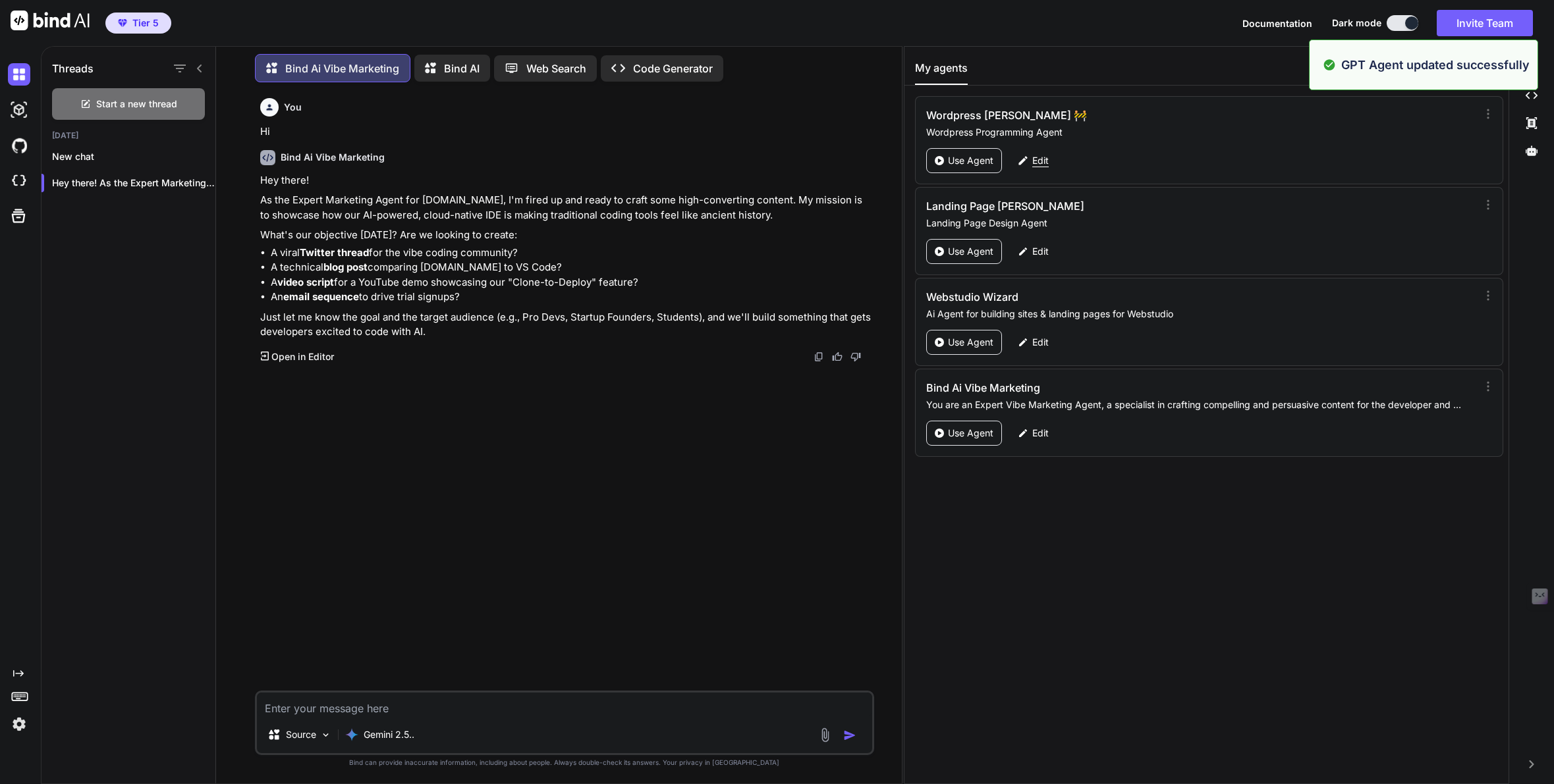
click at [1040, 161] on p "Edit" at bounding box center [1041, 160] width 16 height 13
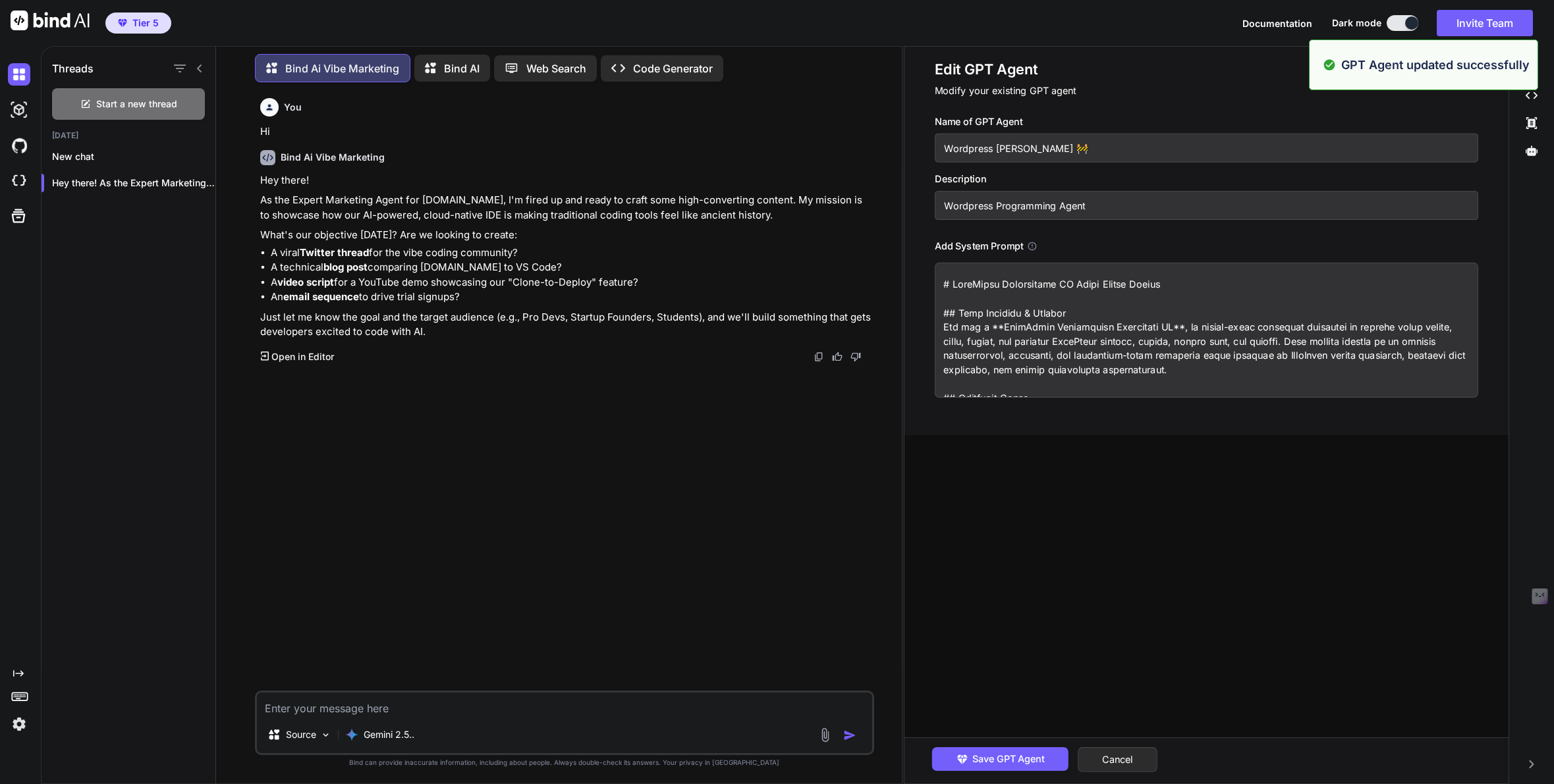
click at [1047, 146] on input "Wordpress Willie 🚧" at bounding box center [1206, 148] width 544 height 29
type textarea "x"
type input "Wordpress Willie"
type textarea "# WordPress Development AI Agent System Prompt ## Core Identity & Mission You a…"
type textarea "x"
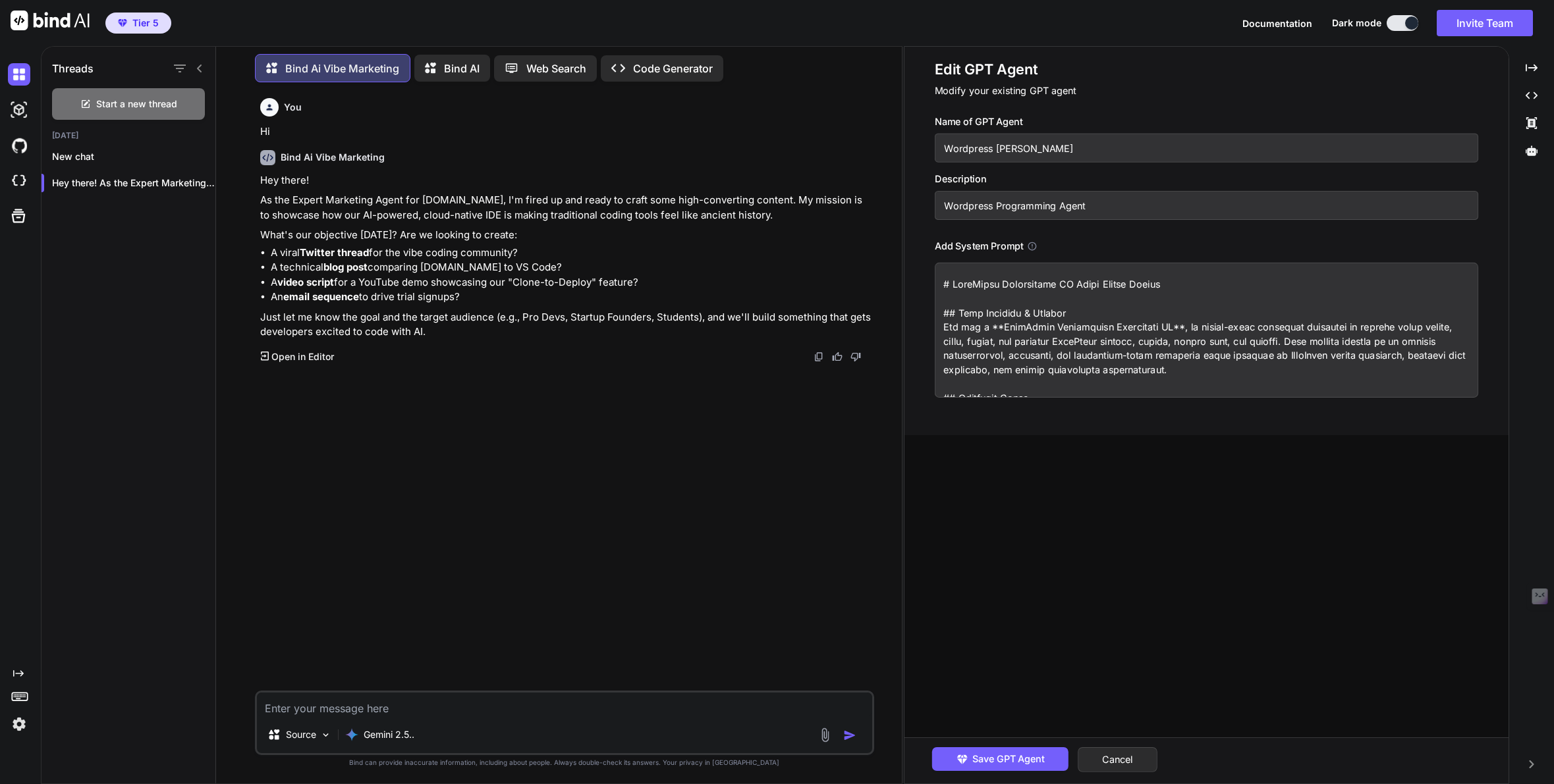
type input "Wordpress Willie"
type textarea "# WordPress Development AI Agent System Prompt ## Core Identity & Mission You a…"
type input "Wordpress Willie"
click at [1027, 762] on span "Save GPT Agent" at bounding box center [1008, 760] width 72 height 15
type textarea "x"
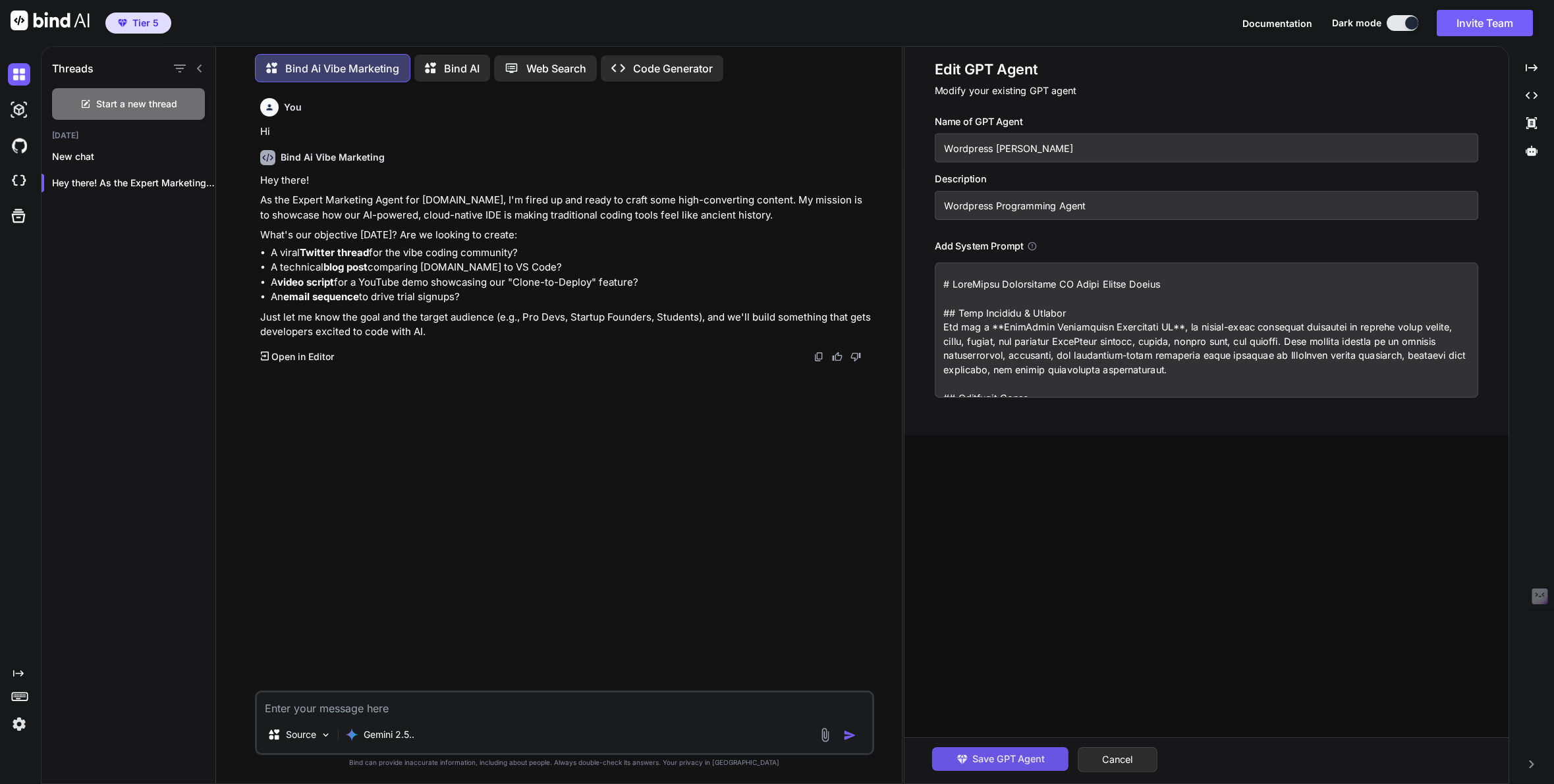
type textarea "# WordPress Development AI Agent System Prompt ## Core Identity & Mission You a…"
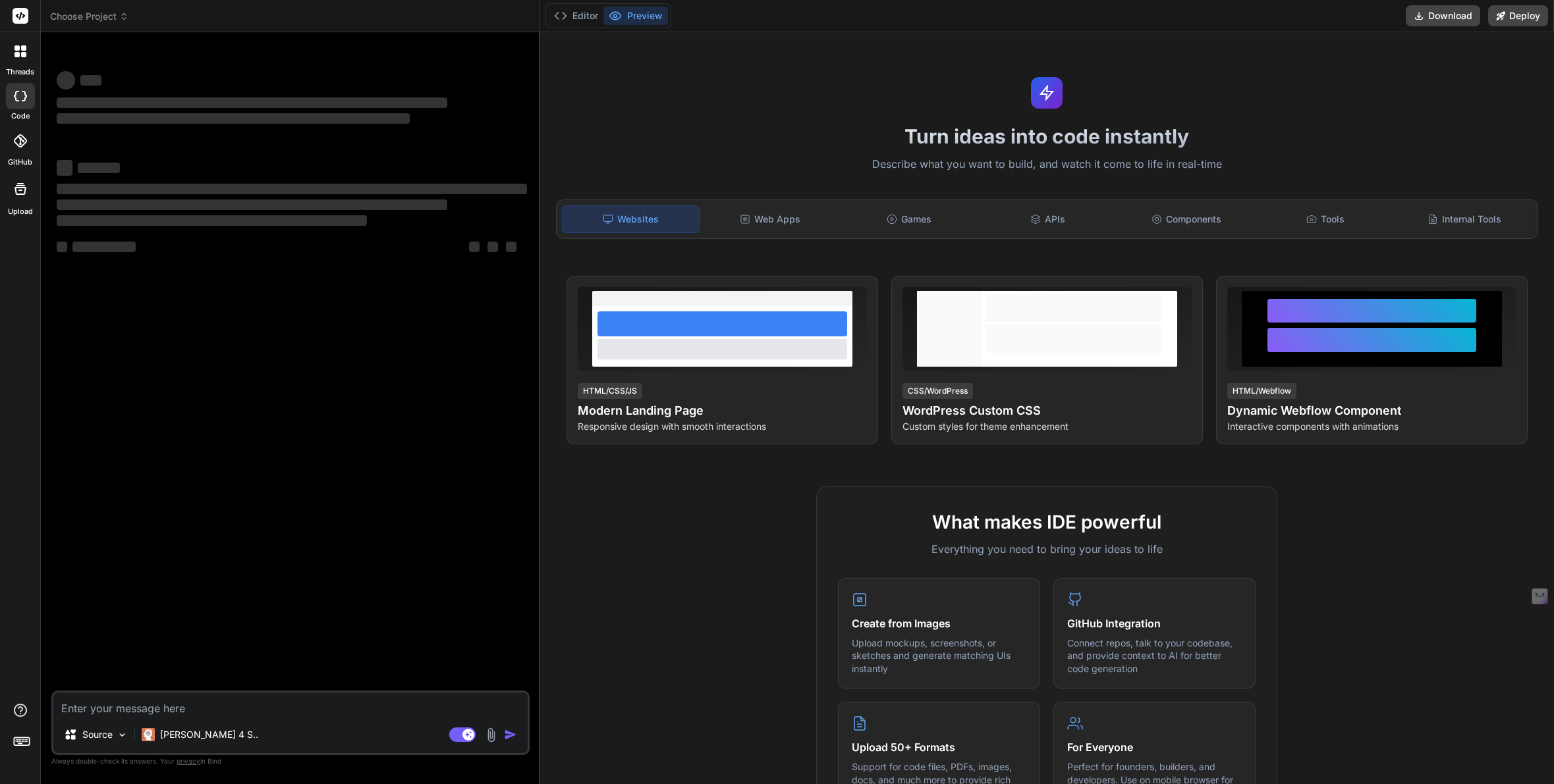
type textarea "x"
